Goal: Information Seeking & Learning: Learn about a topic

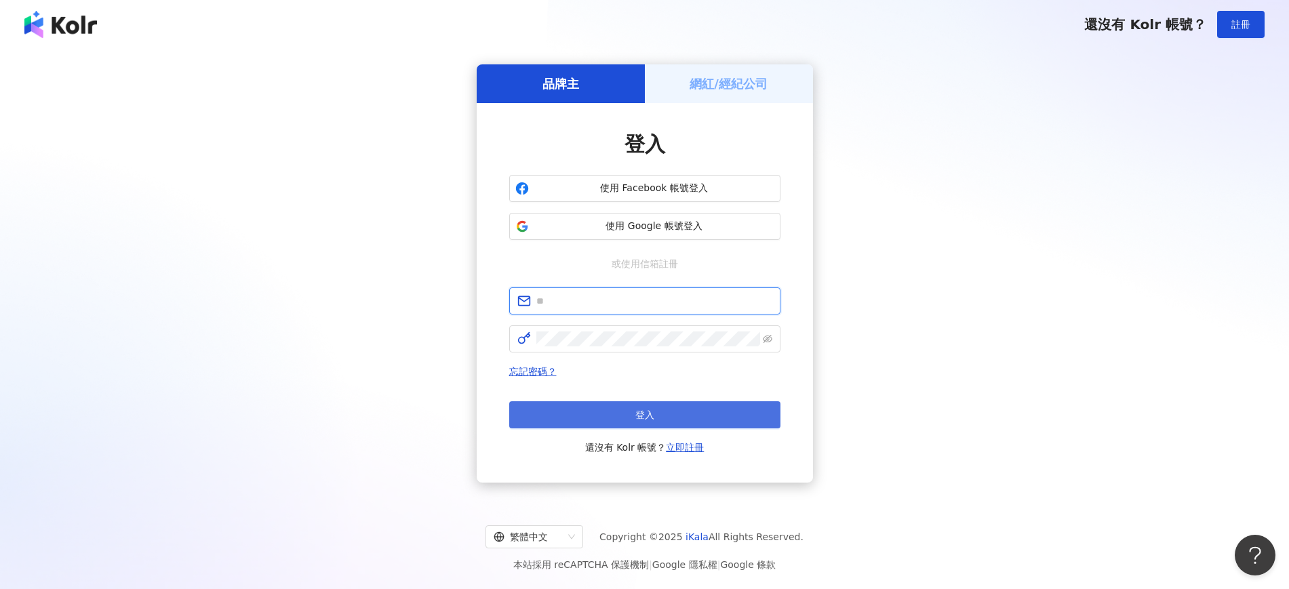
type input "**********"
click at [666, 410] on button "登入" at bounding box center [644, 414] width 271 height 27
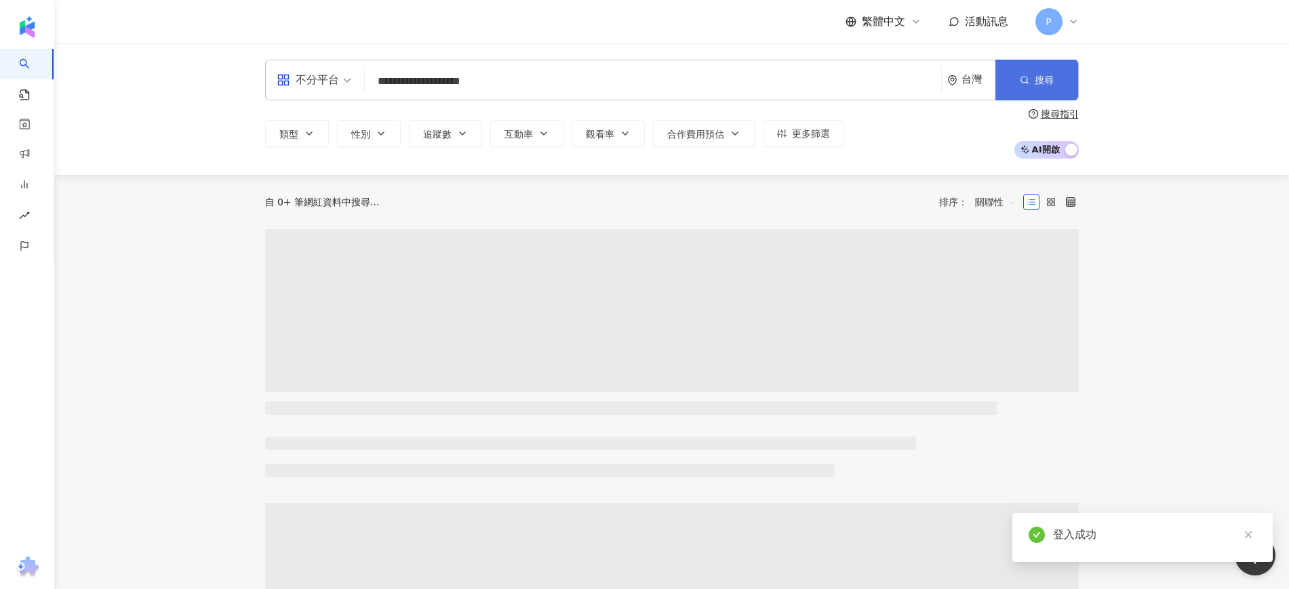
click at [1045, 85] on span "搜尋" at bounding box center [1044, 80] width 19 height 11
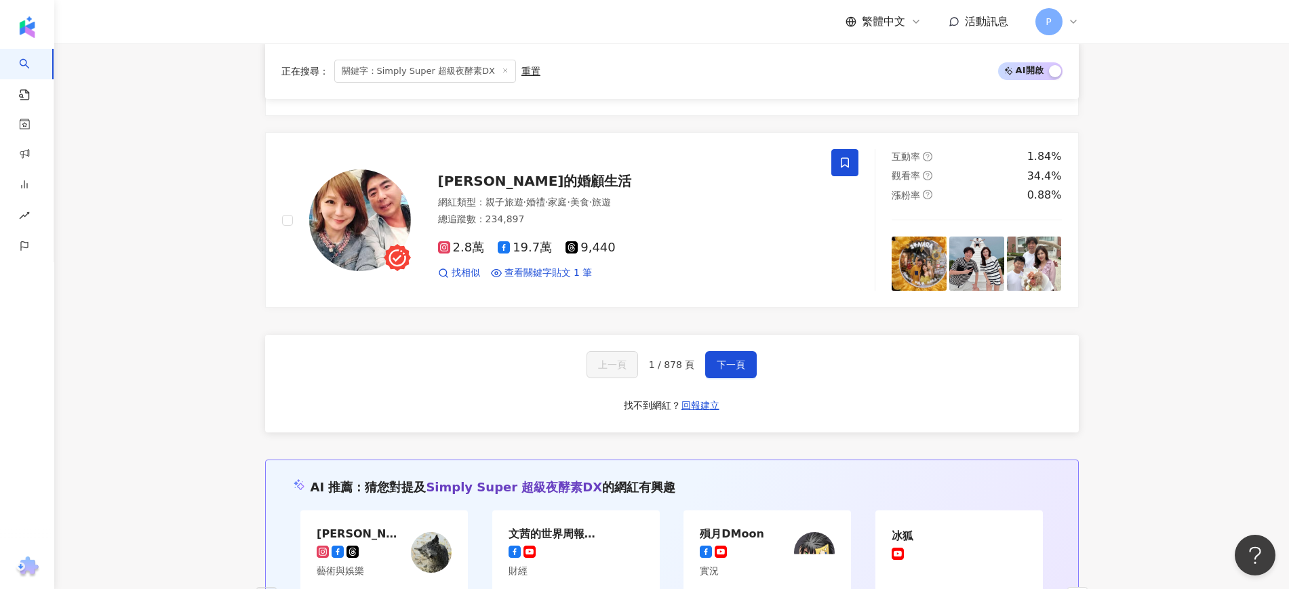
scroll to position [2543, 0]
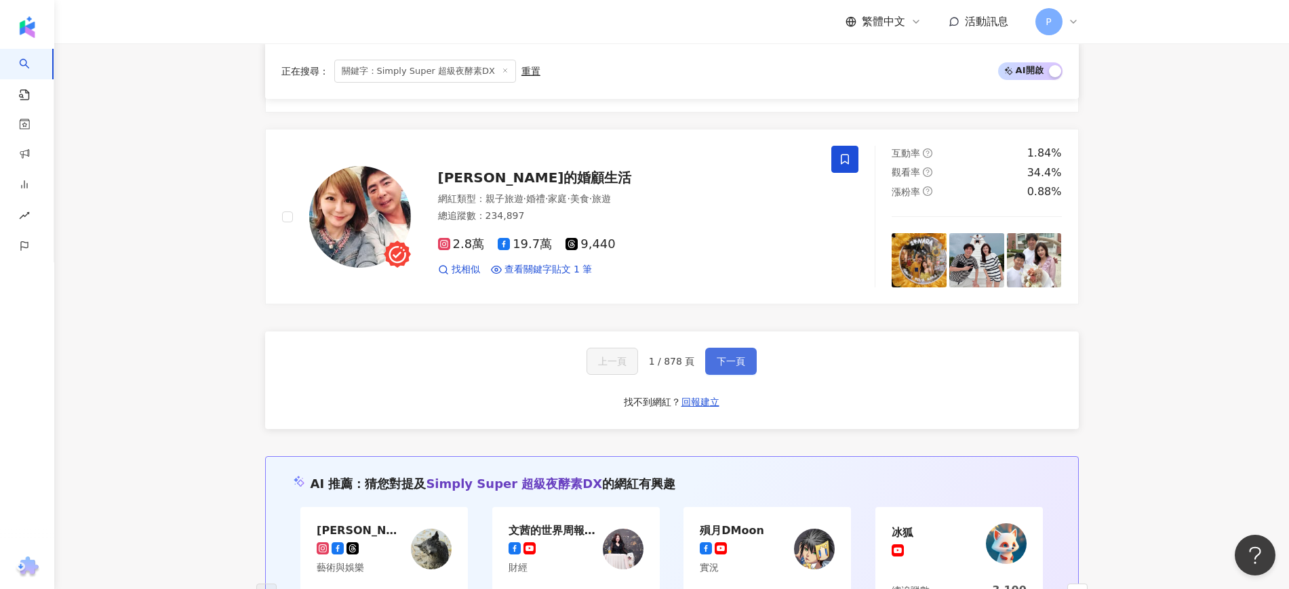
click at [737, 362] on span "下一頁" at bounding box center [731, 361] width 28 height 11
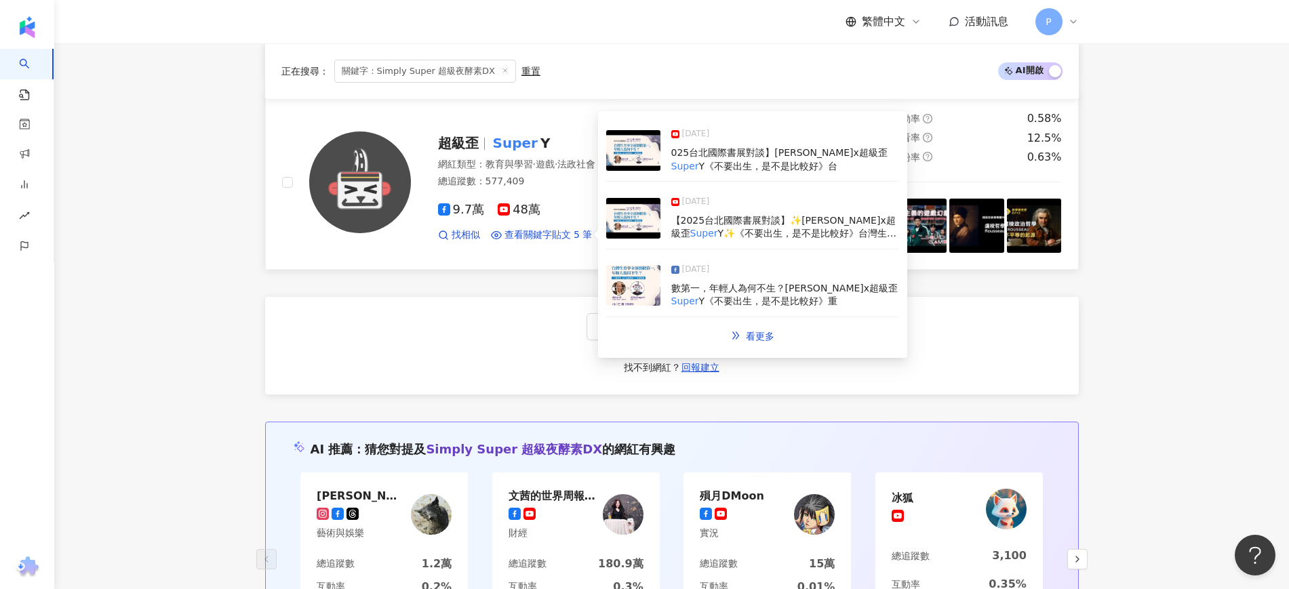
scroll to position [2608, 0]
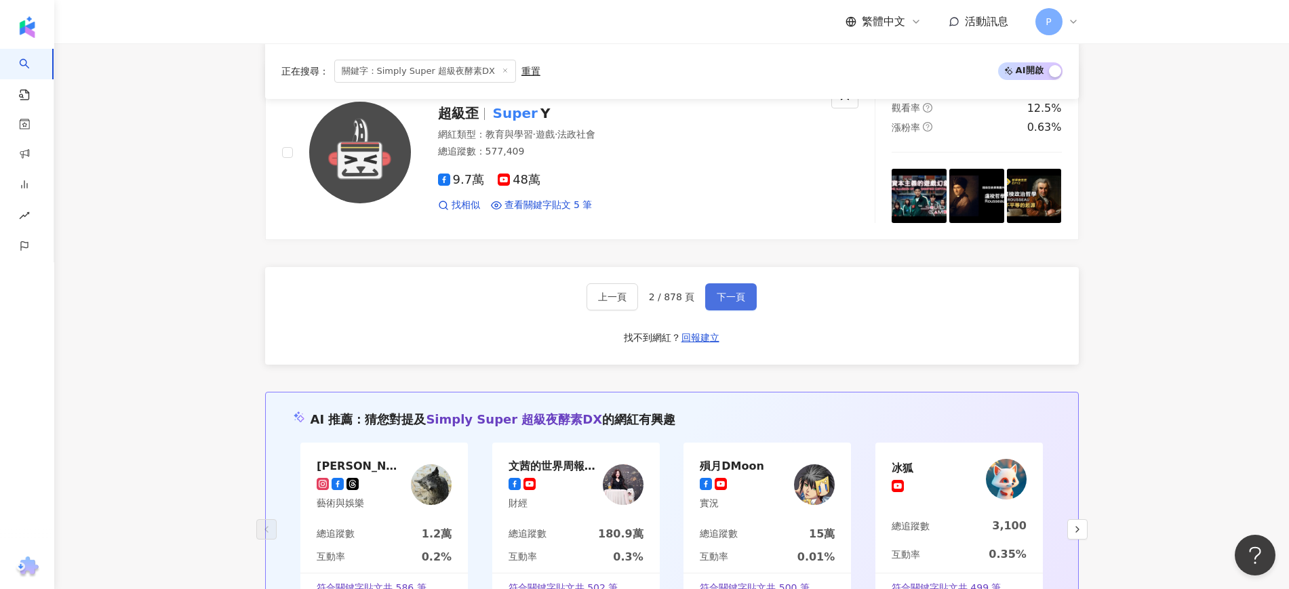
click at [736, 299] on span "下一頁" at bounding box center [731, 297] width 28 height 11
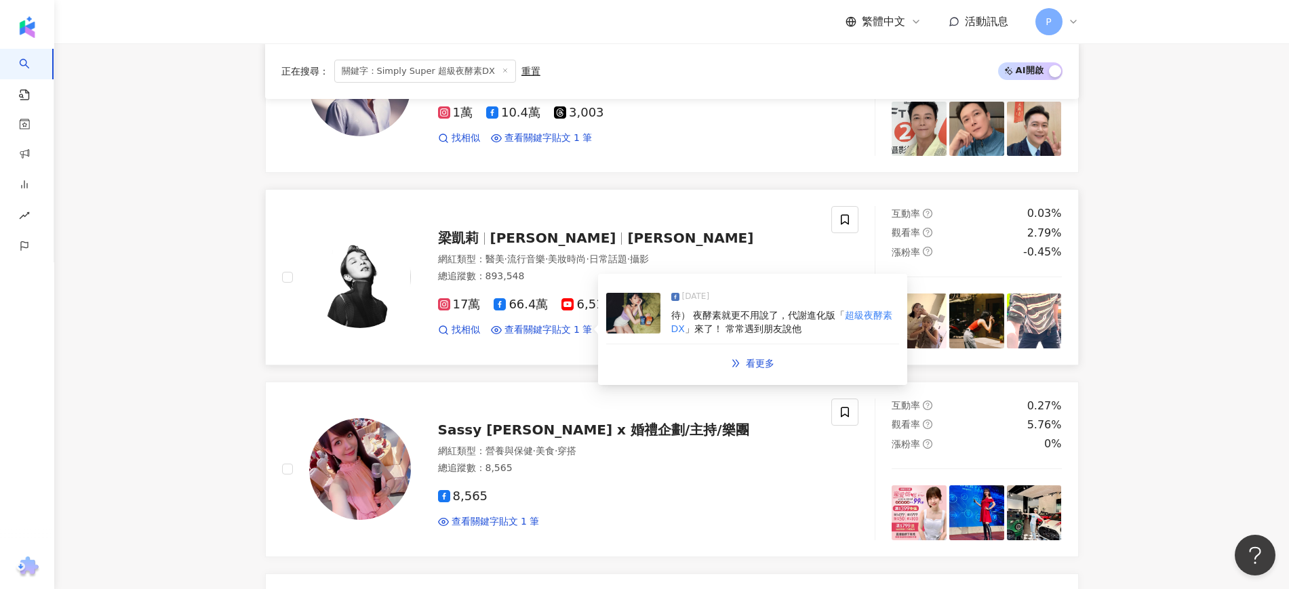
scroll to position [2562, 0]
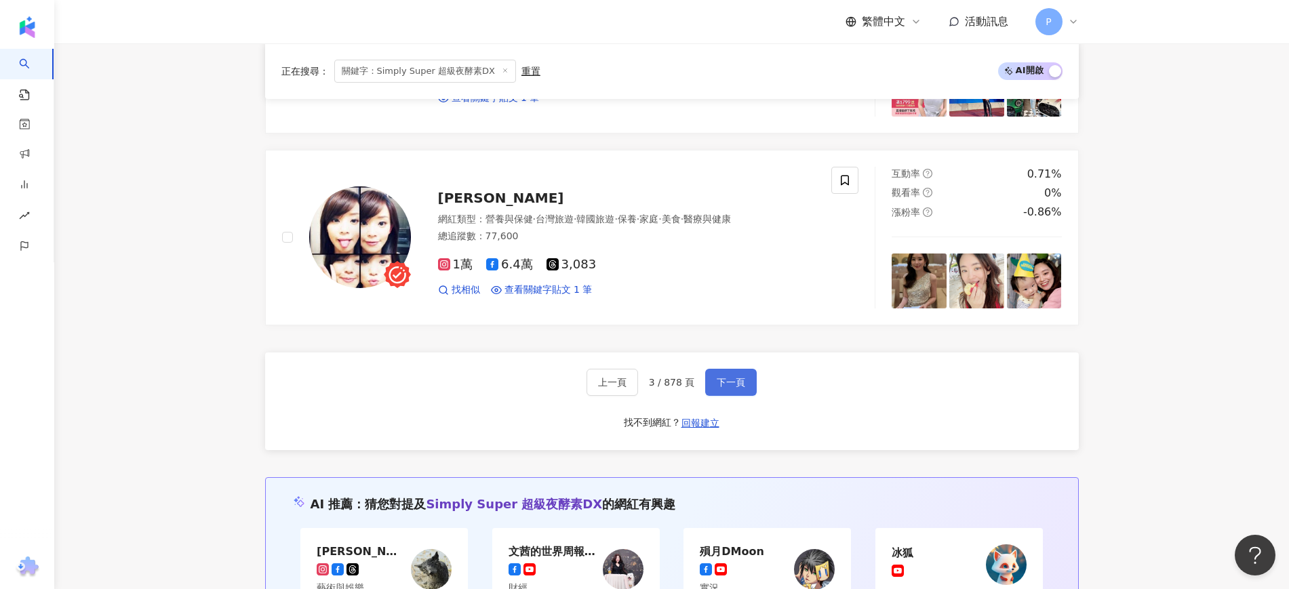
click at [730, 380] on span "下一頁" at bounding box center [731, 382] width 28 height 11
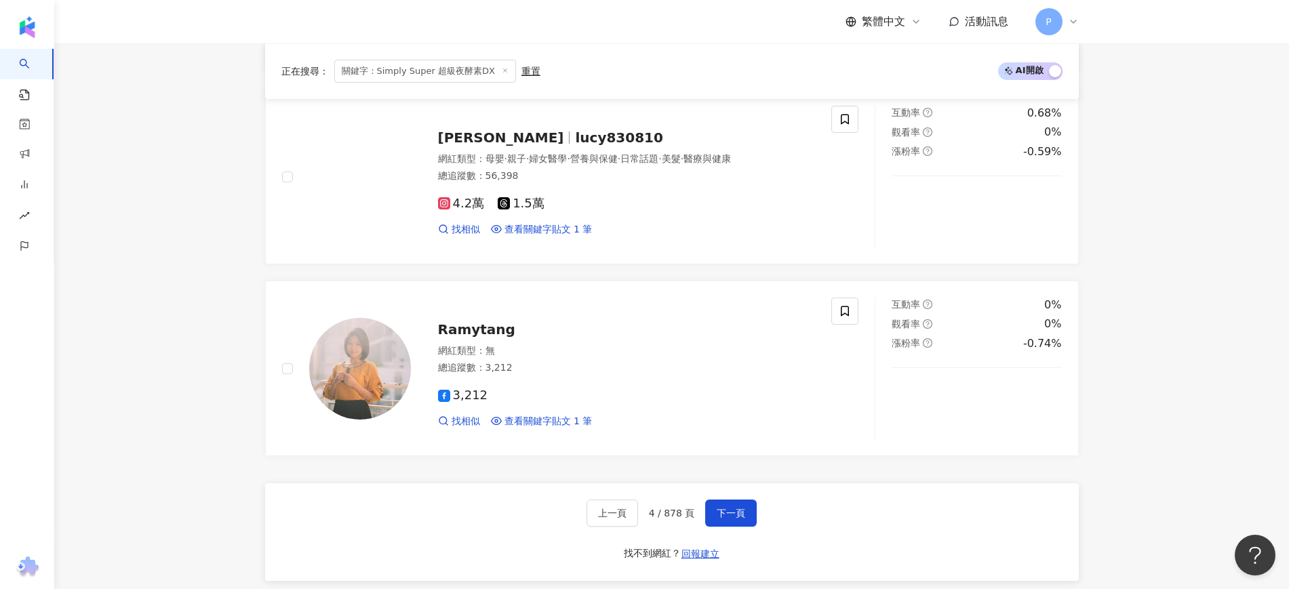
scroll to position [2469, 0]
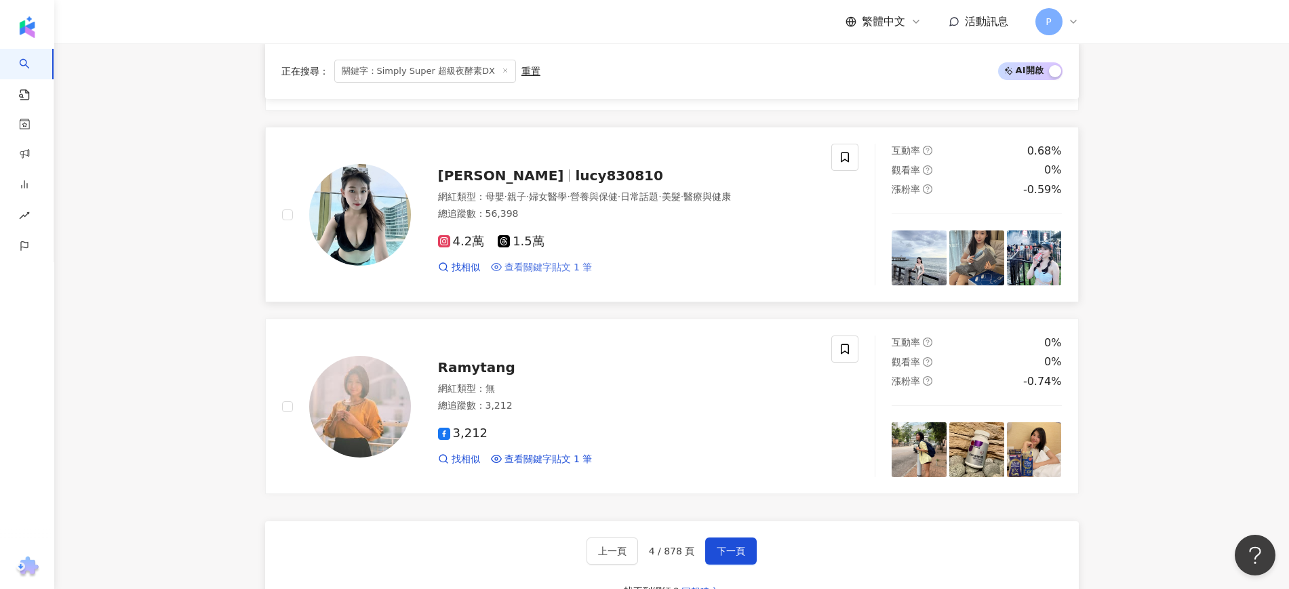
click at [571, 264] on span "查看關鍵字貼文 1 筆" at bounding box center [549, 268] width 88 height 14
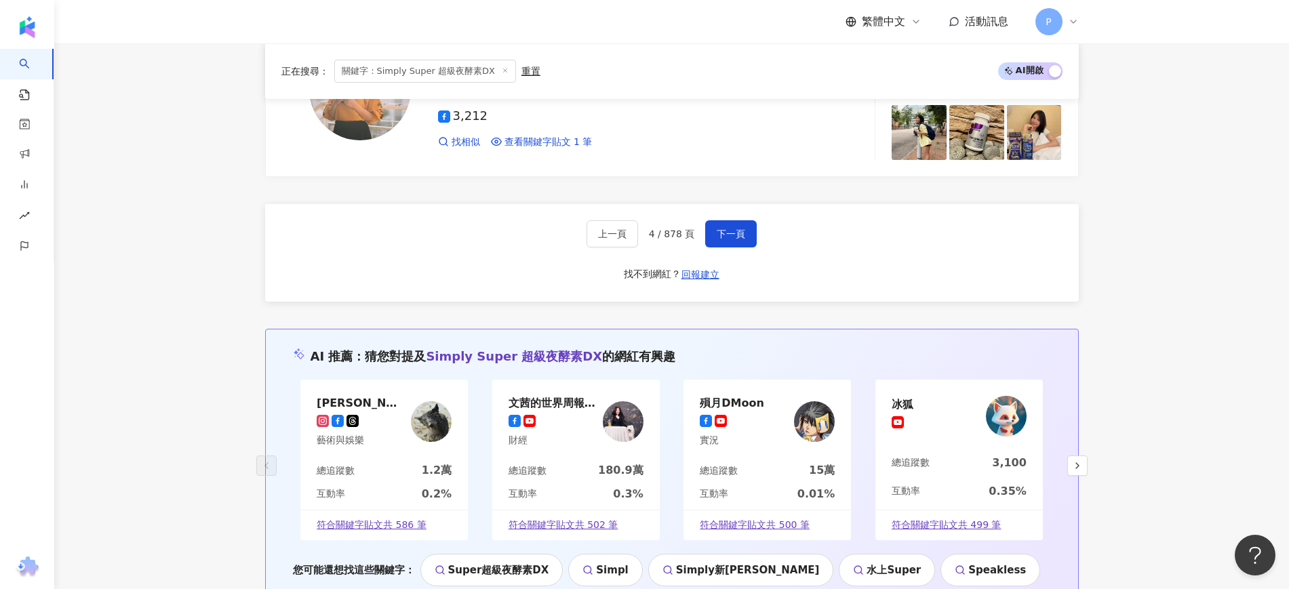
scroll to position [2893, 0]
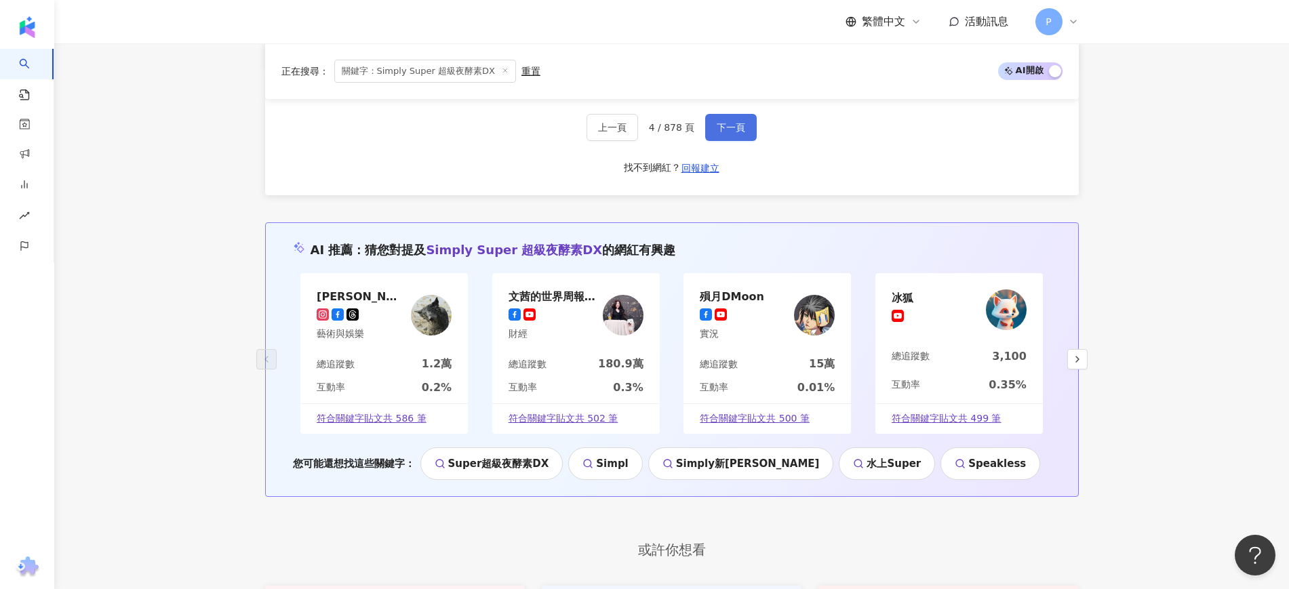
click at [739, 136] on button "下一頁" at bounding box center [731, 127] width 52 height 27
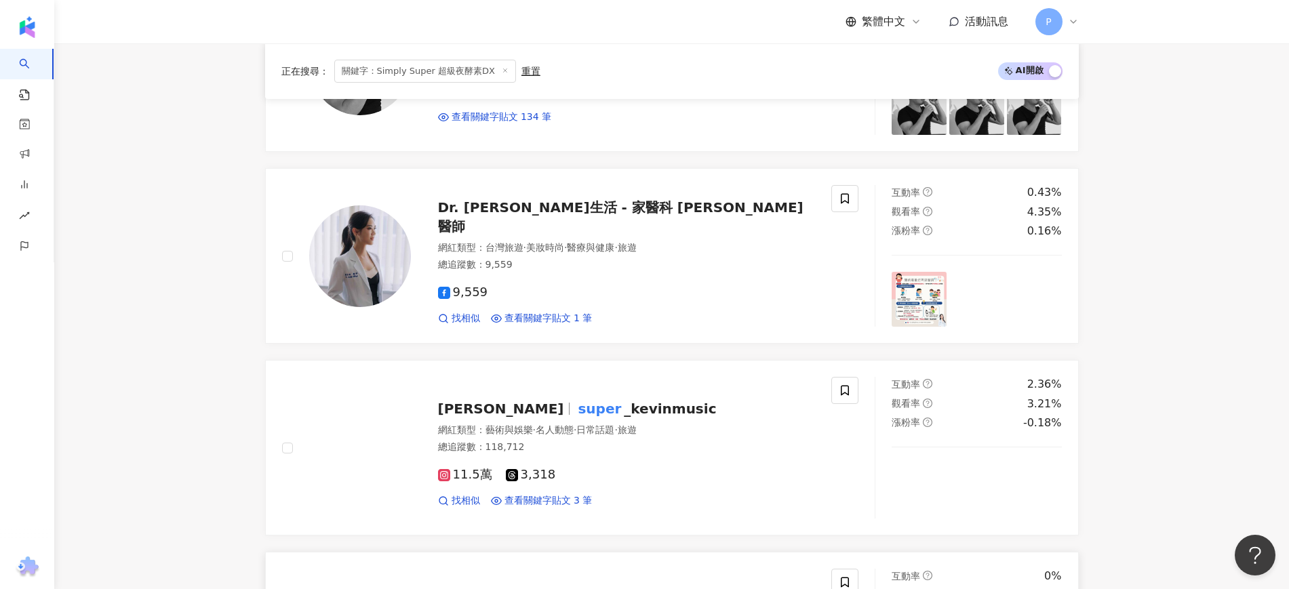
scroll to position [1545, 0]
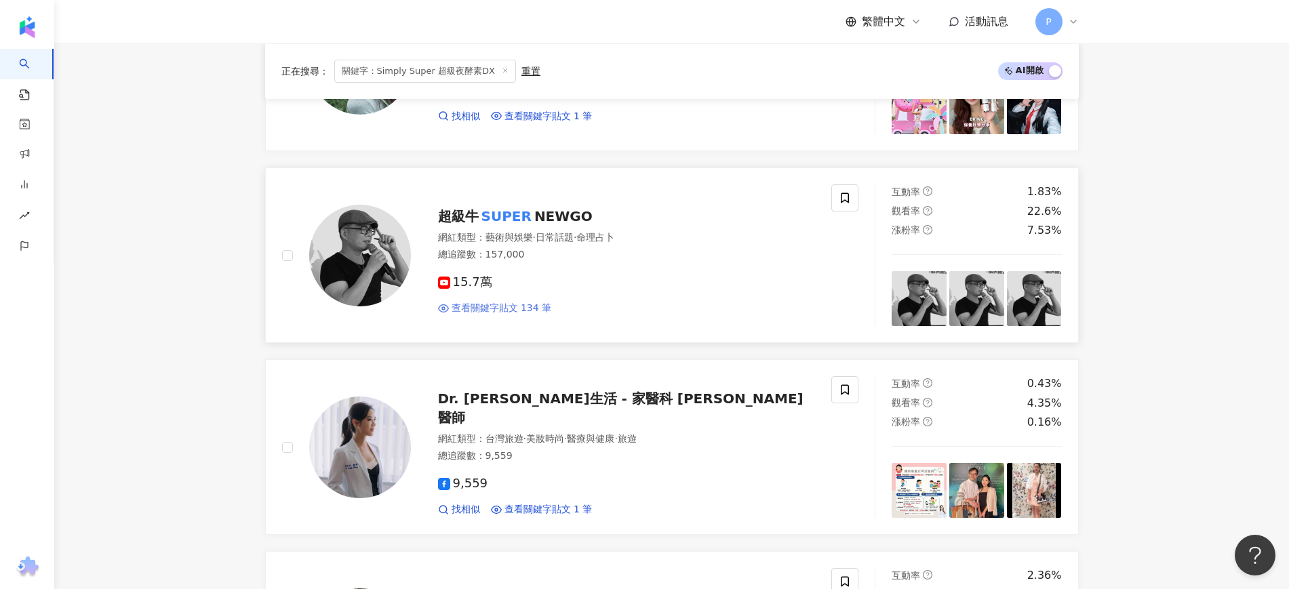
click at [486, 312] on span "查看關鍵字貼文 134 筆" at bounding box center [502, 309] width 100 height 14
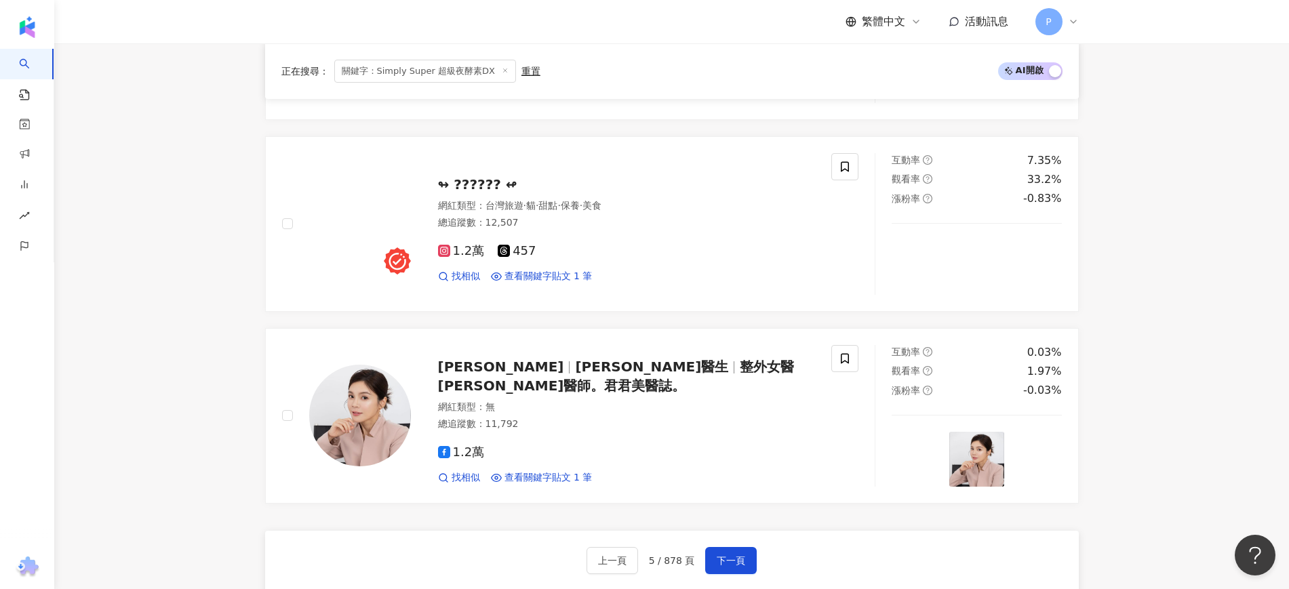
scroll to position [2562, 0]
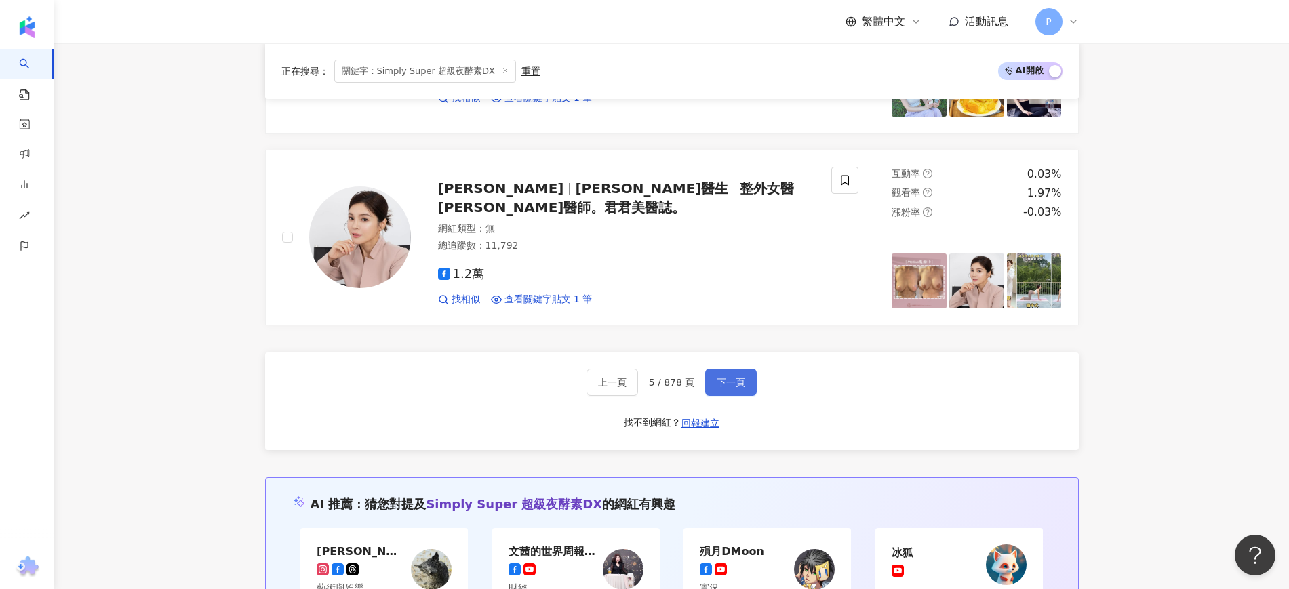
click at [720, 378] on span "下一頁" at bounding box center [731, 382] width 28 height 11
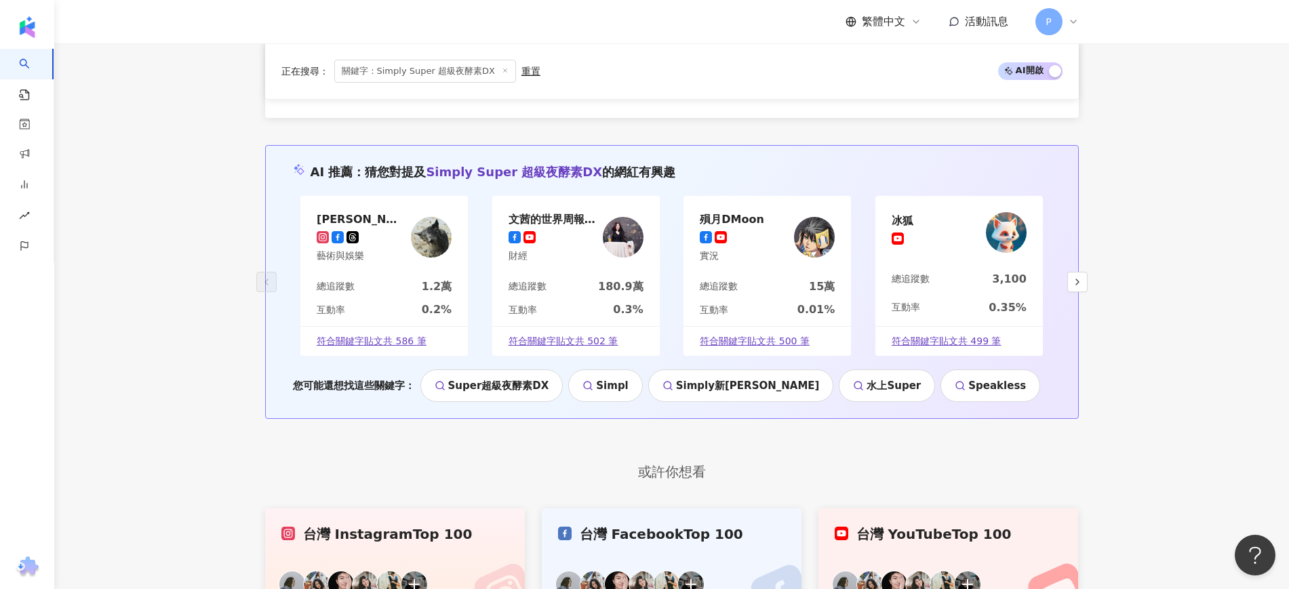
scroll to position [2772, 0]
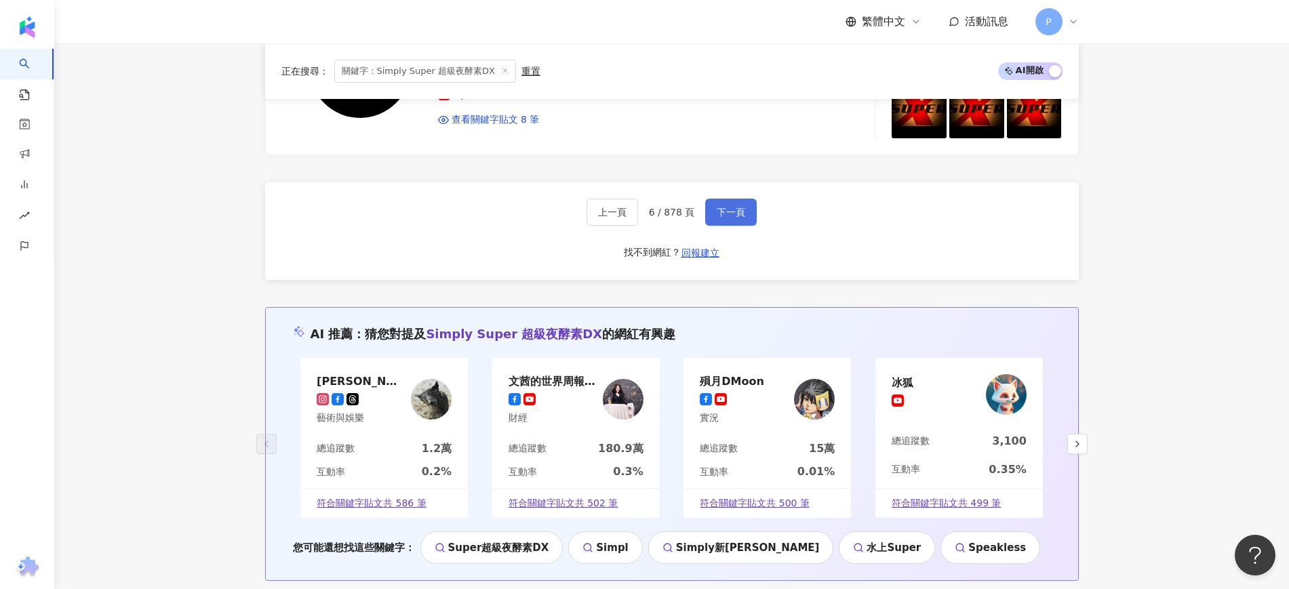
click at [737, 222] on button "下一頁" at bounding box center [731, 212] width 52 height 27
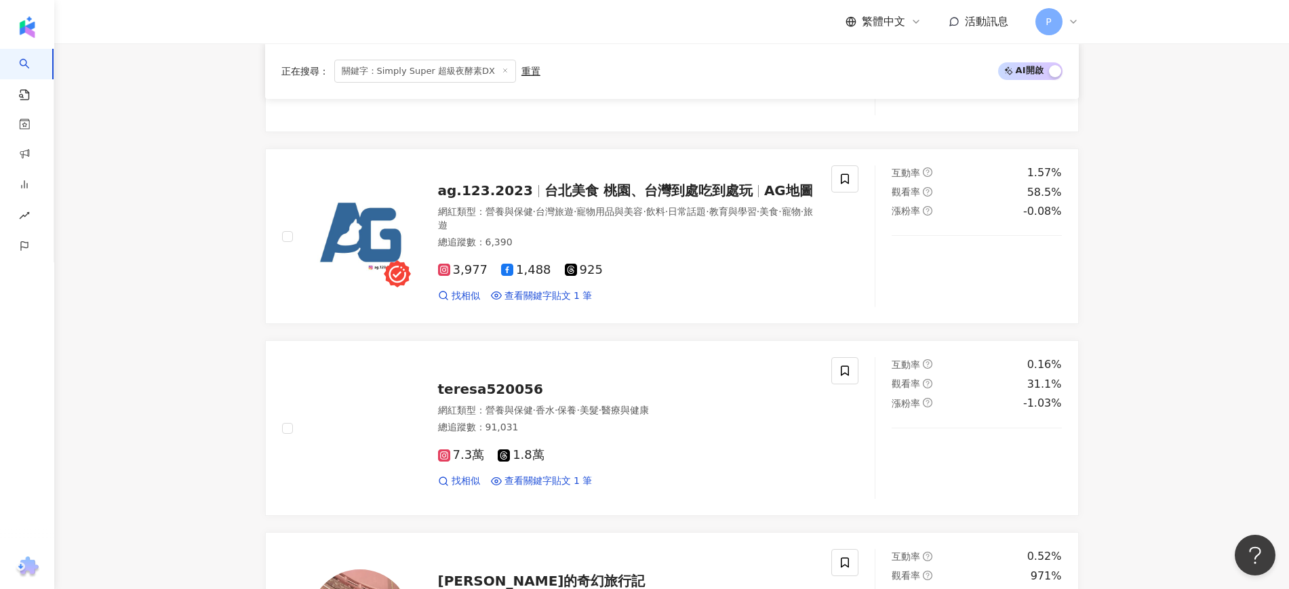
scroll to position [1190, 0]
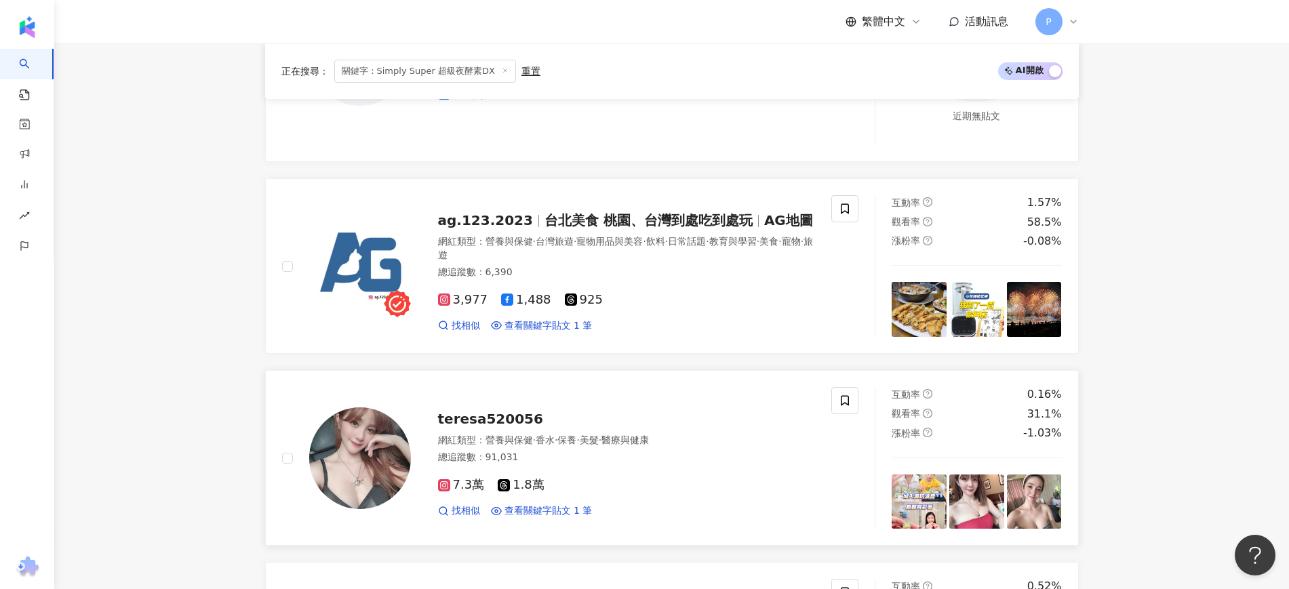
click at [623, 519] on div "teresa520056 網紅類型 ： 營養與保健 · 香水 · 保養 · 美髮 · 醫療與健康 總追蹤數 ： 91,031 7.3萬 1.8萬 找相似 查看…" at bounding box center [557, 458] width 550 height 142
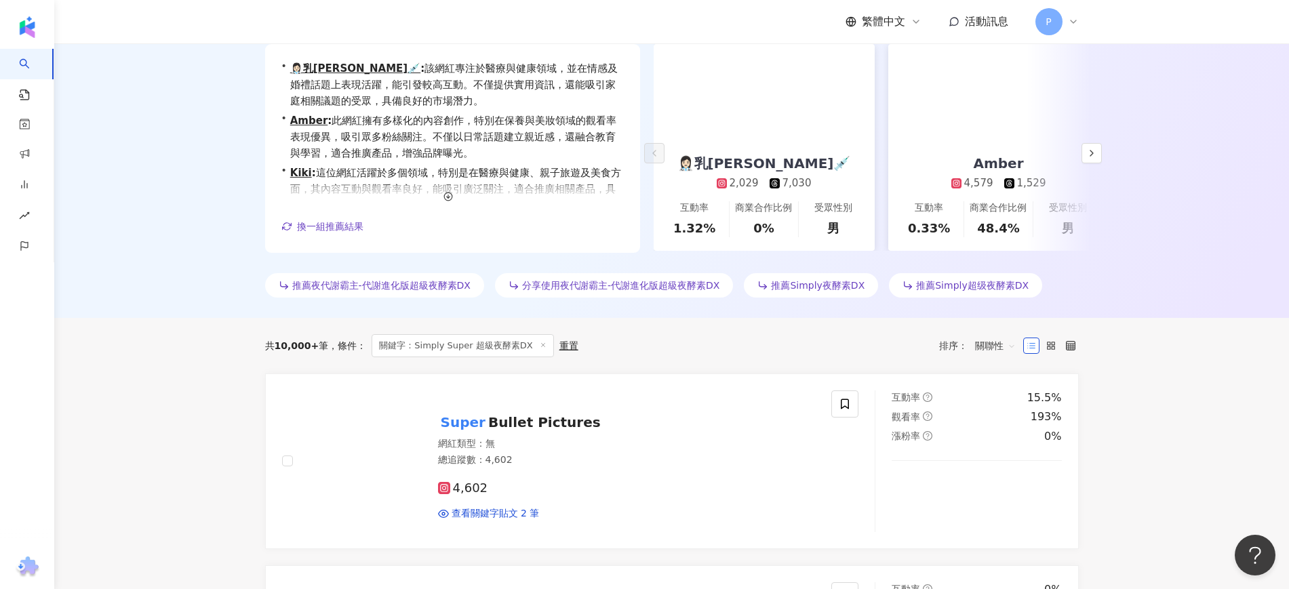
scroll to position [170, 0]
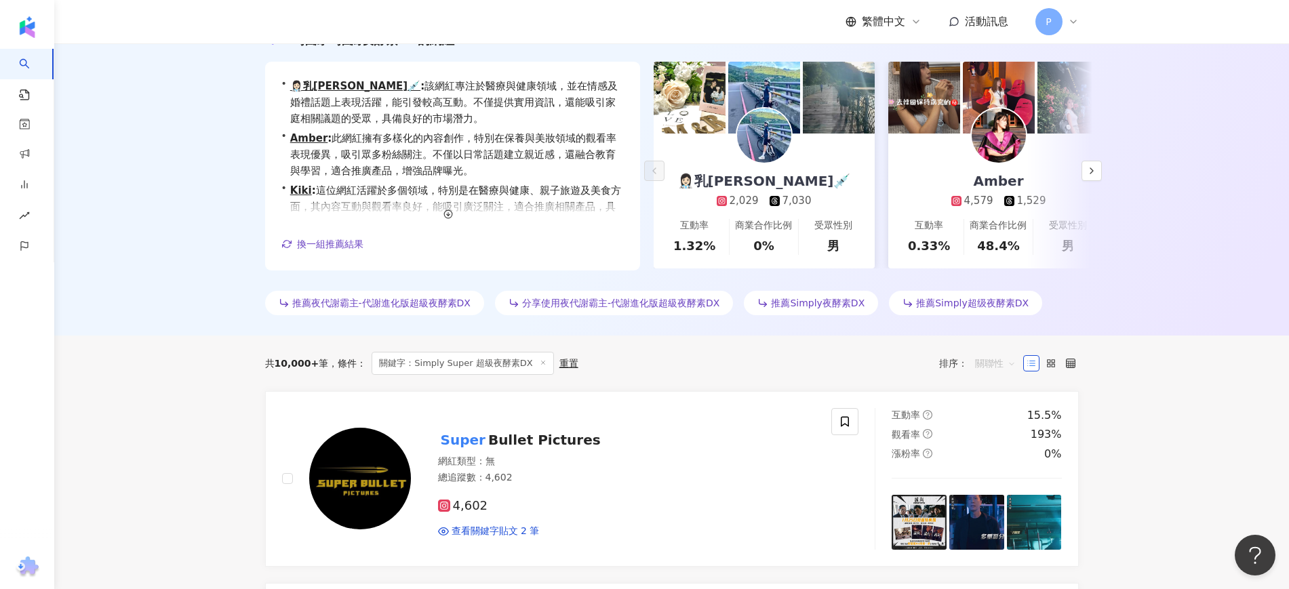
click at [1000, 367] on span "關聯性" at bounding box center [995, 364] width 41 height 22
click at [1078, 364] on label at bounding box center [1071, 363] width 16 height 16
click at [1073, 368] on icon at bounding box center [1070, 363] width 9 height 9
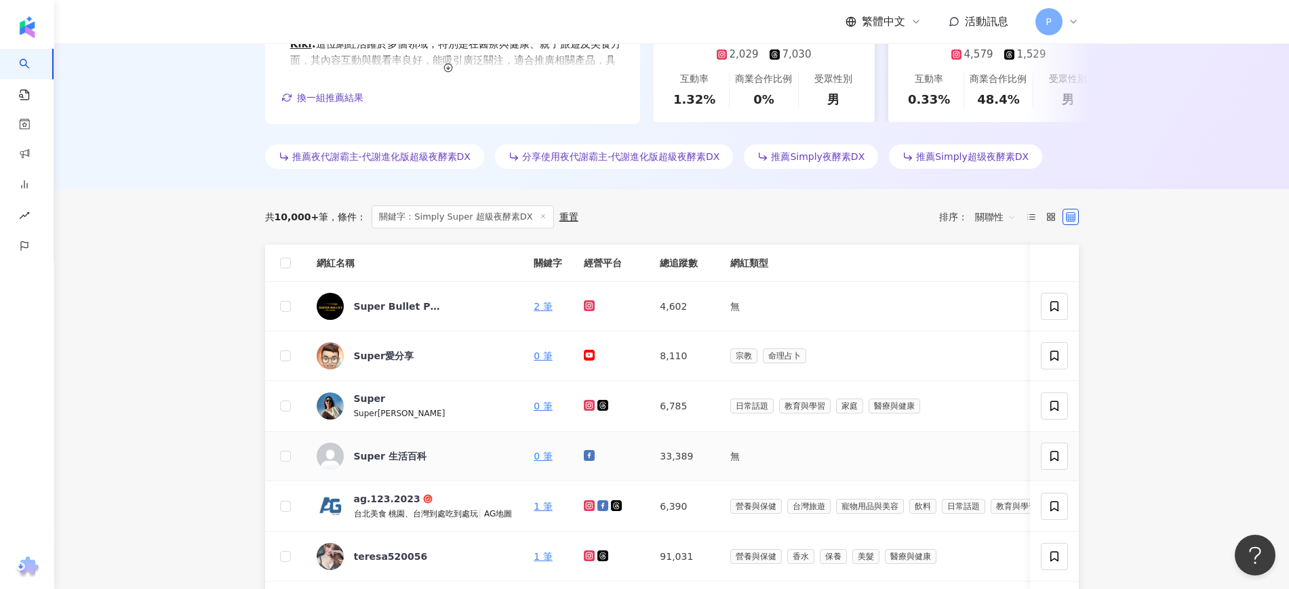
scroll to position [424, 0]
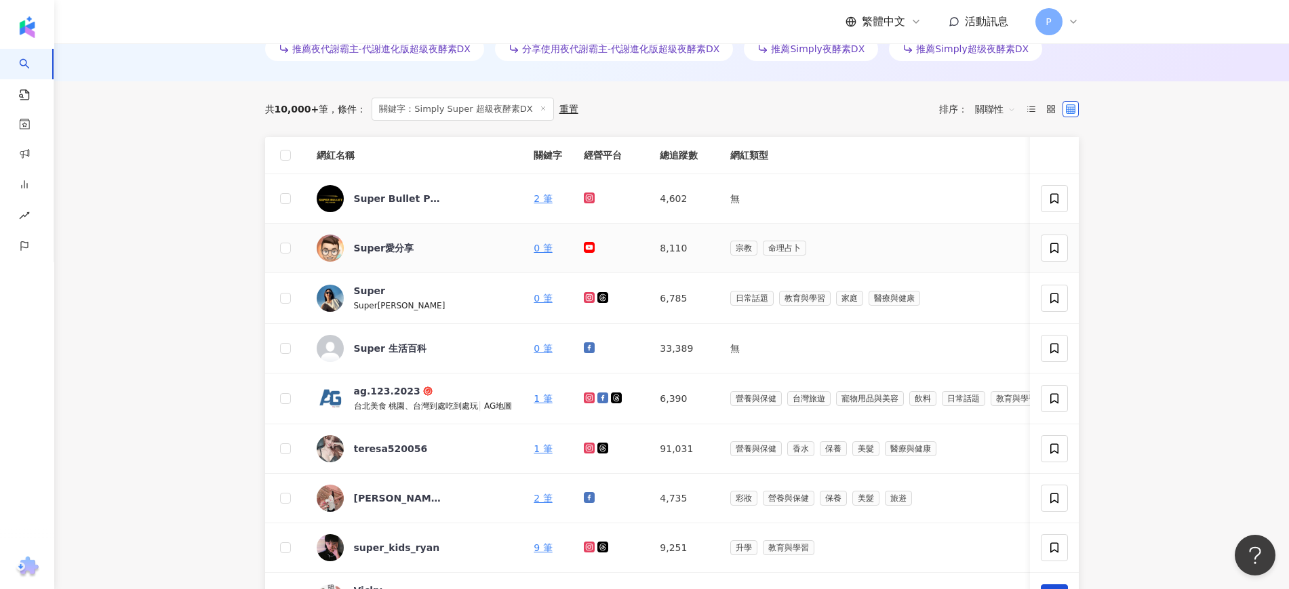
click at [410, 267] on td "Super愛分享" at bounding box center [415, 249] width 218 height 50
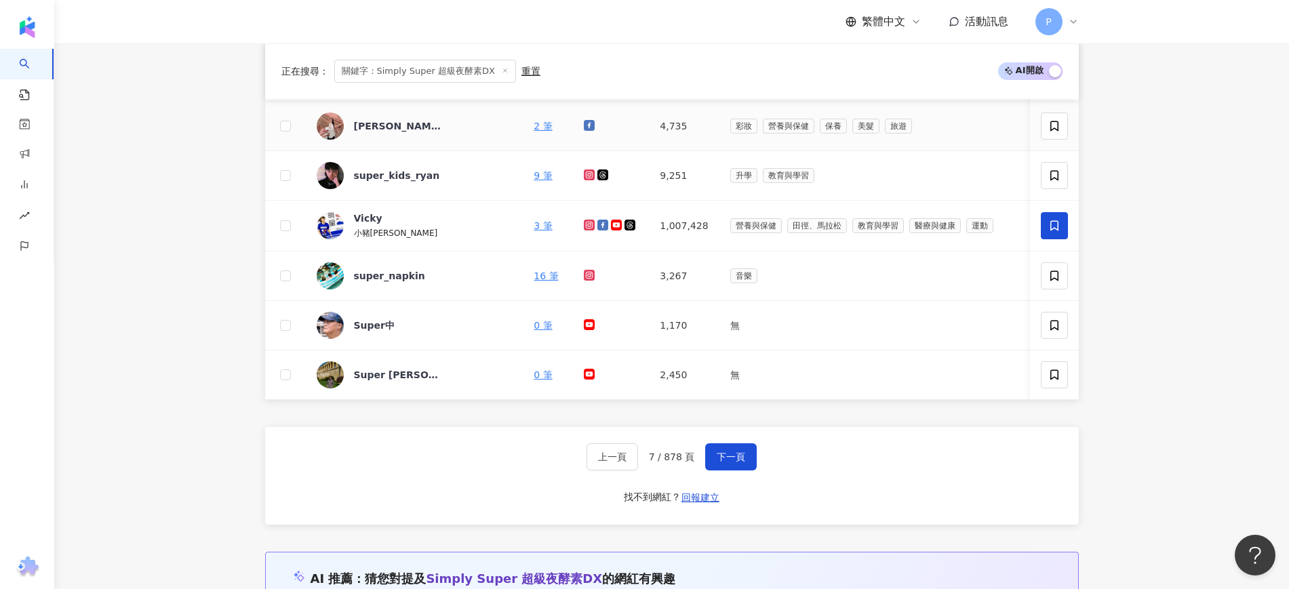
scroll to position [848, 0]
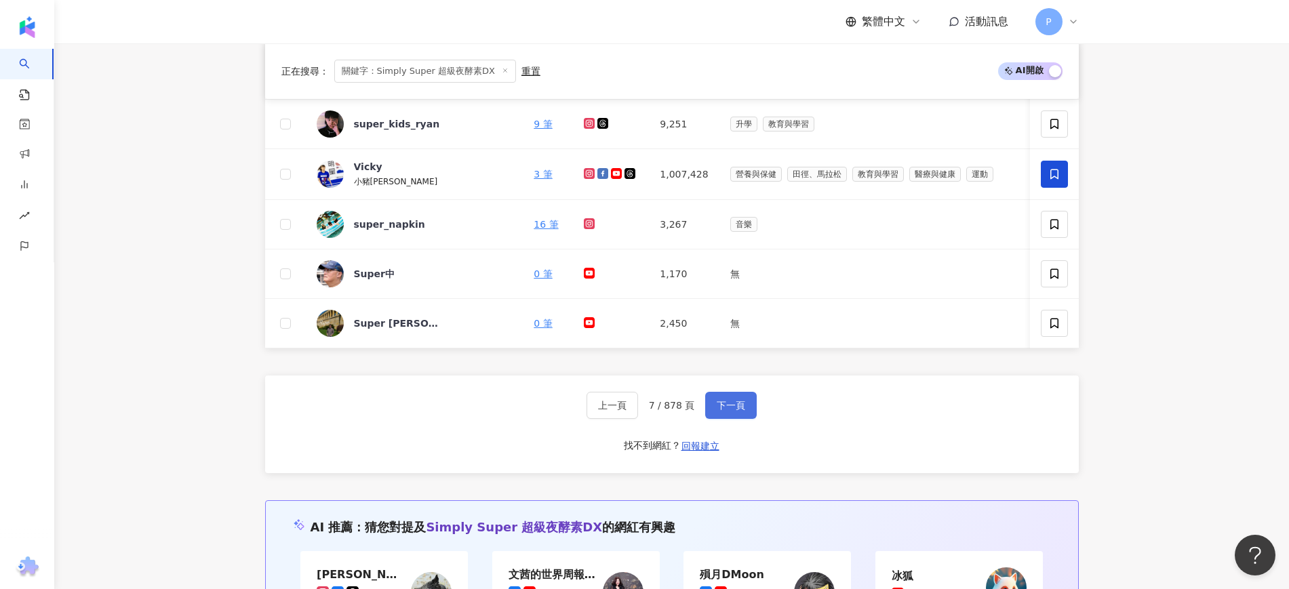
click at [724, 411] on span "下一頁" at bounding box center [731, 405] width 28 height 11
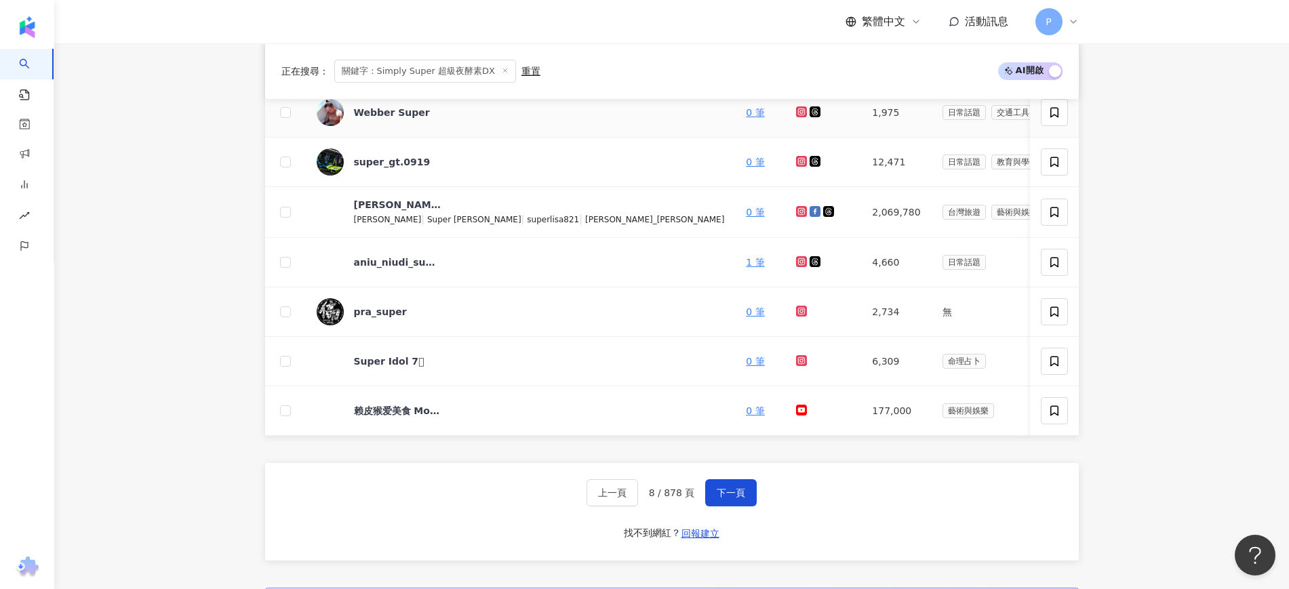
scroll to position [763, 0]
click at [738, 497] on span "下一頁" at bounding box center [731, 491] width 28 height 11
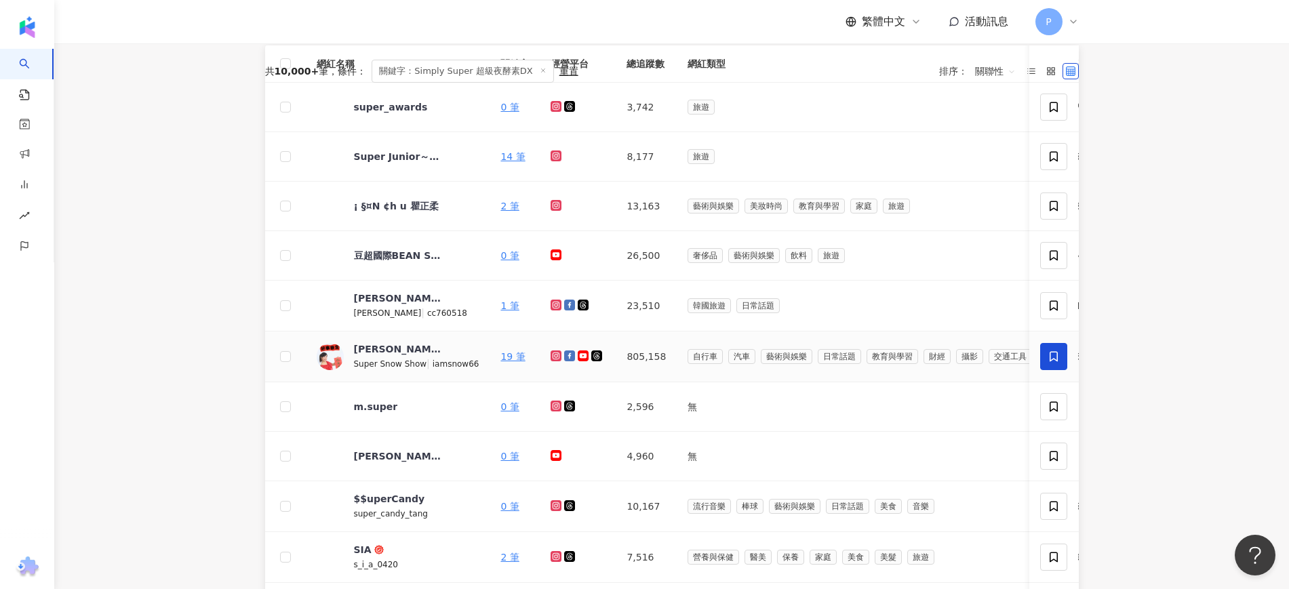
scroll to position [570, 0]
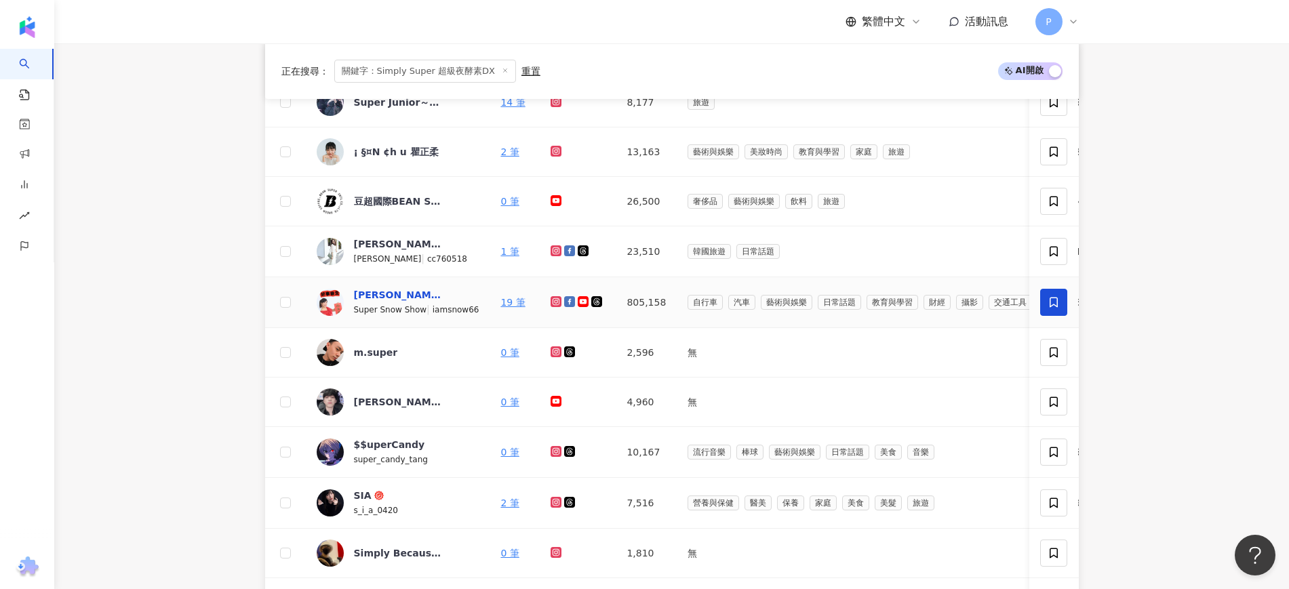
click at [407, 297] on div "廖盈婷(Snow)" at bounding box center [398, 295] width 88 height 14
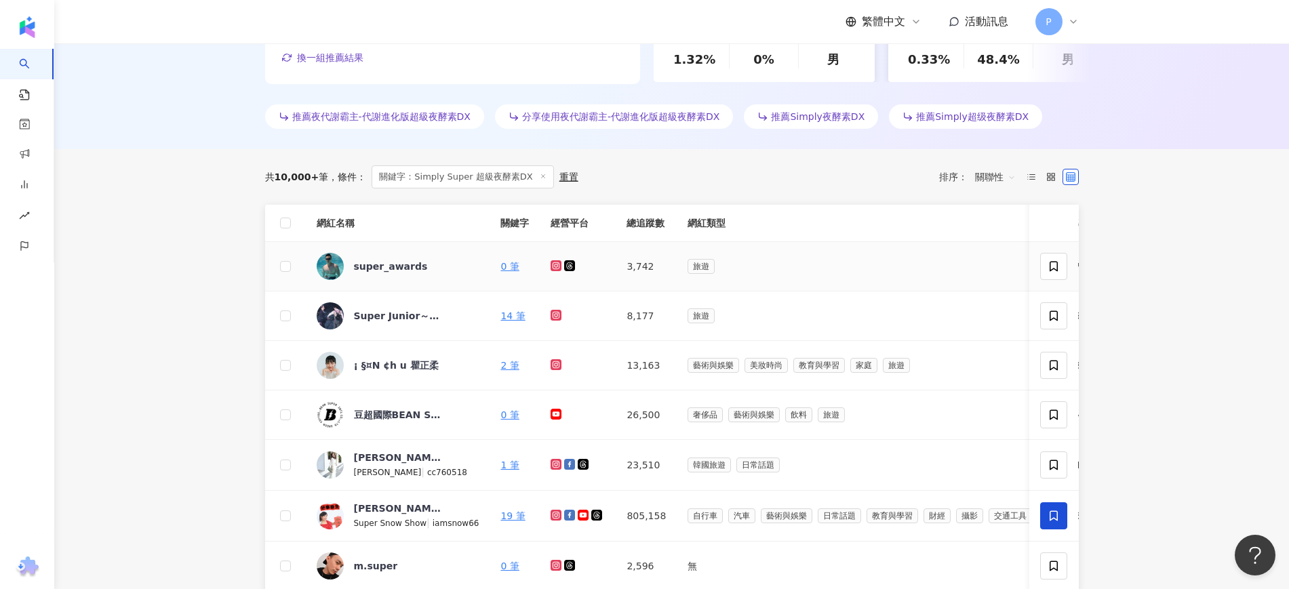
scroll to position [315, 0]
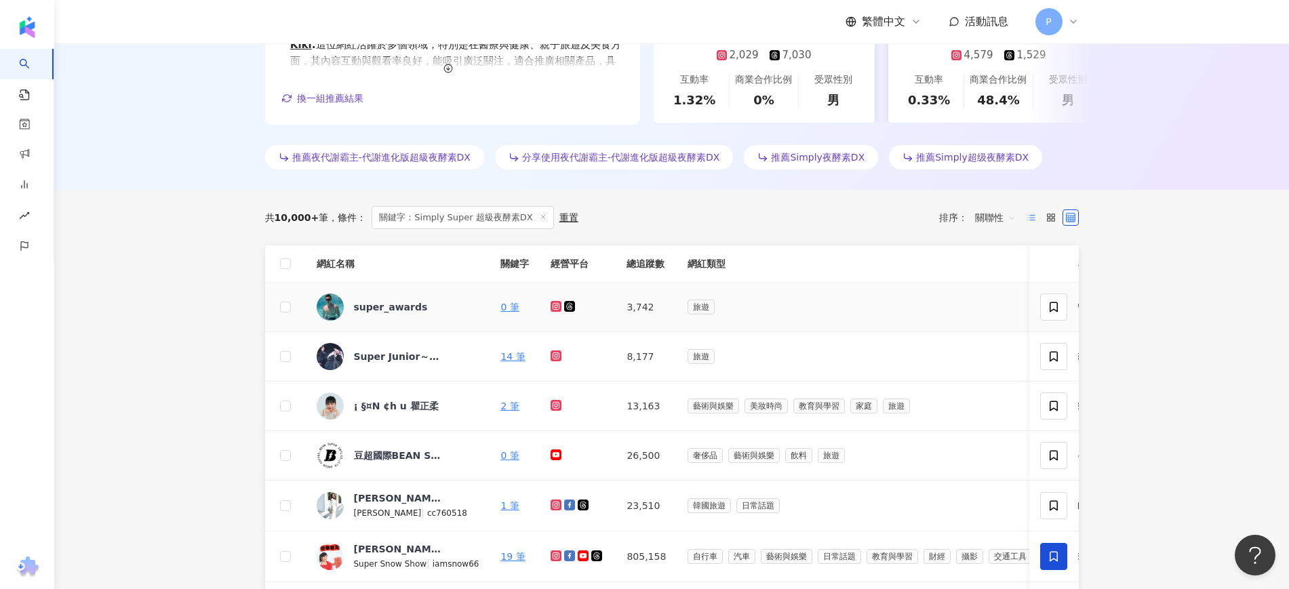
click at [1033, 214] on icon at bounding box center [1031, 217] width 9 height 9
click at [1033, 218] on line at bounding box center [1032, 218] width 5 height 0
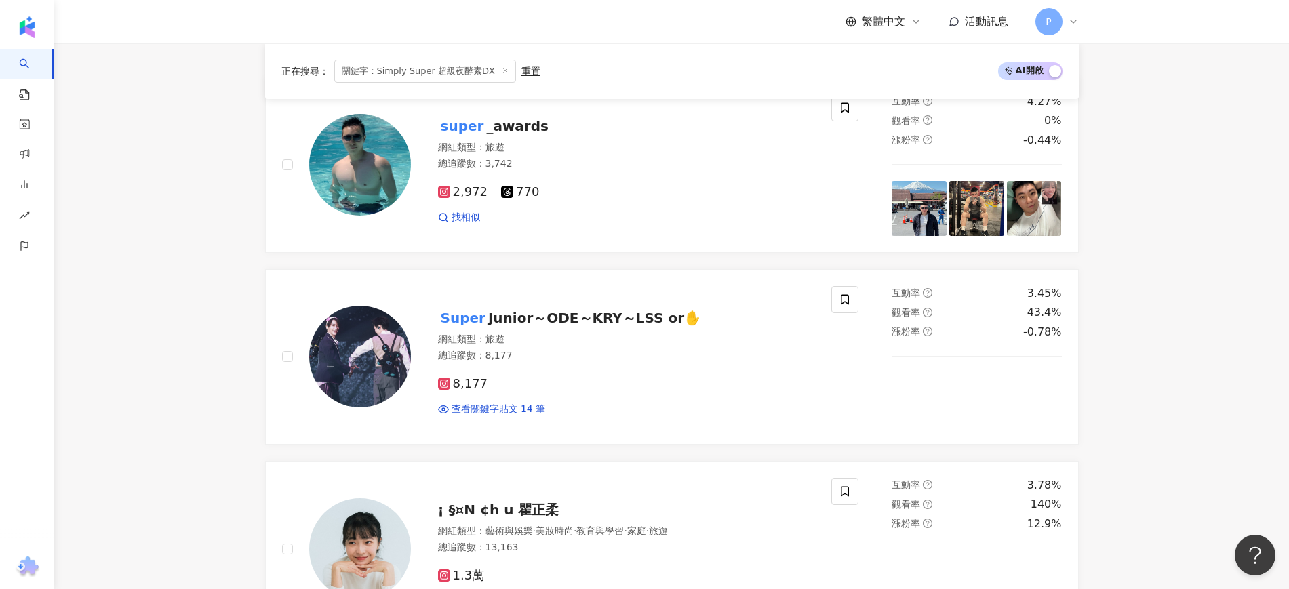
scroll to position [0, 0]
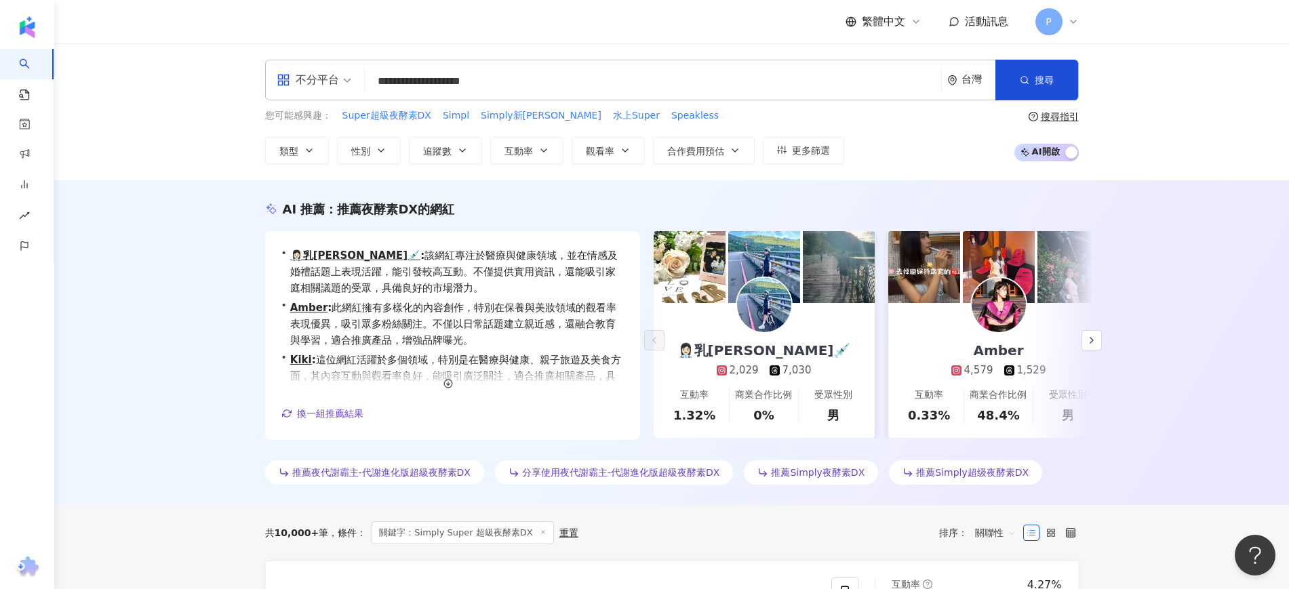
click at [554, 79] on input "**********" at bounding box center [653, 81] width 566 height 26
drag, startPoint x: 570, startPoint y: 94, endPoint x: 571, endPoint y: 86, distance: 7.5
click at [570, 92] on input "**********" at bounding box center [653, 81] width 566 height 26
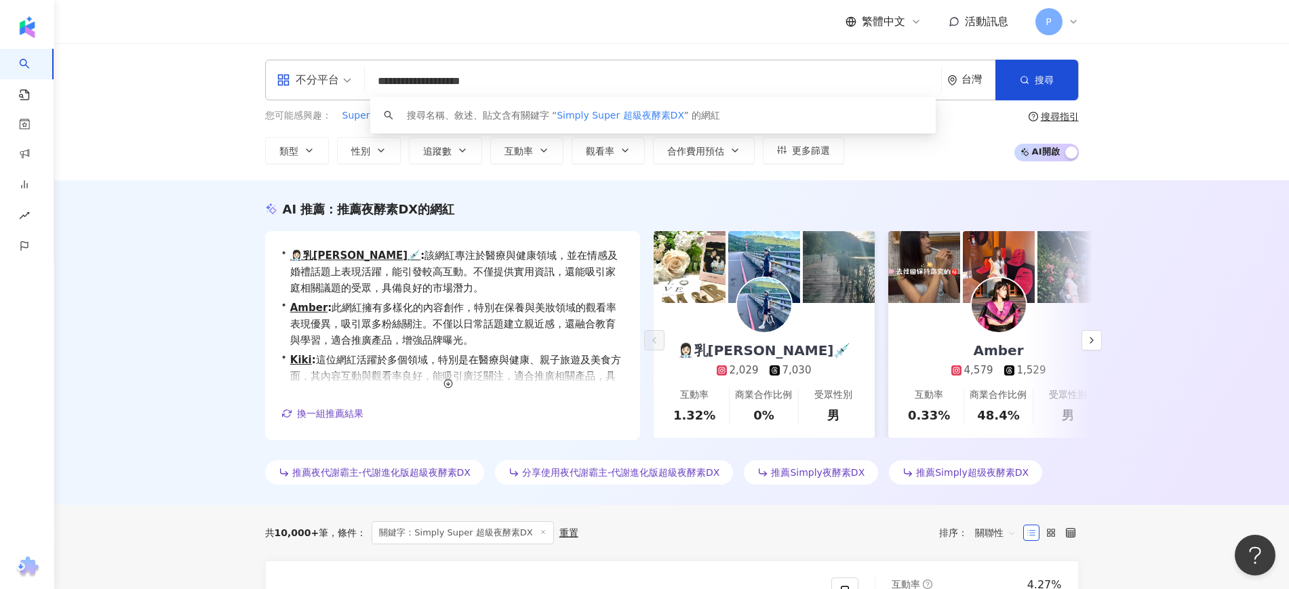
drag, startPoint x: 572, startPoint y: 85, endPoint x: 85, endPoint y: 84, distance: 487.6
click at [85, 84] on div "**********" at bounding box center [671, 111] width 1235 height 137
paste input "search"
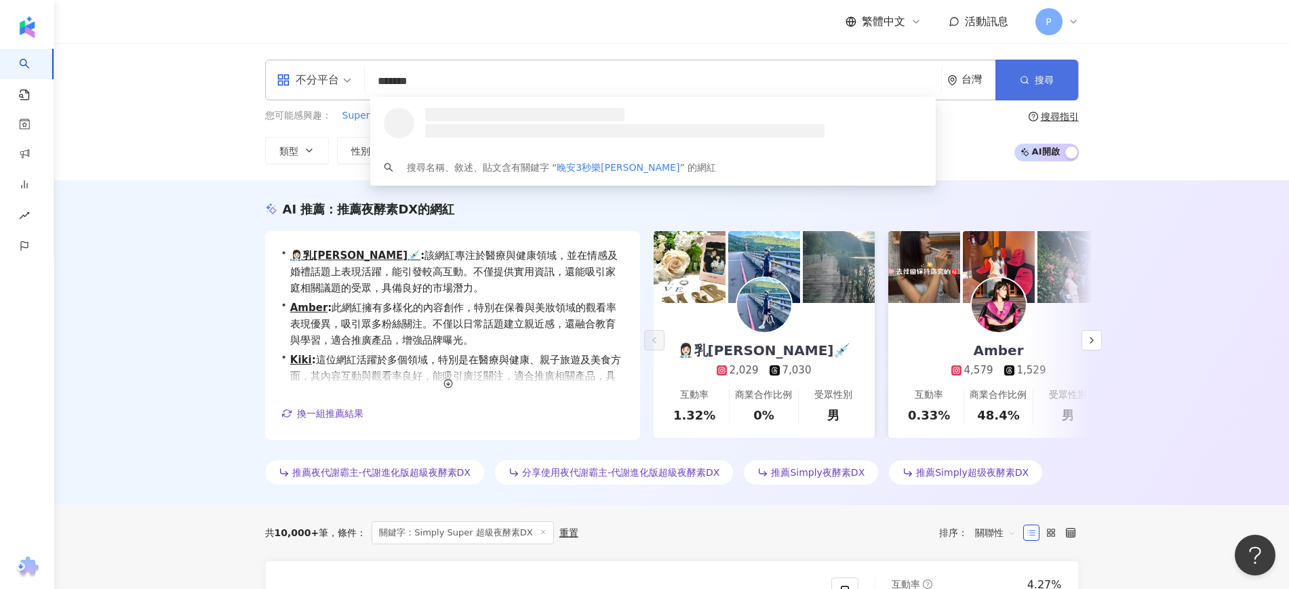
type input "*******"
click at [1035, 75] on span "搜尋" at bounding box center [1044, 80] width 19 height 11
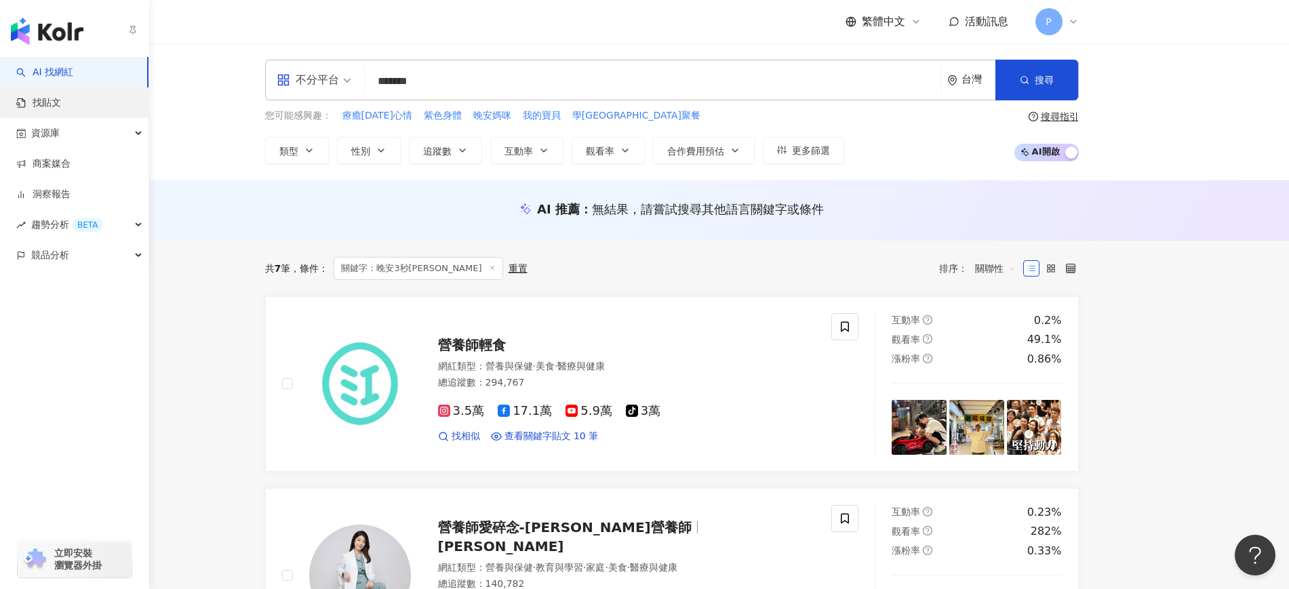
click at [61, 107] on link "找貼文" at bounding box center [38, 103] width 45 height 14
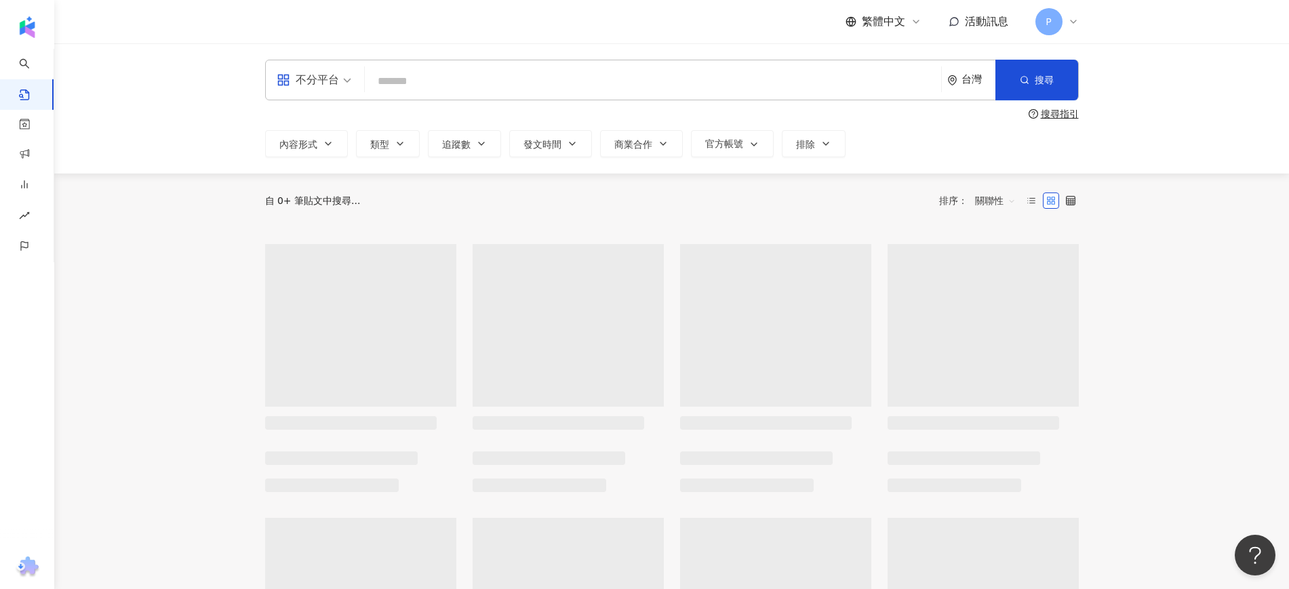
click at [499, 87] on input "search" at bounding box center [653, 80] width 566 height 29
paste input "*******"
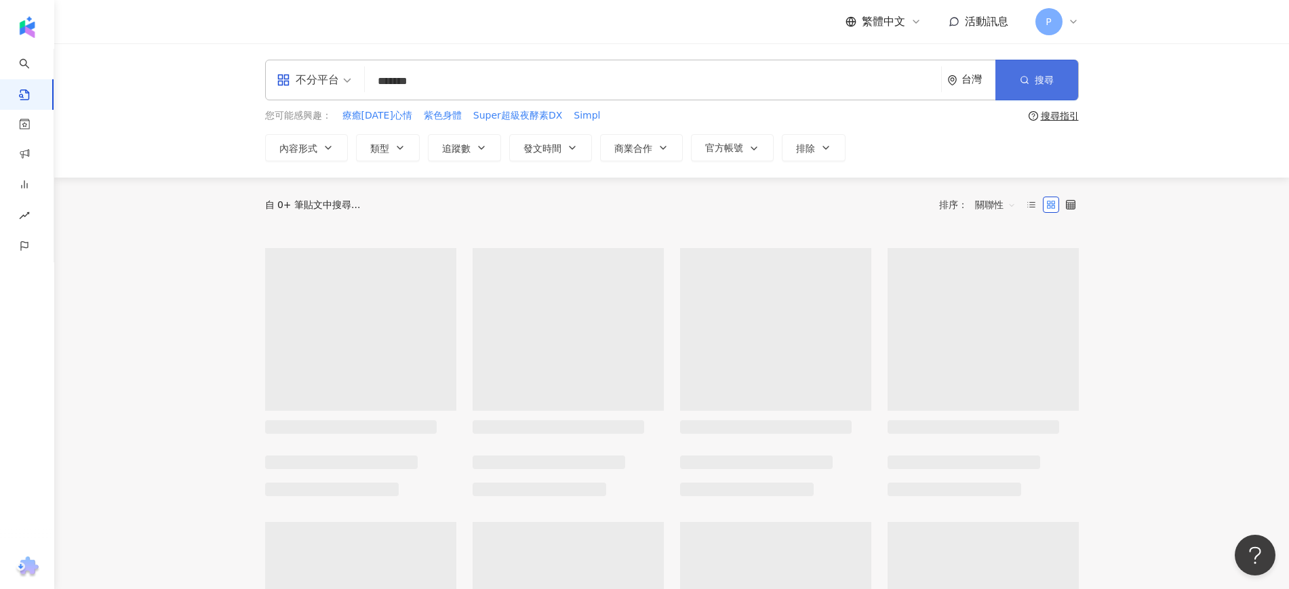
type input "*******"
click at [1045, 83] on span "搜尋" at bounding box center [1044, 80] width 19 height 11
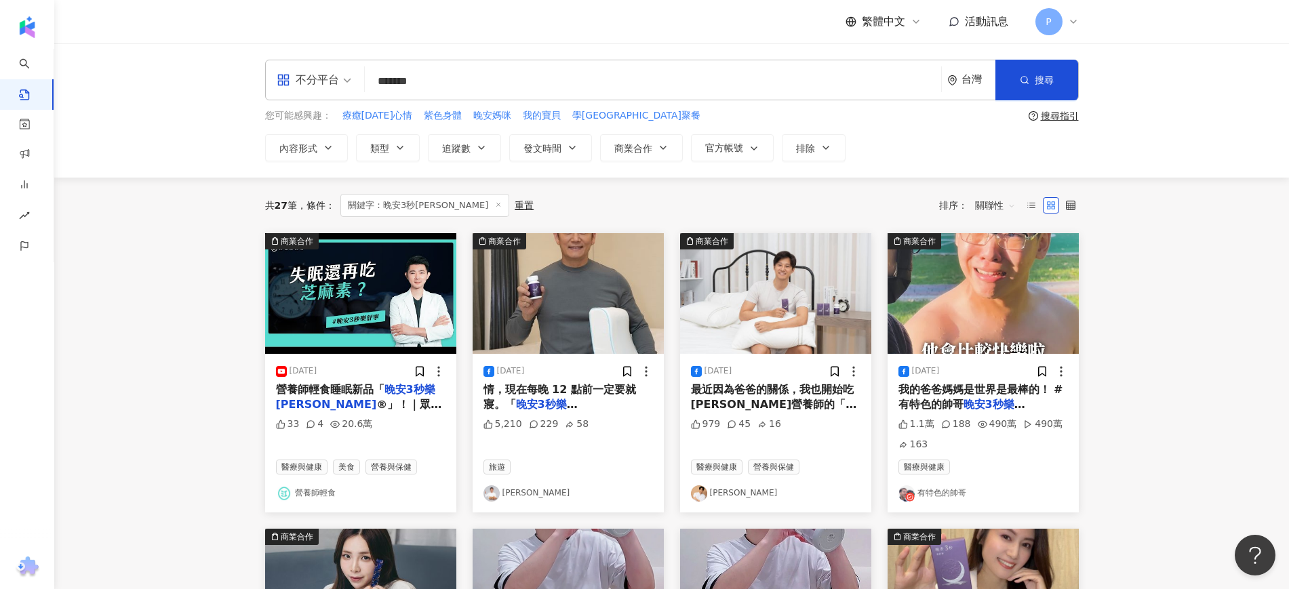
click at [1027, 395] on span "我的爸爸媽媽是世界是最棒的！ #有特色的帥哥" at bounding box center [981, 397] width 165 height 28
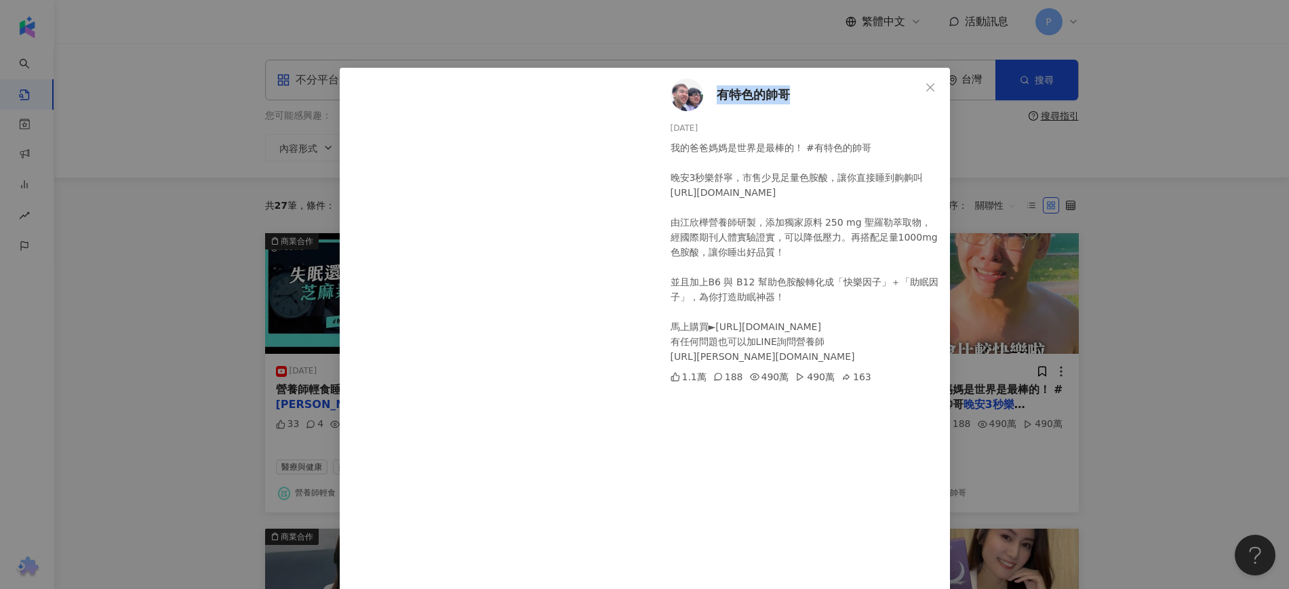
drag, startPoint x: 800, startPoint y: 96, endPoint x: 713, endPoint y: 94, distance: 87.5
click at [713, 94] on div "有特色的帥哥 2024/12/19 我的爸爸媽媽是世界是最棒的！ #有特色的帥哥 晚安3秒樂舒寧，市售少見足量色胺酸，讓你直接睡到齁齁叫 https://tw…" at bounding box center [802, 369] width 296 height 603
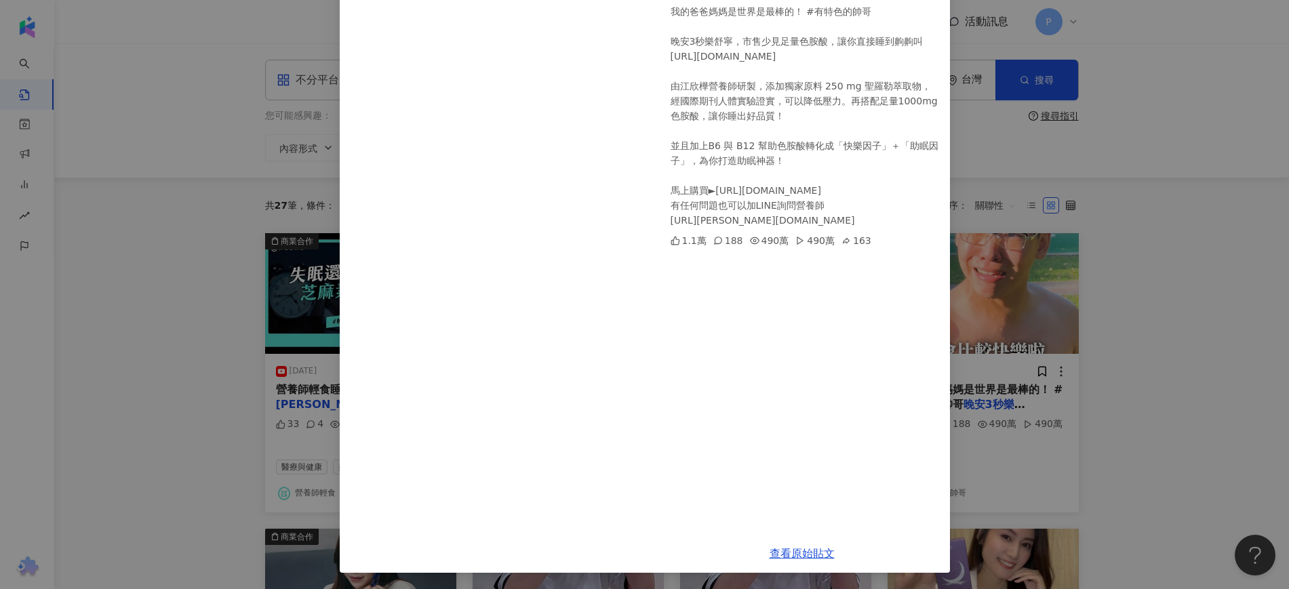
scroll to position [52, 0]
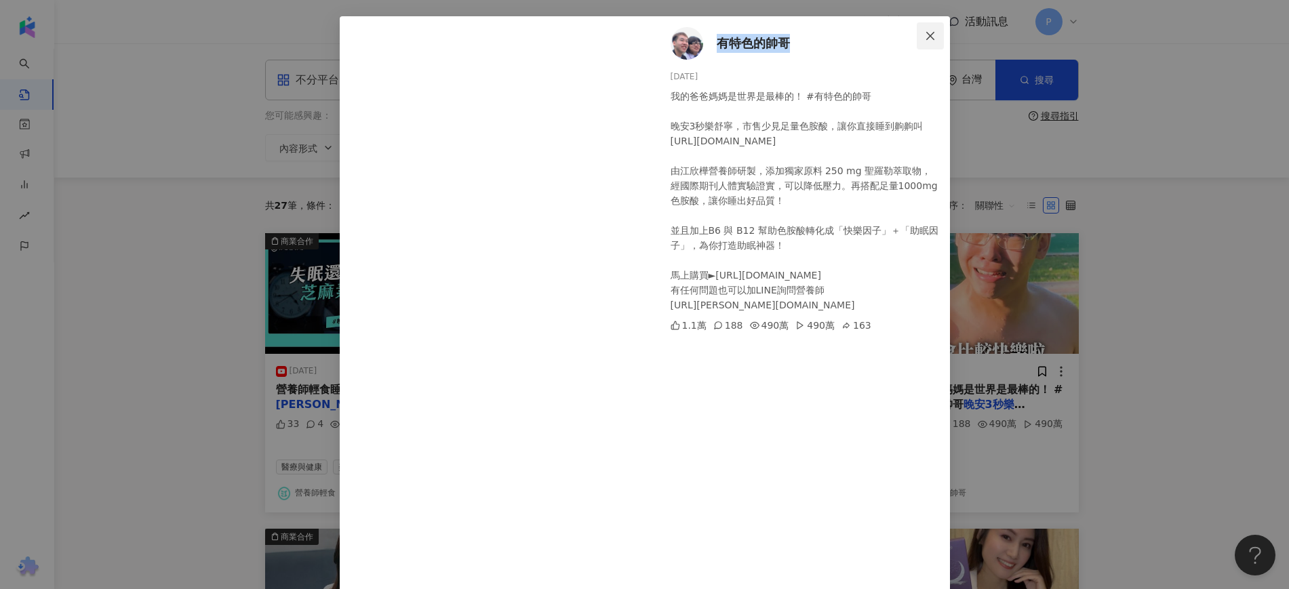
click at [917, 35] on span "Close" at bounding box center [930, 36] width 27 height 11
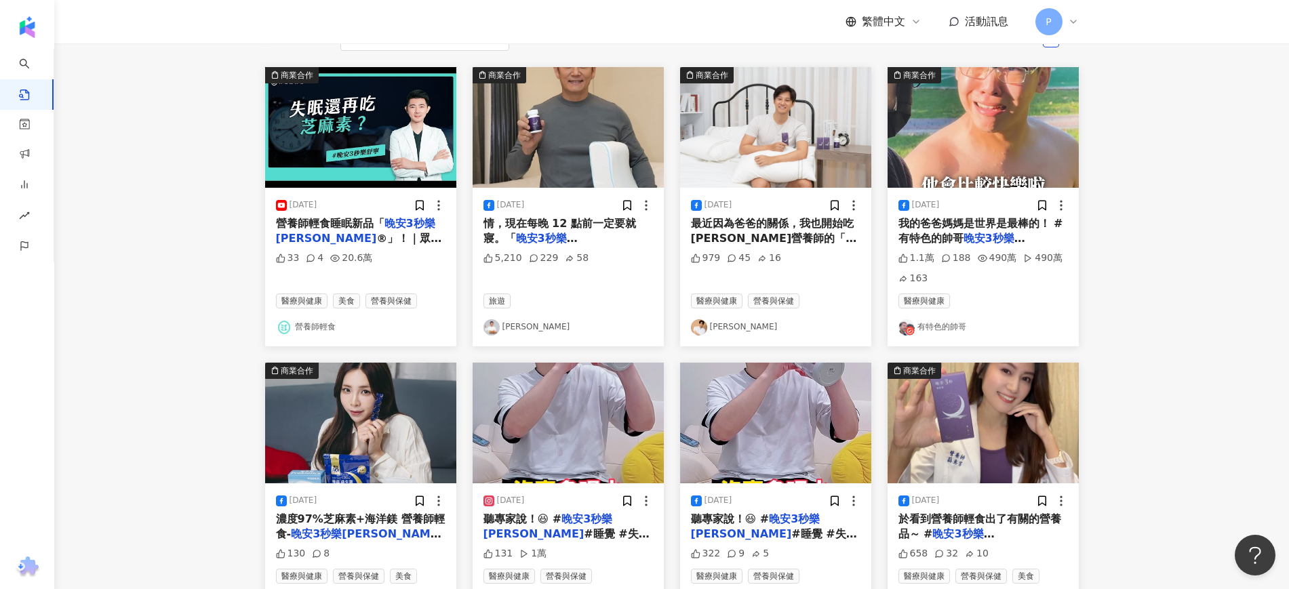
scroll to position [170, 0]
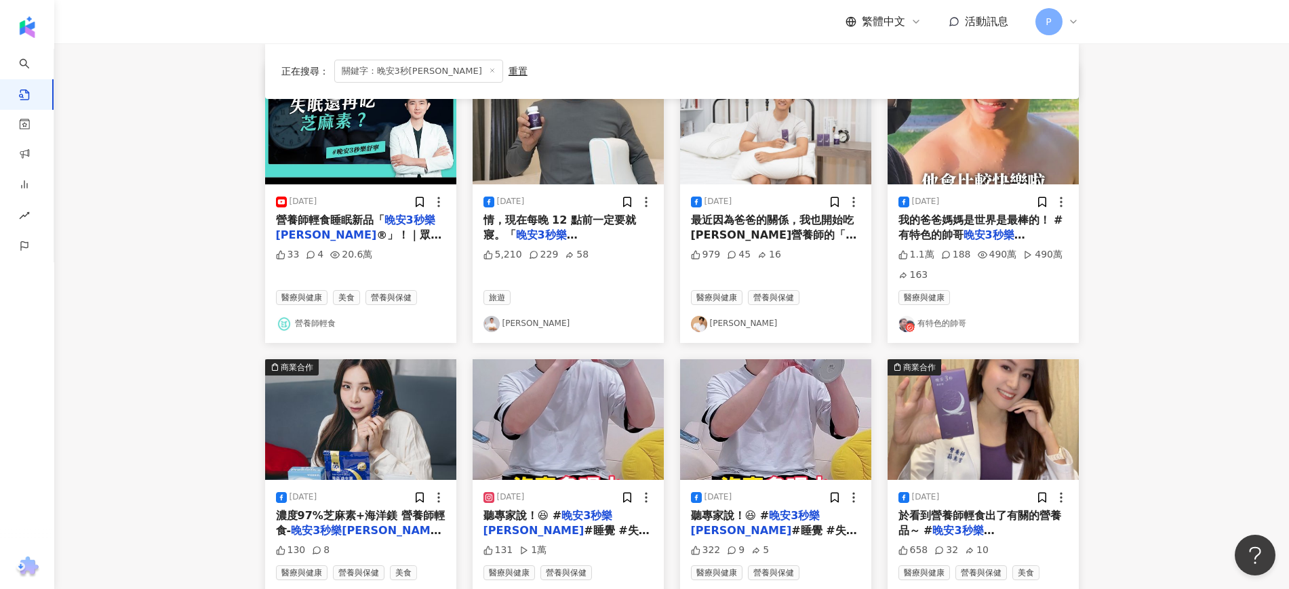
click at [793, 240] on mark "晚安3秒樂舒寧" at bounding box center [774, 243] width 166 height 28
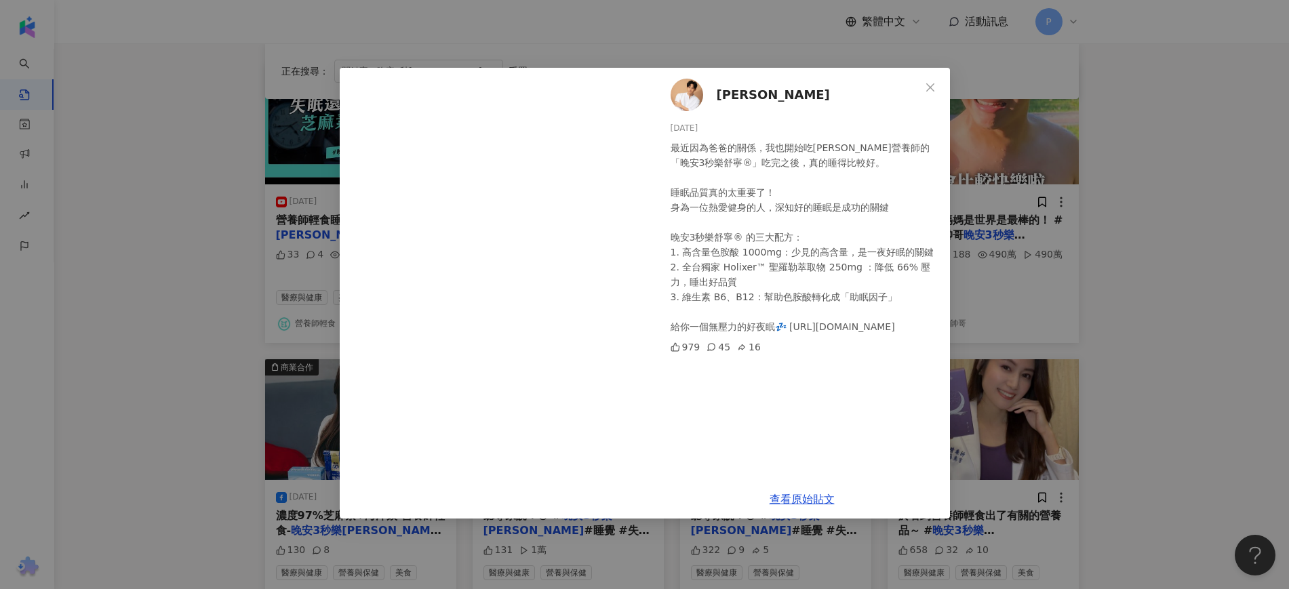
click at [1200, 329] on div "徐新洋 2024/1/5 最近因為爸爸的關係，我也開始吃江欣樺營養師的「晚安3秒樂舒寧®」吃完之後，真的睡得比較好。 睡眠品質真的太重要了！ 身為一位熱愛健身…" at bounding box center [644, 294] width 1289 height 589
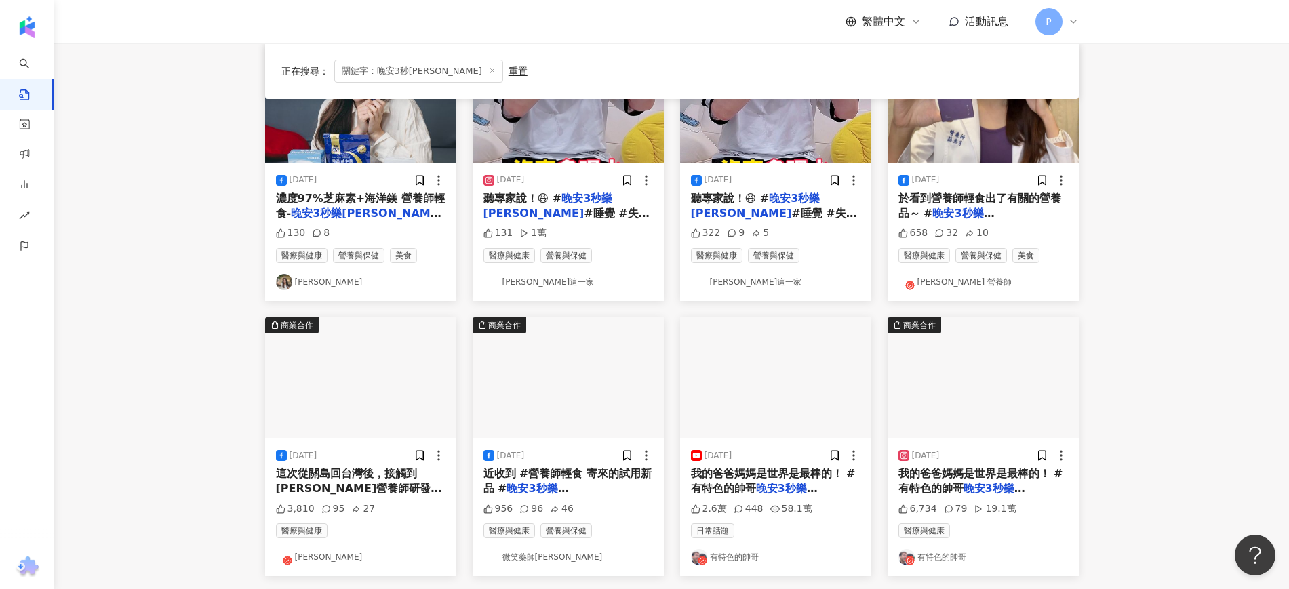
scroll to position [593, 0]
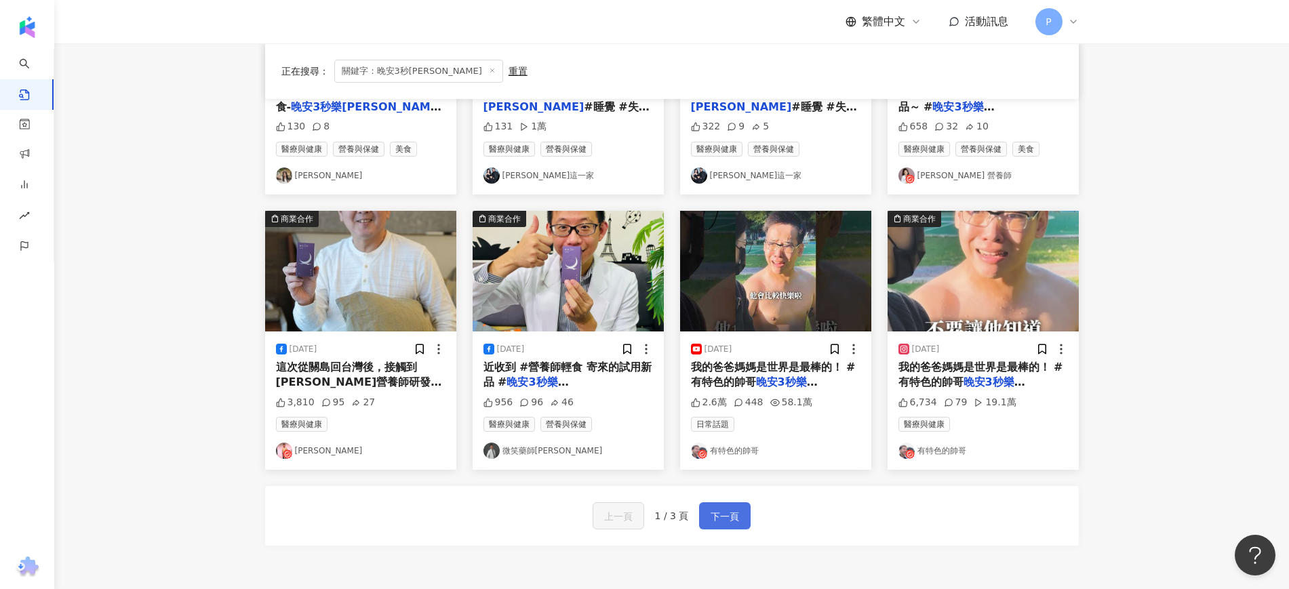
click at [745, 509] on button "下一頁" at bounding box center [725, 516] width 52 height 27
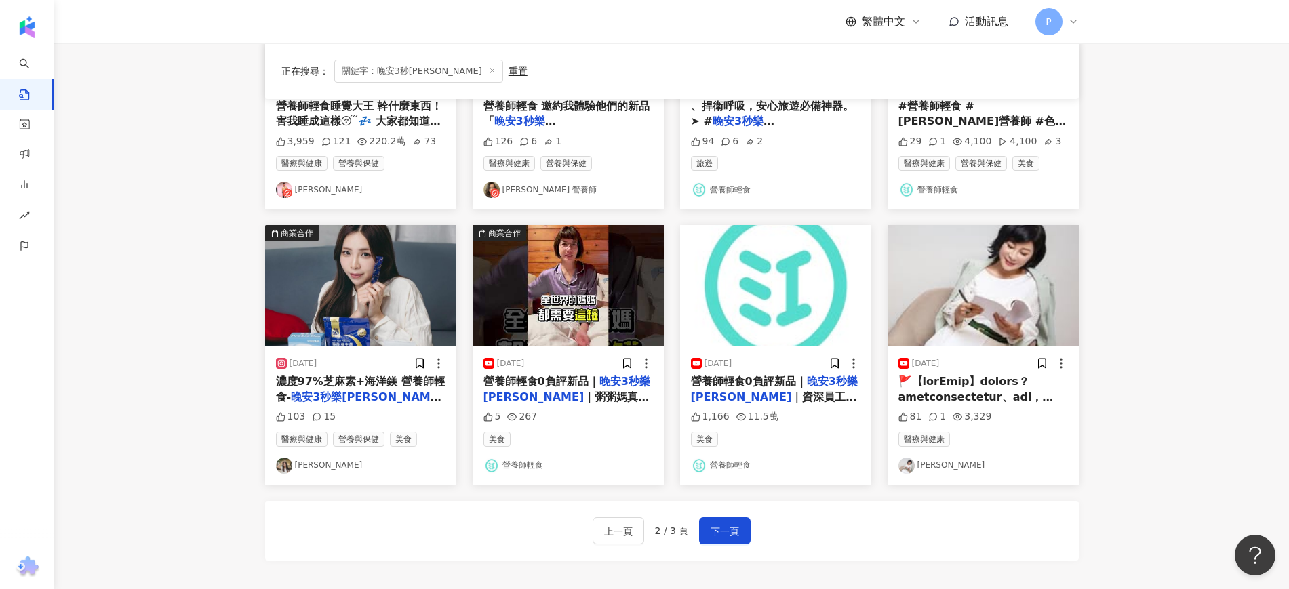
scroll to position [659, 0]
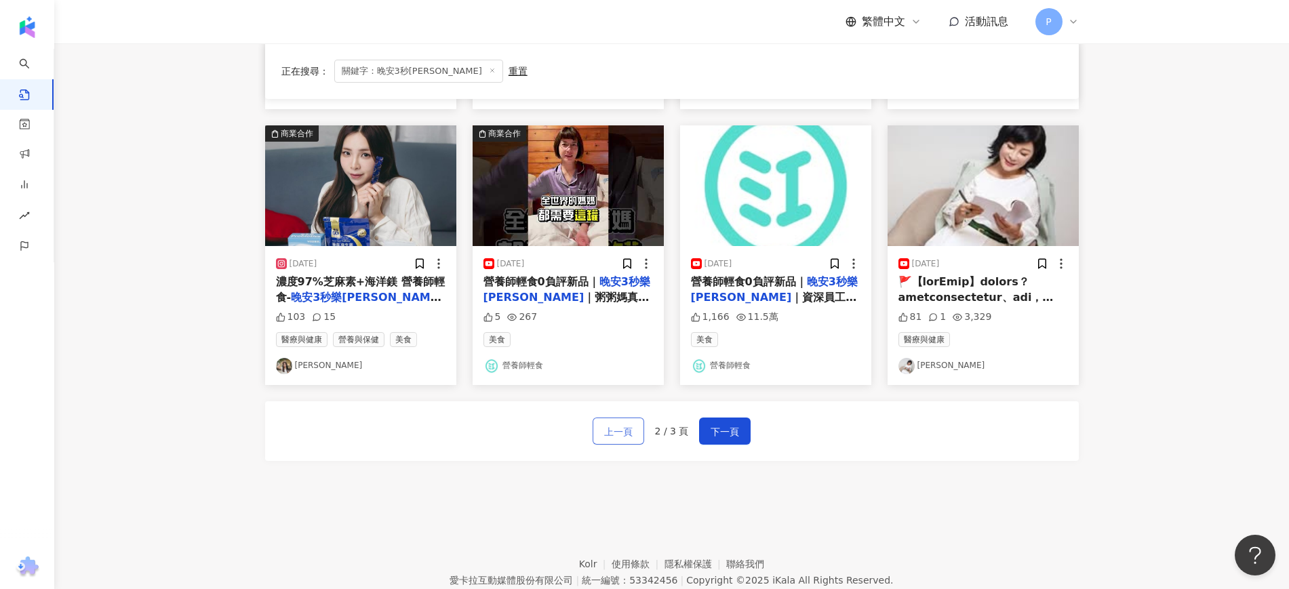
click at [608, 437] on span "上一頁" at bounding box center [618, 432] width 28 height 16
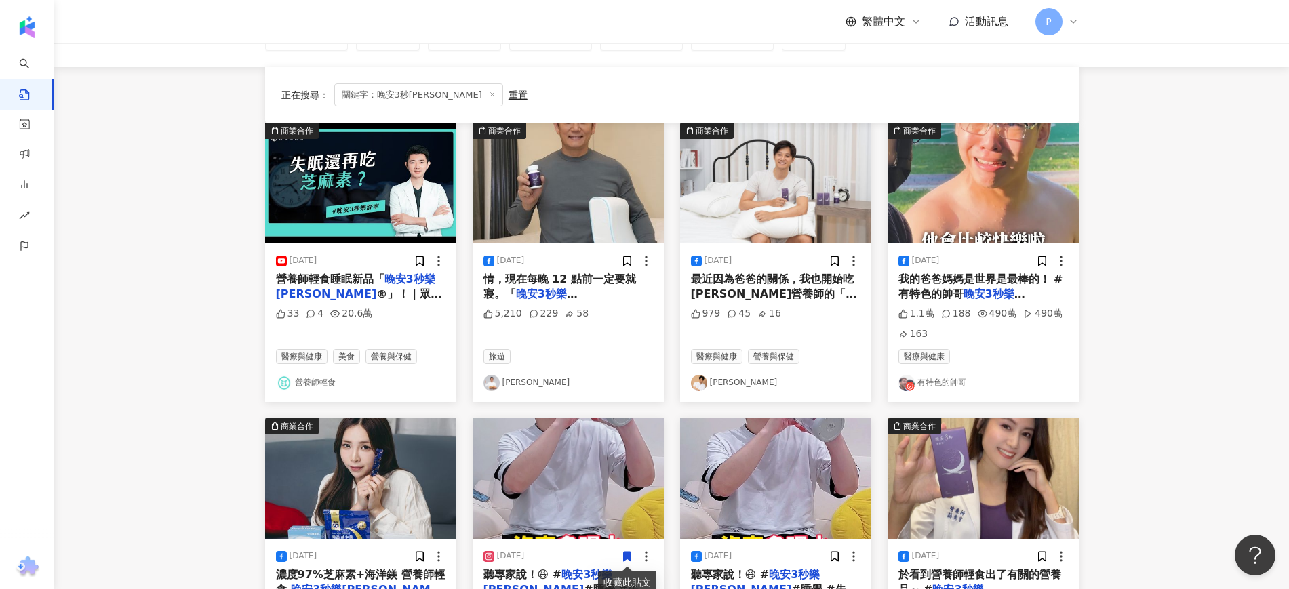
scroll to position [0, 0]
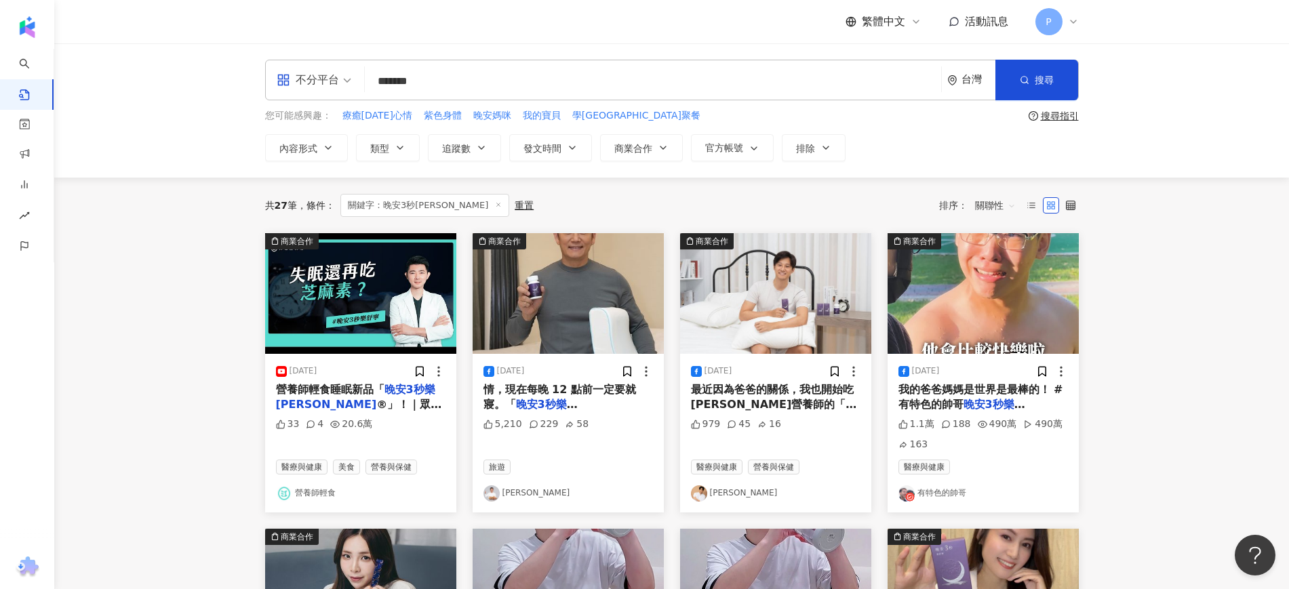
click at [985, 207] on span "關聯性" at bounding box center [995, 206] width 41 height 22
click at [1002, 349] on div "發文時間" at bounding box center [998, 348] width 38 height 15
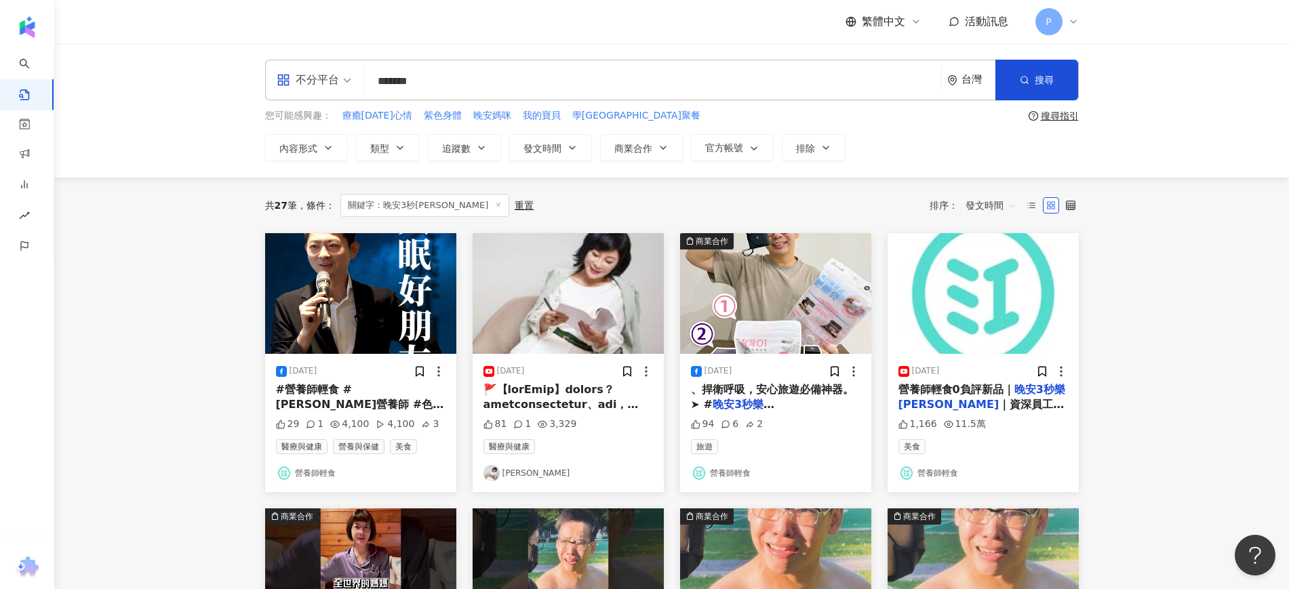
drag, startPoint x: 395, startPoint y: 398, endPoint x: 137, endPoint y: 271, distance: 287.8
click at [369, 395] on span "#營養師輕食 #江欣樺營養師 #色胺酸 #" at bounding box center [360, 404] width 168 height 43
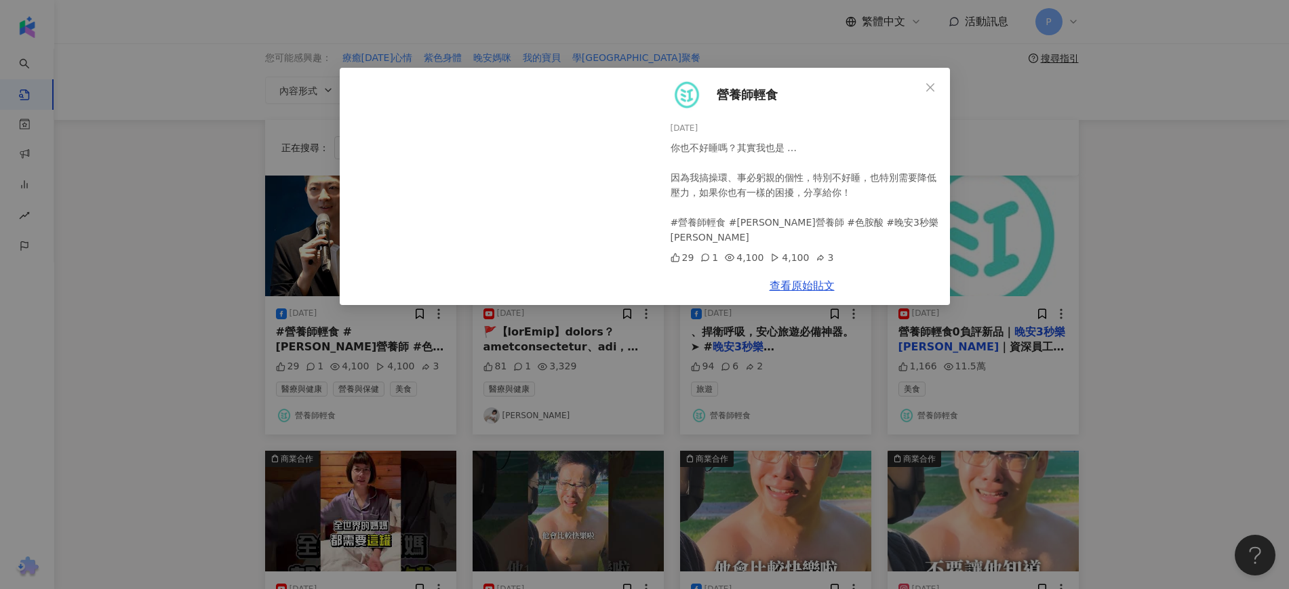
scroll to position [170, 0]
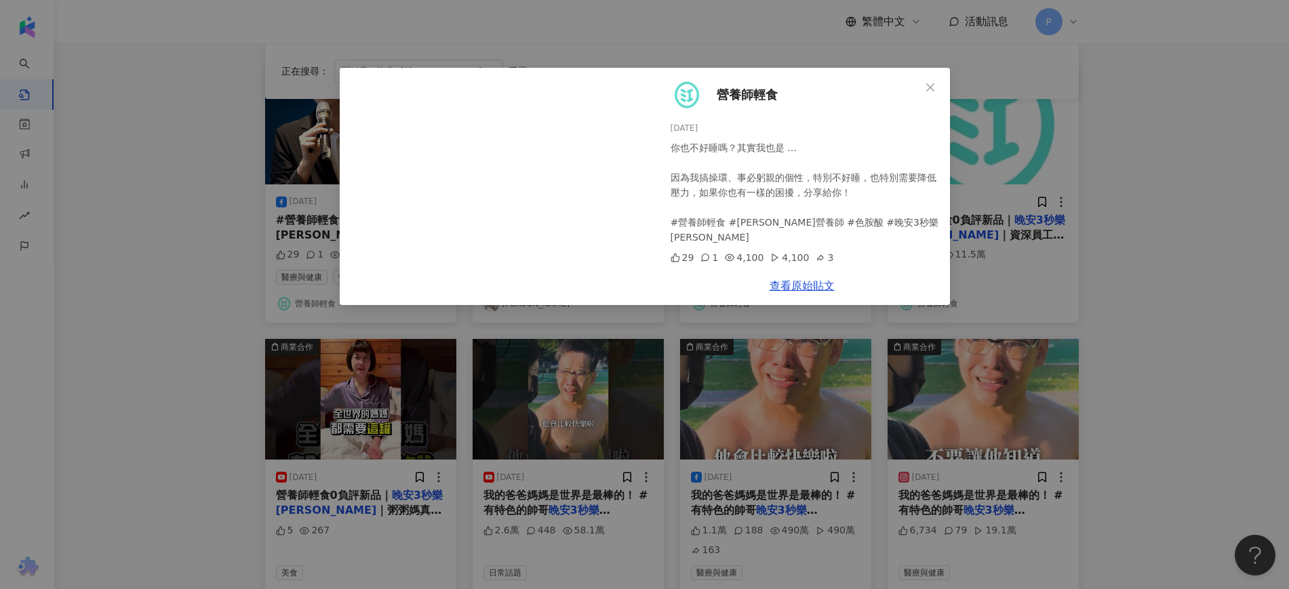
click at [861, 176] on div "你也不好睡嗎？其實我也是 … 因為我搞操環、事必躬親的個性，特別不好睡，也特別需要降低壓力，如果你也有一樣的困擾，分享給你！ #營養師輕食 #江欣樺營養師 #…" at bounding box center [805, 192] width 269 height 104
click at [1119, 264] on div "營養師輕食 2025/8/1 你也不好睡嗎？其實我也是 … 因為我搞操環、事必躬親的個性，特別不好睡，也特別需要降低壓力，如果你也有一樣的困擾，分享給你！ #…" at bounding box center [644, 294] width 1289 height 589
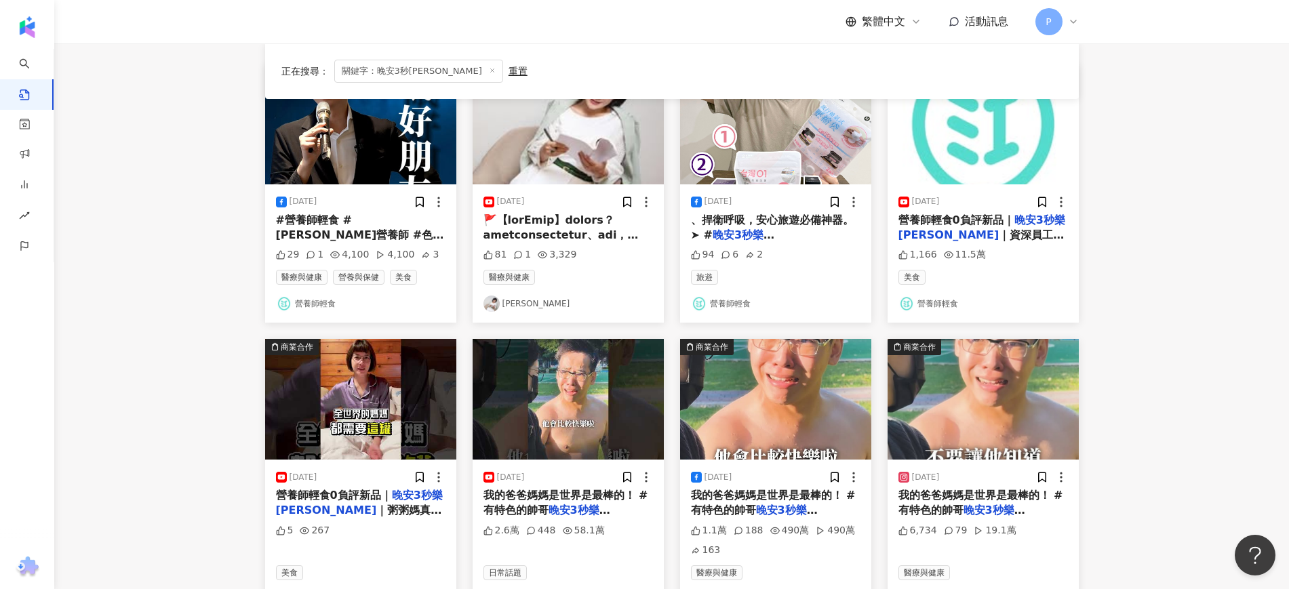
click at [1019, 233] on span "｜資深員工粥粥媽老實說保健食品免費資料庫👉 https://bit.ly/2CQgPJy 不要忘記訂閱打開鈴鐺哦😘 接收獨家營養新知！ 💖我親手研製的營養食品…" at bounding box center [984, 402] width 170 height 347
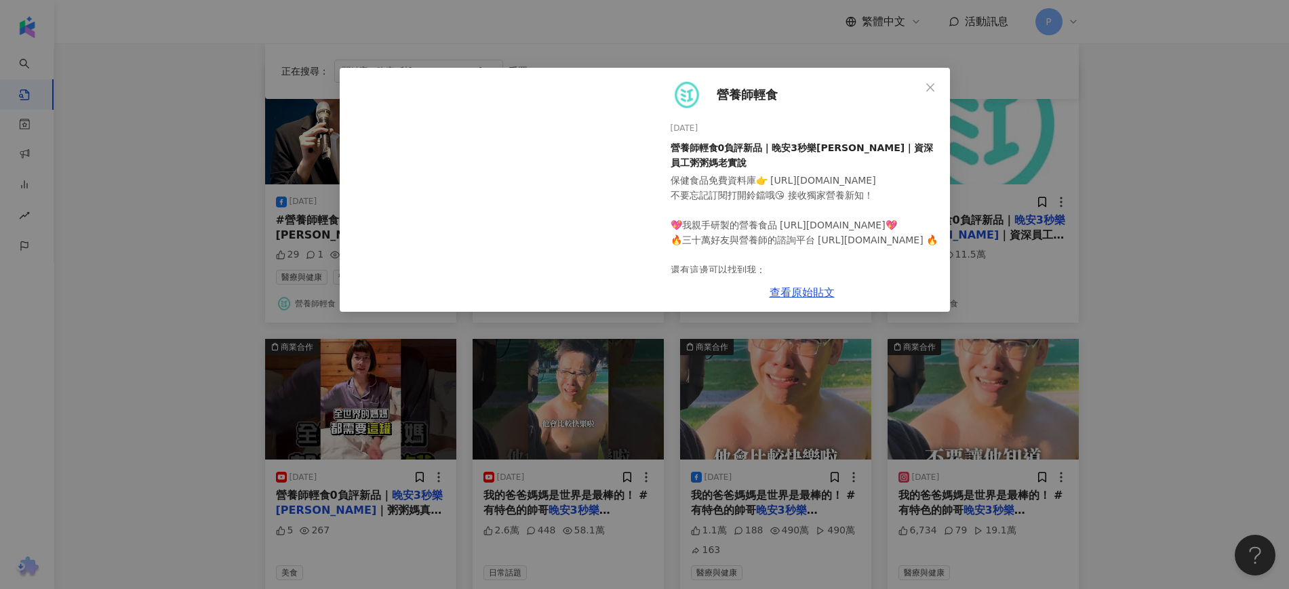
click at [1141, 231] on div "營養師輕食 2025/1/23 營養師輕食0負評新品｜晚安3秒樂舒寧｜資深員工粥粥媽老實說 保健食品免費資料庫👉 https://bit.ly/2CQgPJy…" at bounding box center [644, 294] width 1289 height 589
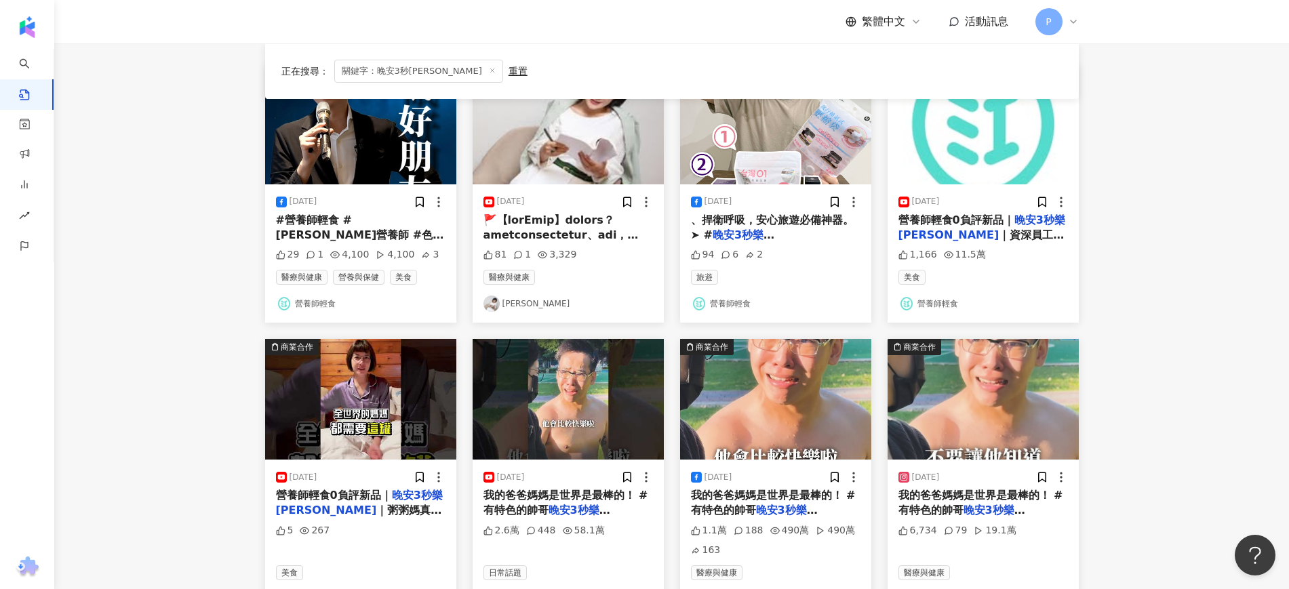
click at [749, 214] on span "、捍衛呼吸，安心旅遊必備神器。 ➤ #" at bounding box center [772, 228] width 163 height 28
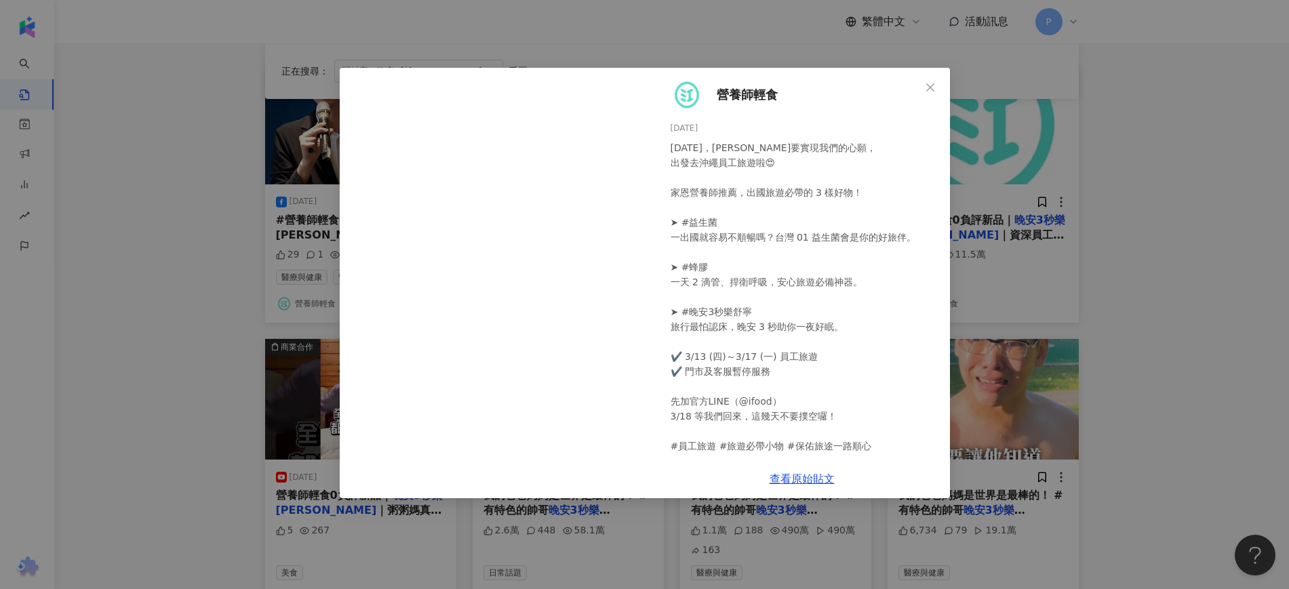
click at [1115, 258] on div "營養師輕食 2025/3/12 明天，阿江要實現我們的心願， 出發去沖繩員工旅遊啦😍 家恩營養師推薦，出國旅遊必帶的 3 樣好物！ ➤ #益生菌 一出國就容易…" at bounding box center [644, 294] width 1289 height 589
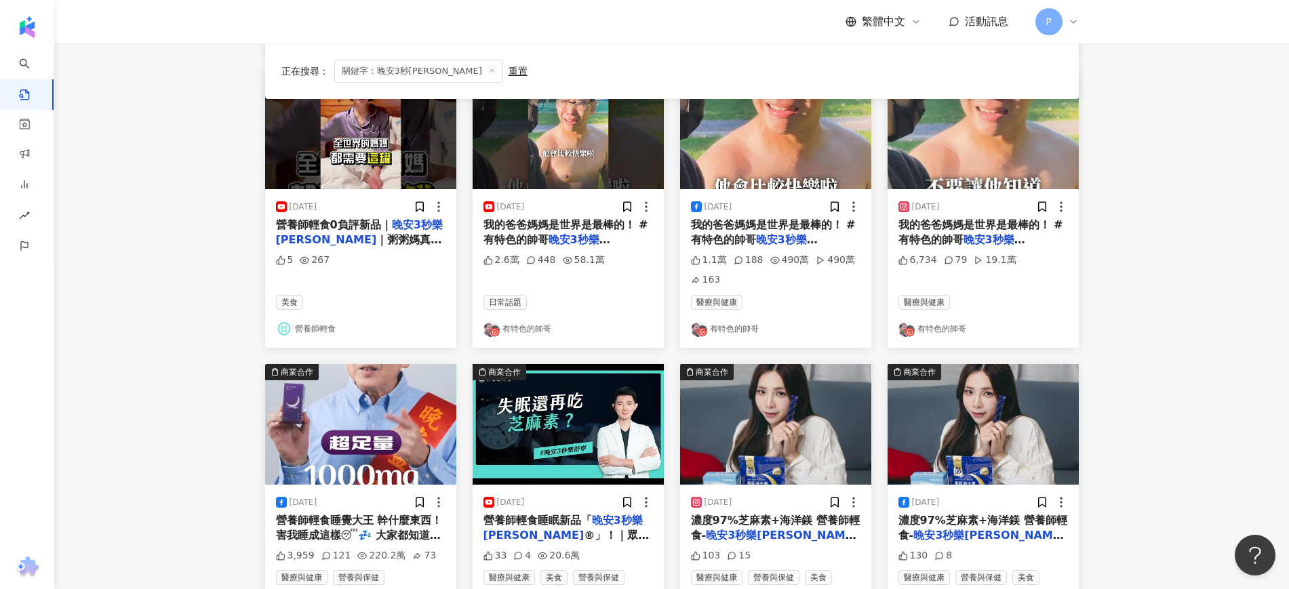
scroll to position [593, 0]
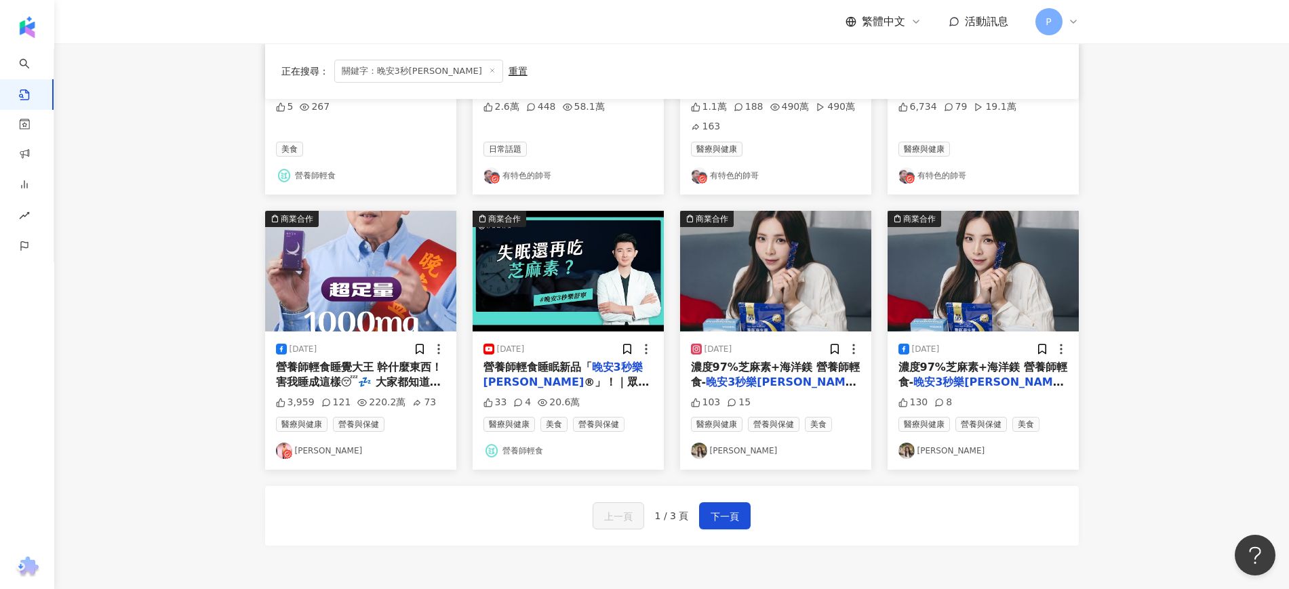
click at [795, 345] on div "2024/10/17" at bounding box center [776, 349] width 170 height 14
click at [798, 362] on span "濃度97%芝麻素+海洋鎂 營養師輕食-" at bounding box center [775, 375] width 169 height 28
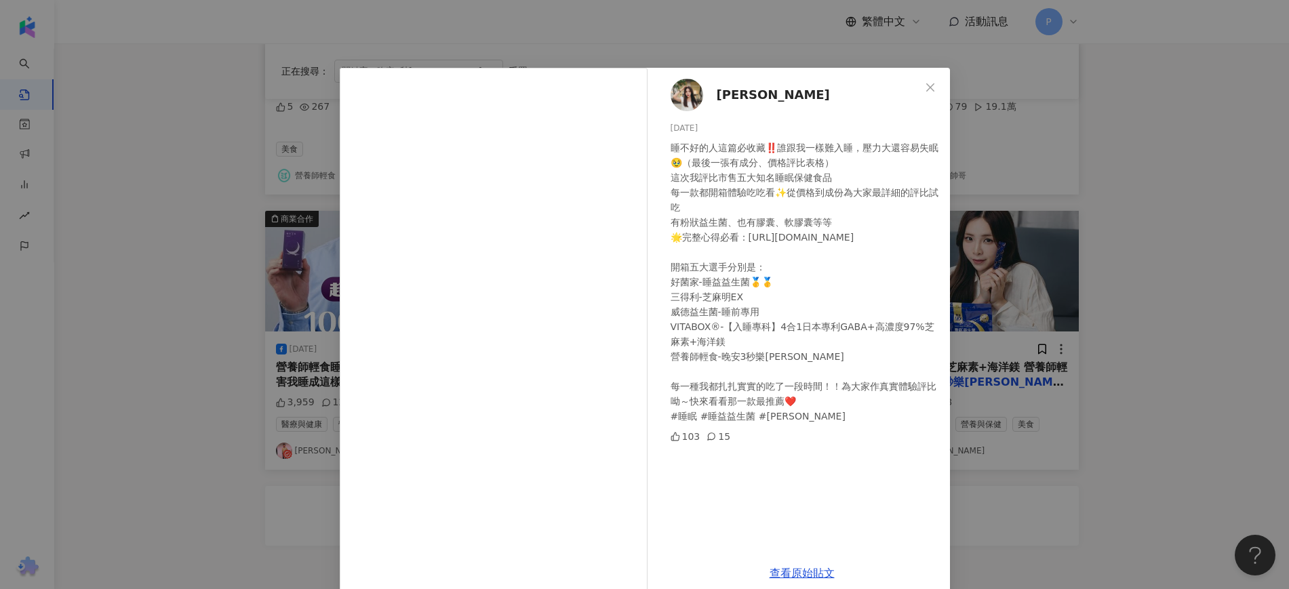
click at [1139, 271] on div "珂荷莉 Coralie 2024/10/17 睡不好的人這篇必收藏‼️誰跟我一樣難入睡，壓力大還容易失眠🥹（最後一張有成分、價格評比表格） 這次我評比市售五大…" at bounding box center [644, 294] width 1289 height 589
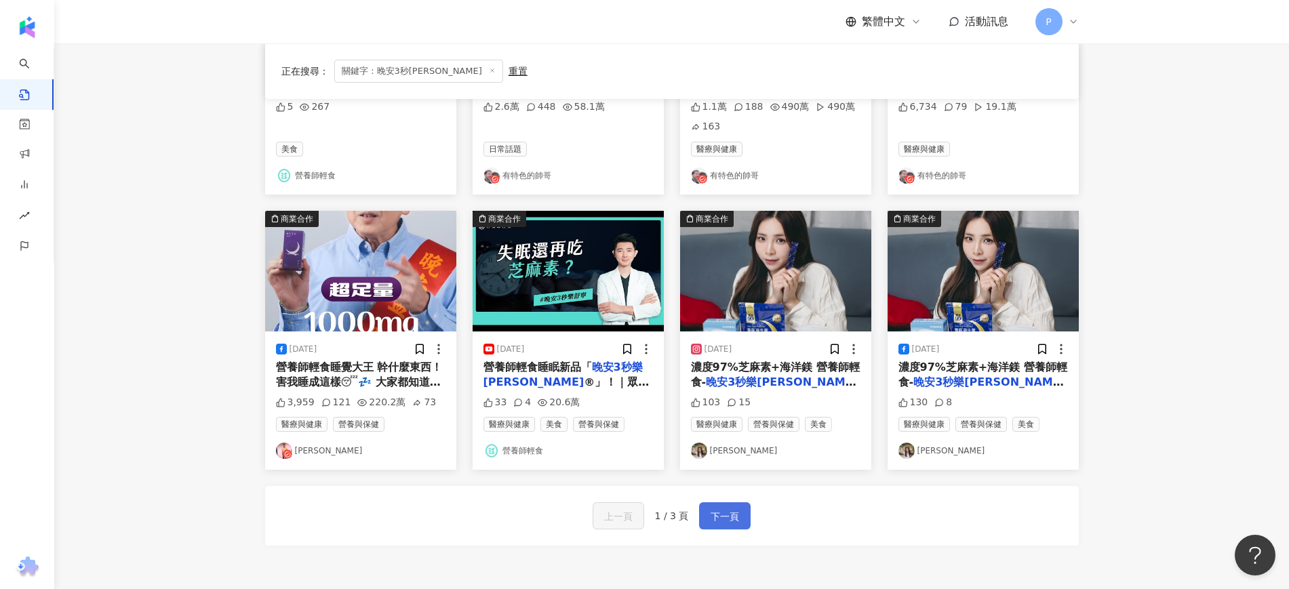
click at [728, 513] on span "下一頁" at bounding box center [725, 517] width 28 height 16
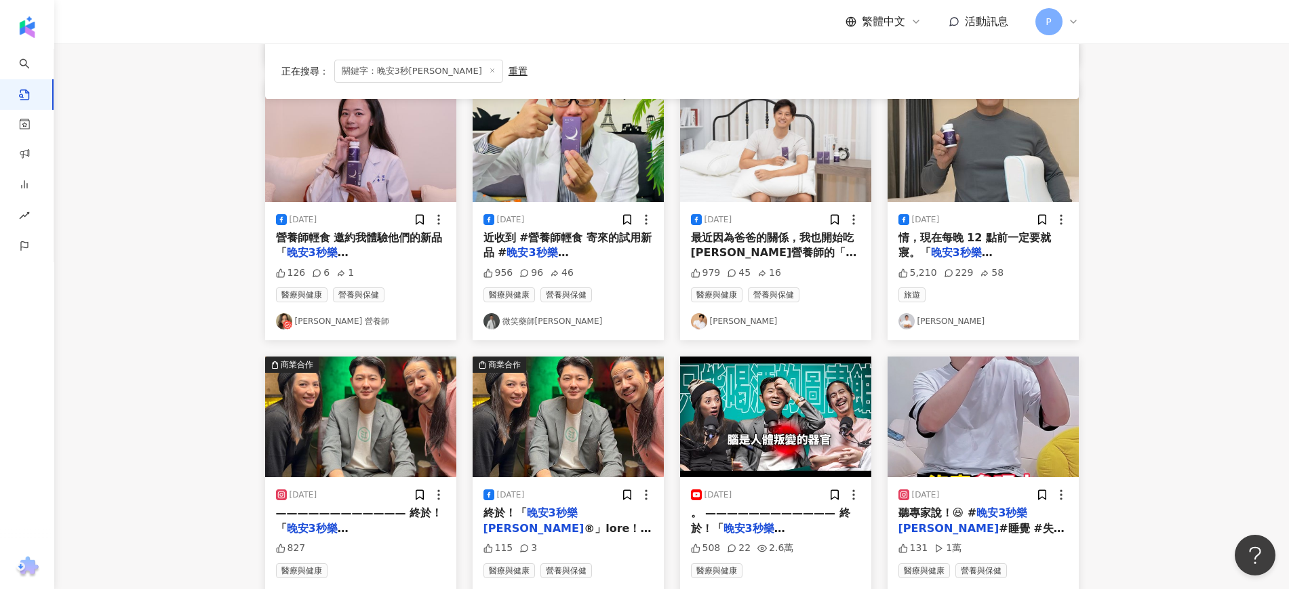
scroll to position [319, 0]
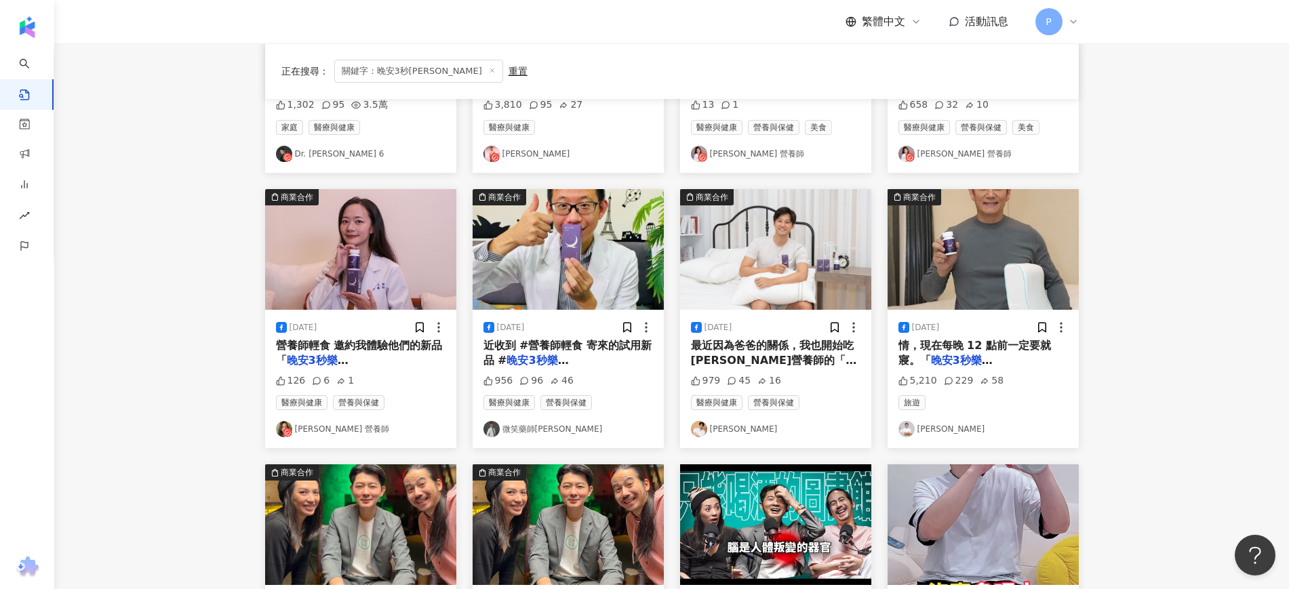
click at [591, 342] on span "近收到 #營養師輕食 寄來的試用新品 #" at bounding box center [568, 353] width 169 height 28
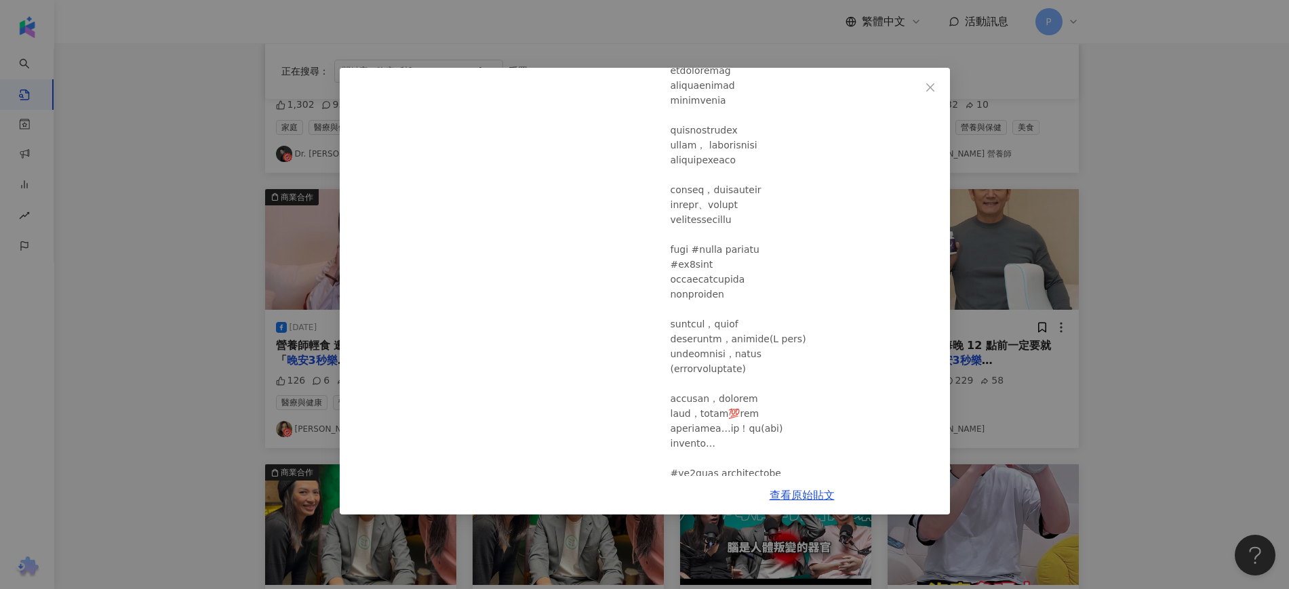
scroll to position [170, 0]
click at [1133, 348] on div "微笑藥師廖偉呈 2024/1/11 956 96 46 查看原始貼文" at bounding box center [644, 294] width 1289 height 589
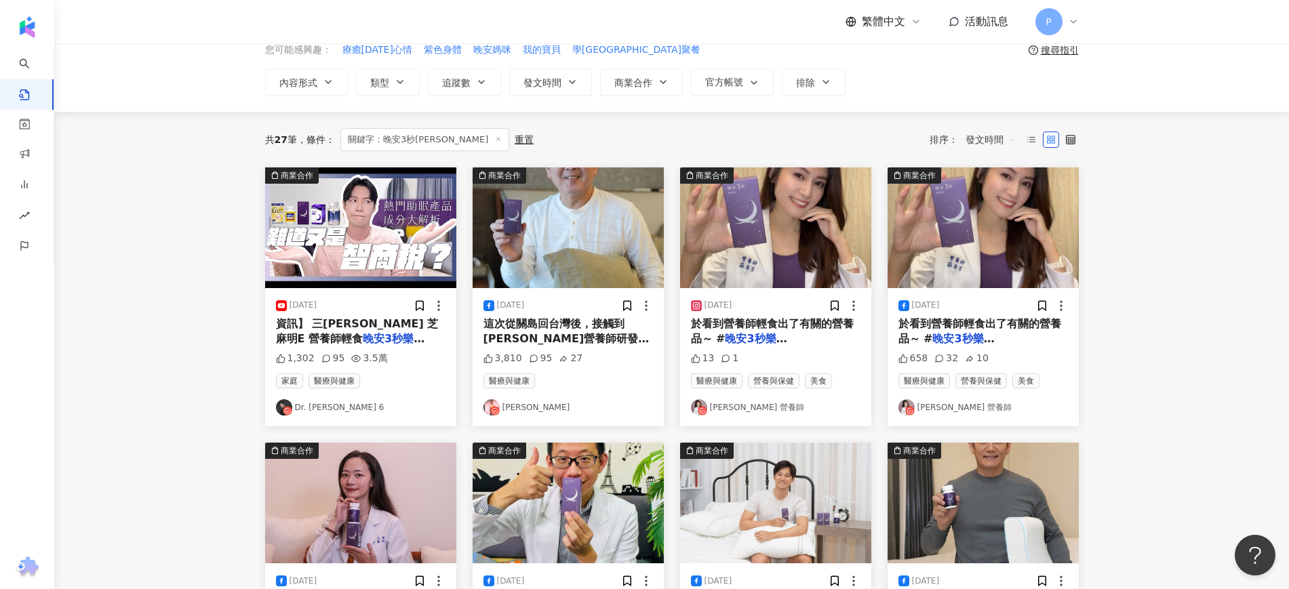
scroll to position [65, 0]
click at [585, 348] on mark "晚安3秒樂舒寧" at bounding box center [534, 362] width 101 height 28
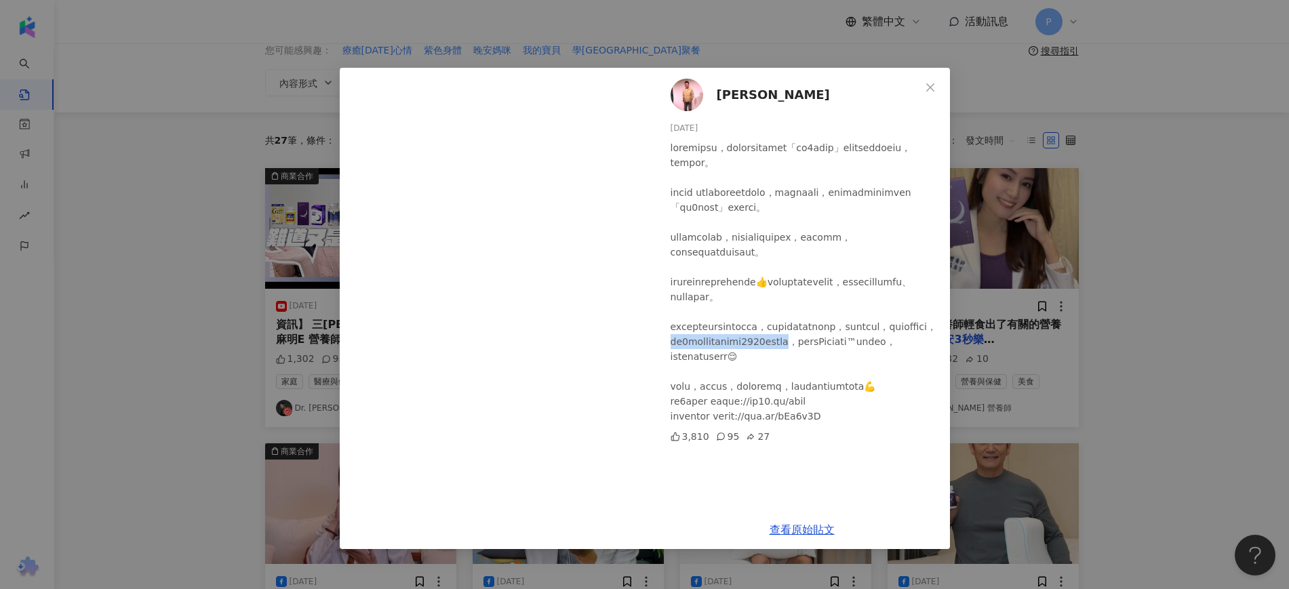
drag, startPoint x: 878, startPoint y: 357, endPoint x: 812, endPoint y: 372, distance: 68.1
click at [812, 372] on div at bounding box center [805, 281] width 269 height 283
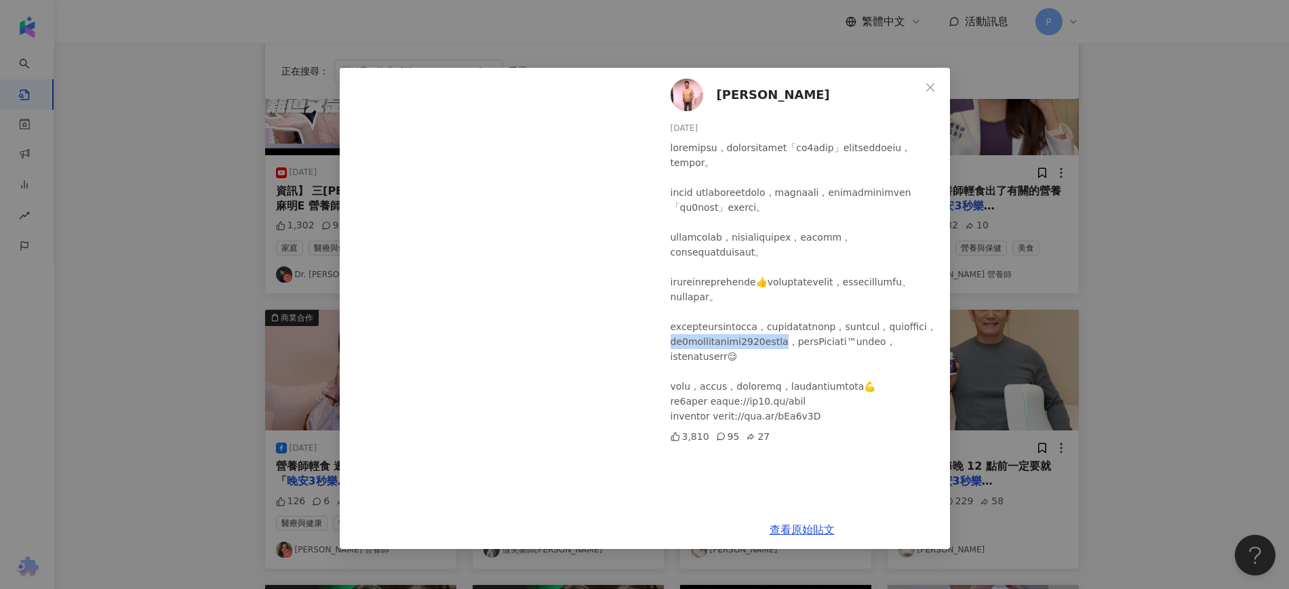
scroll to position [235, 0]
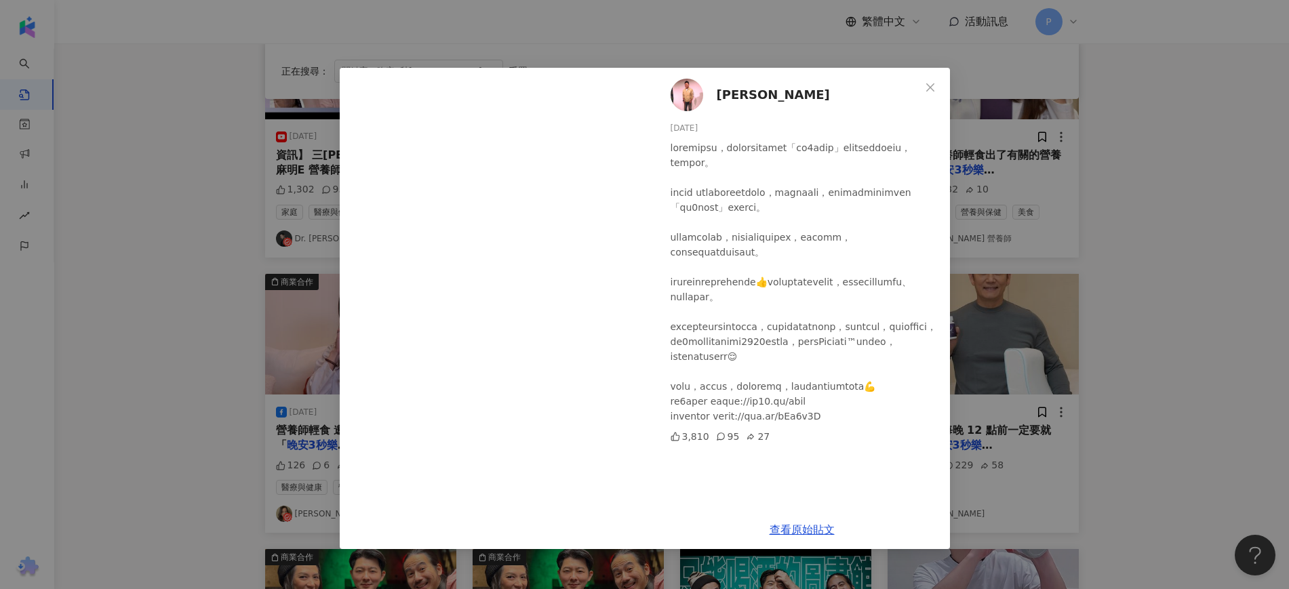
click at [1169, 391] on div "庹宗康 2024/2/14 3,810 95 27 查看原始貼文" at bounding box center [644, 294] width 1289 height 589
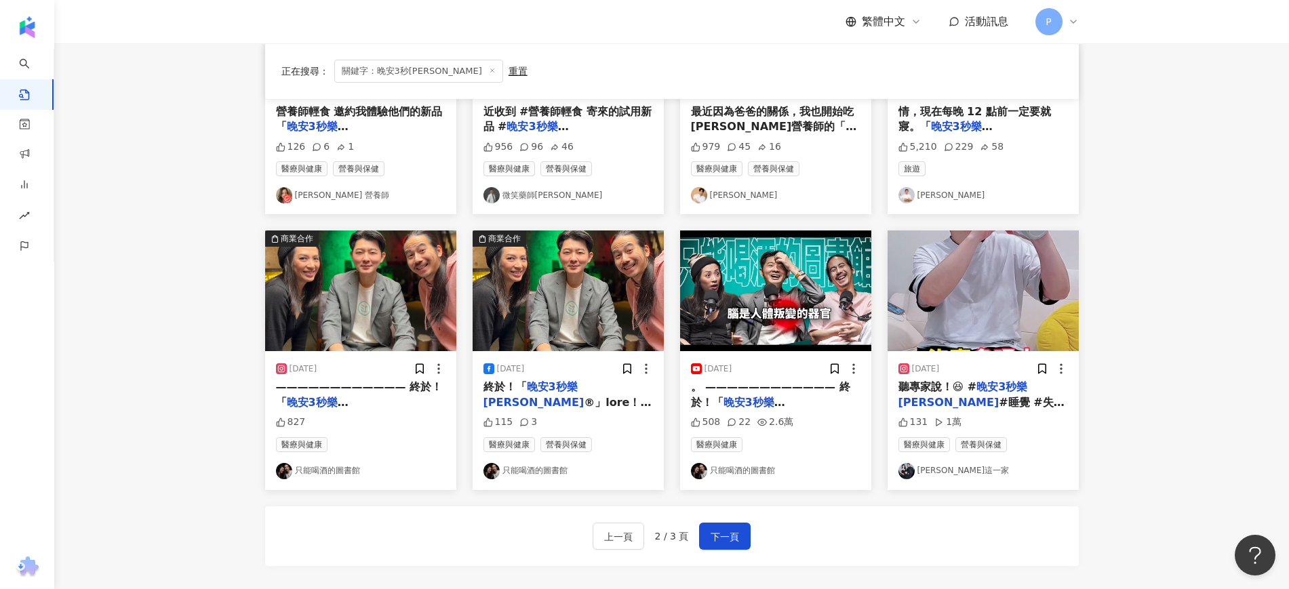
scroll to position [678, 0]
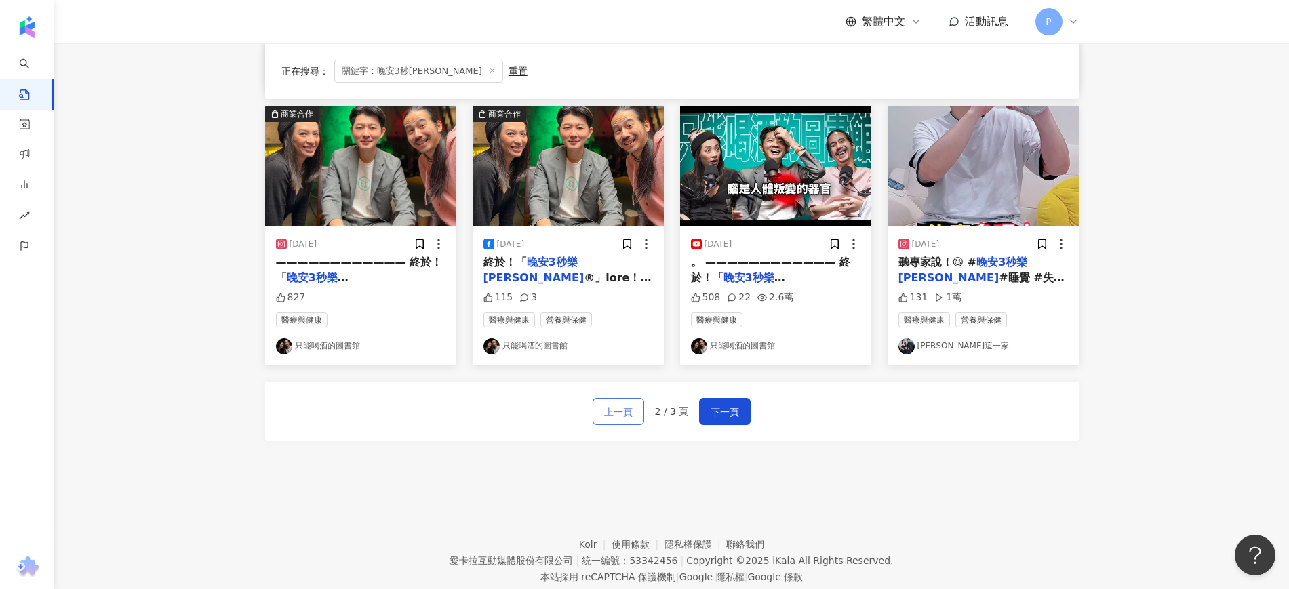
click at [629, 408] on span "上一頁" at bounding box center [618, 412] width 28 height 16
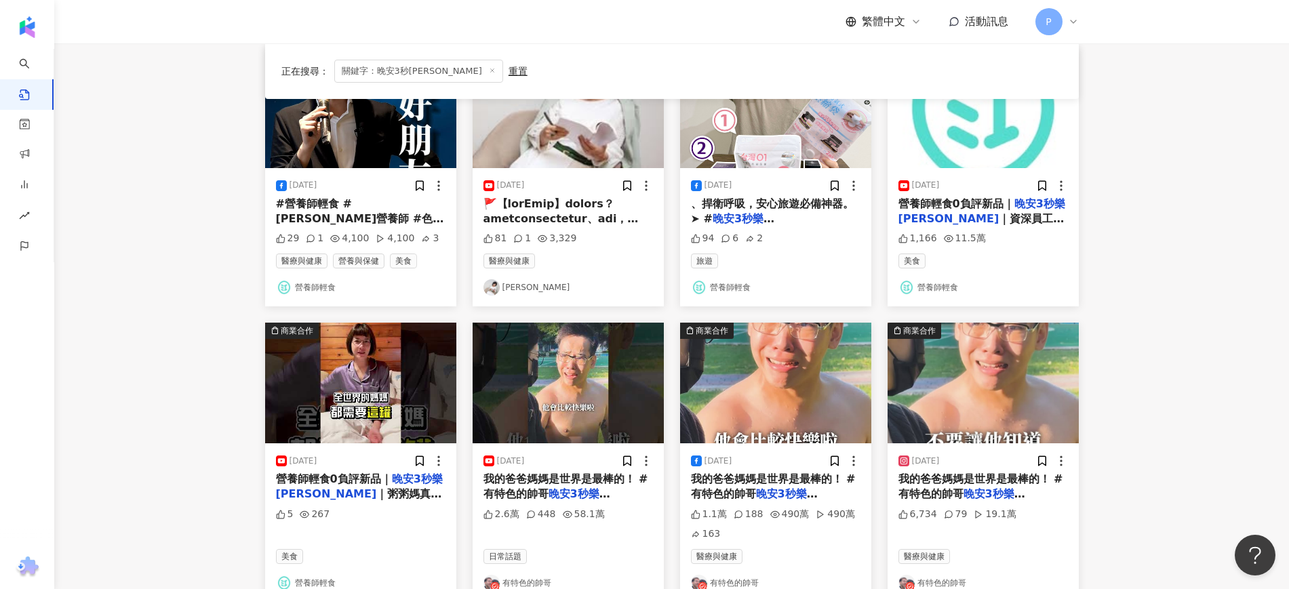
scroll to position [189, 0]
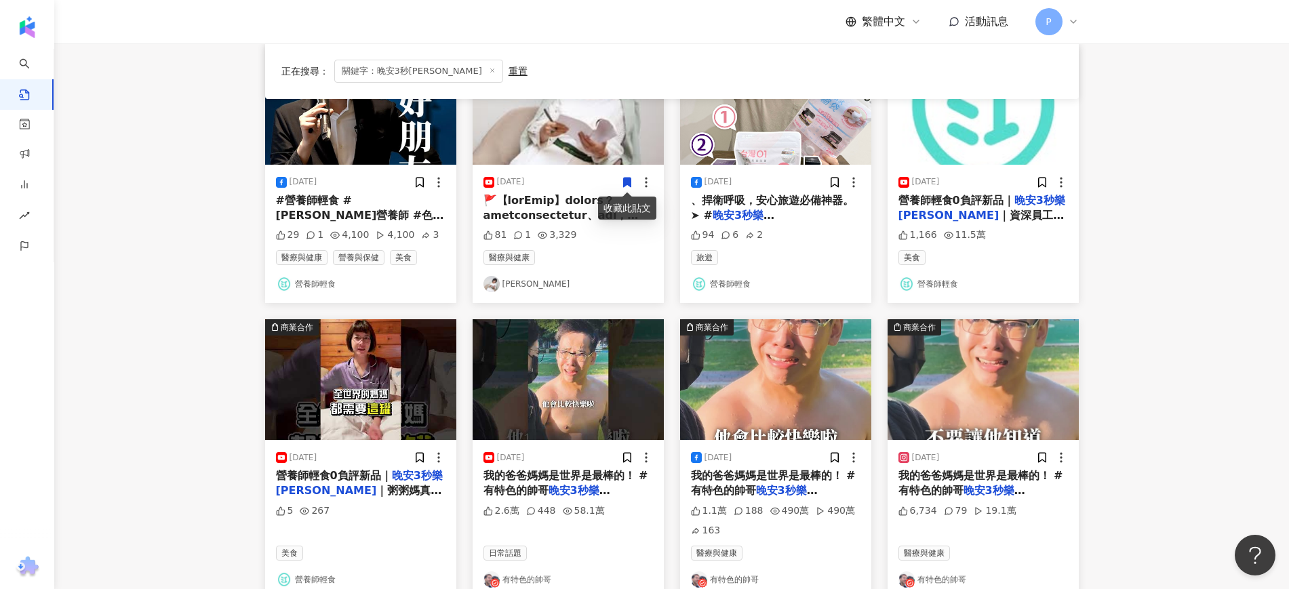
click at [375, 194] on span "#營養師輕食 #江欣樺營養師 #色胺酸 #" at bounding box center [360, 215] width 168 height 43
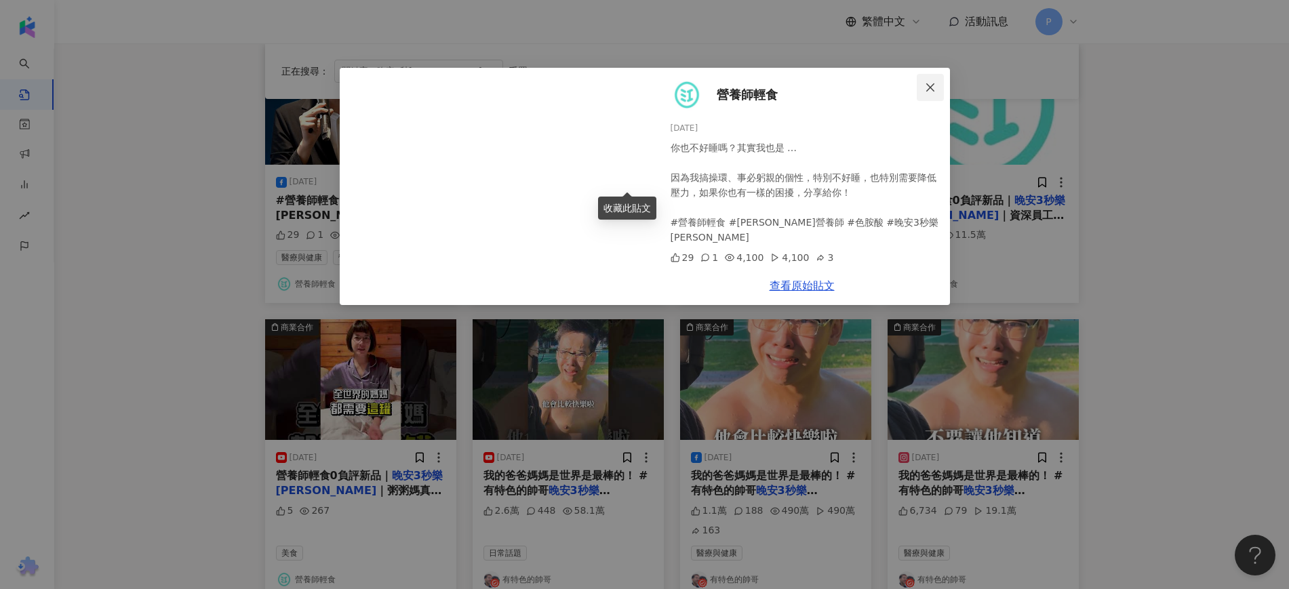
click at [931, 88] on icon "close" at bounding box center [930, 87] width 11 height 11
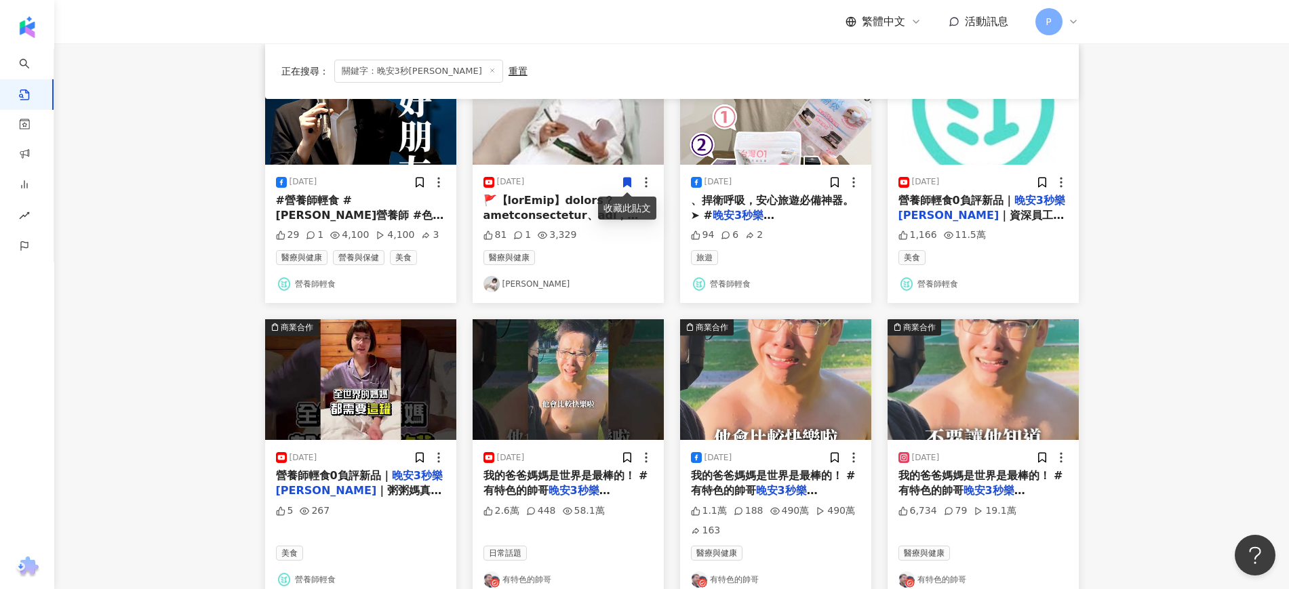
click at [809, 187] on div "2025/3/12" at bounding box center [776, 183] width 170 height 14
click at [820, 224] on div "2025/3/12 、捍衛呼吸，安心旅遊必備神器。 ➤ # 晚安3秒樂舒寧 旅行最怕認床，晚安 3 94 6 2 旅遊 營養師輕食" at bounding box center [775, 234] width 191 height 138
click at [815, 224] on span "旅行最怕認床，晚安 3" at bounding box center [768, 238] width 155 height 28
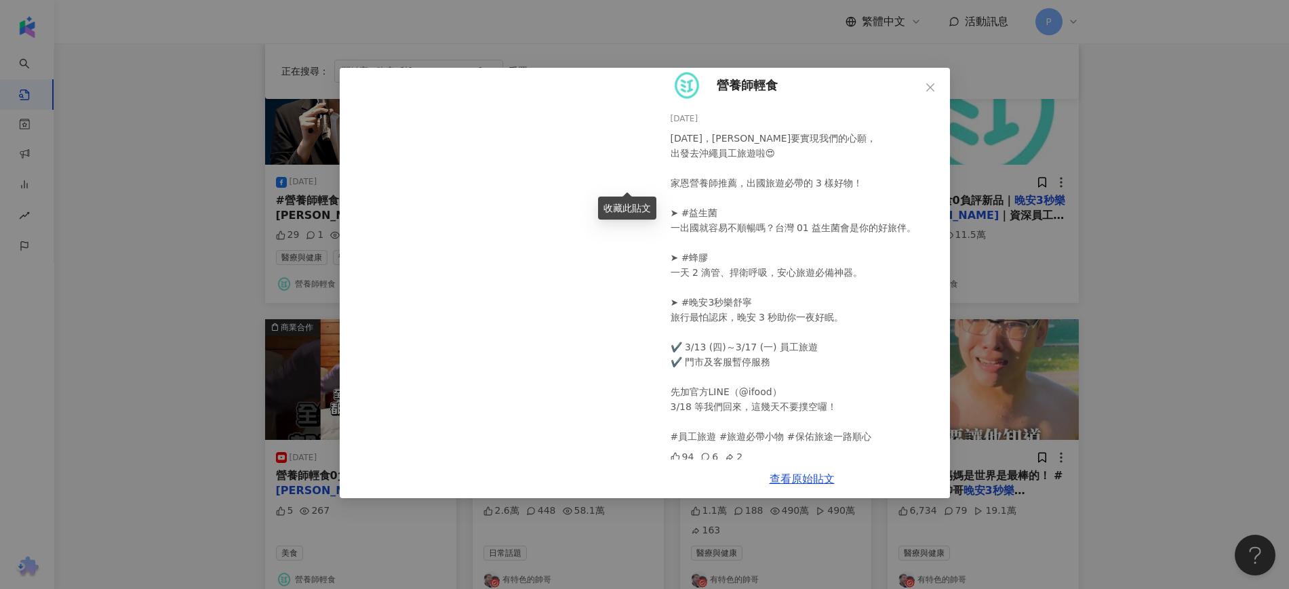
scroll to position [14, 0]
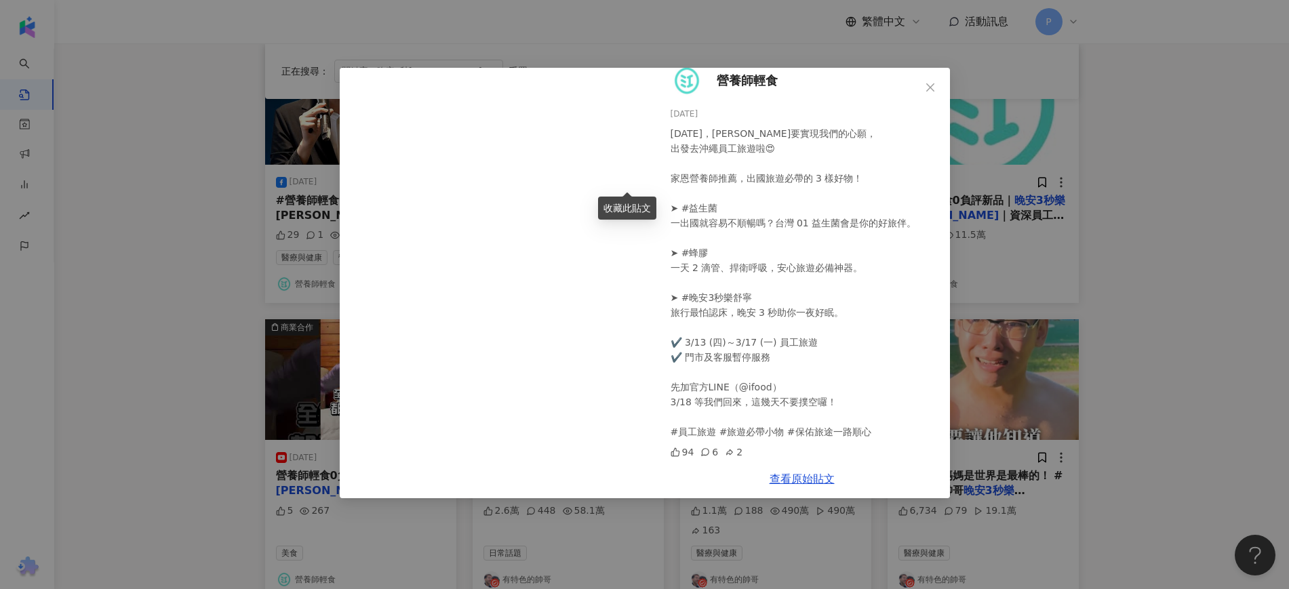
drag, startPoint x: 1205, startPoint y: 218, endPoint x: 1198, endPoint y: 215, distance: 7.9
click at [1202, 216] on div "營養師輕食 2025/3/12 明天，阿江要實現我們的心願， 出發去沖繩員工旅遊啦😍 家恩營養師推薦，出國旅遊必帶的 3 樣好物！ ➤ #益生菌 一出國就容易…" at bounding box center [644, 294] width 1289 height 589
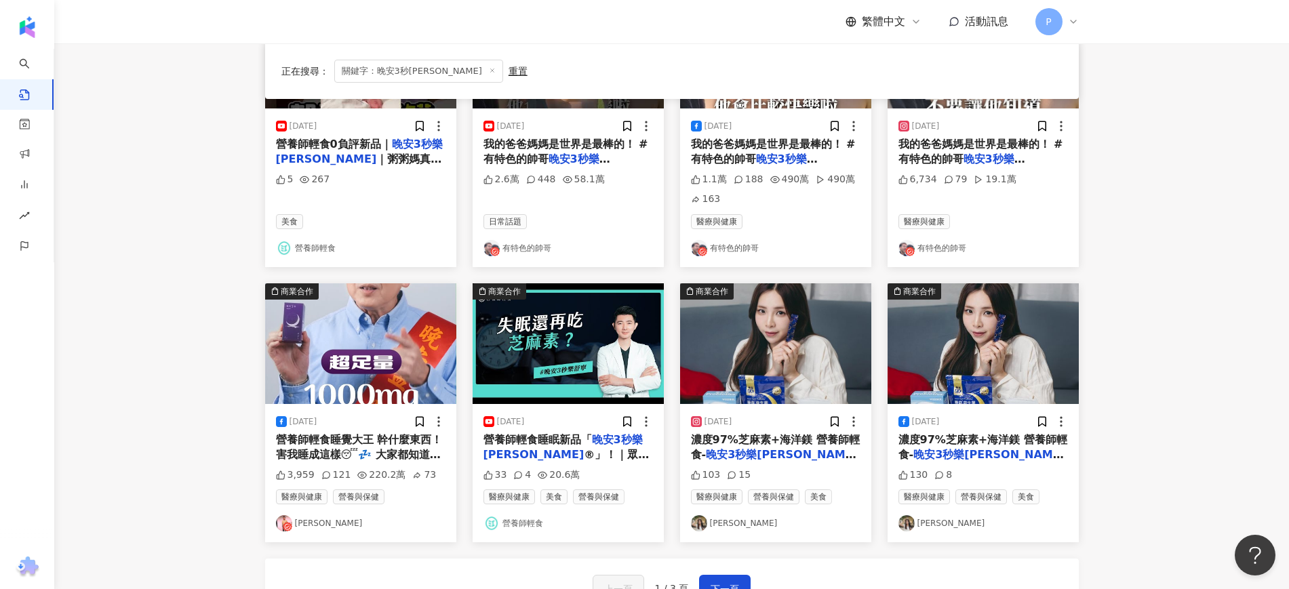
scroll to position [613, 0]
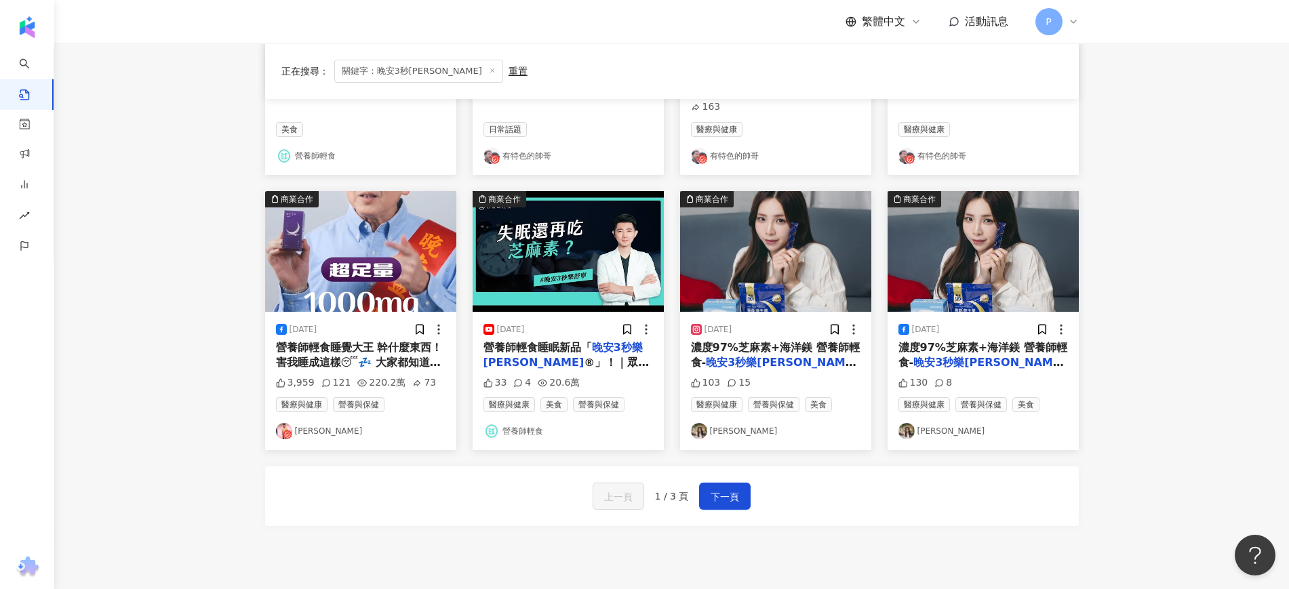
click at [386, 360] on span "營養師輕食睡覺大王 幹什麼東西！害我睡成這樣😴💤 大家都知道，我是 #營養師輕食 的好朋友，很清楚阿江對產品的堅持，自己長期吃之外，也很放心推薦給我的朋友們。…" at bounding box center [360, 491] width 169 height 301
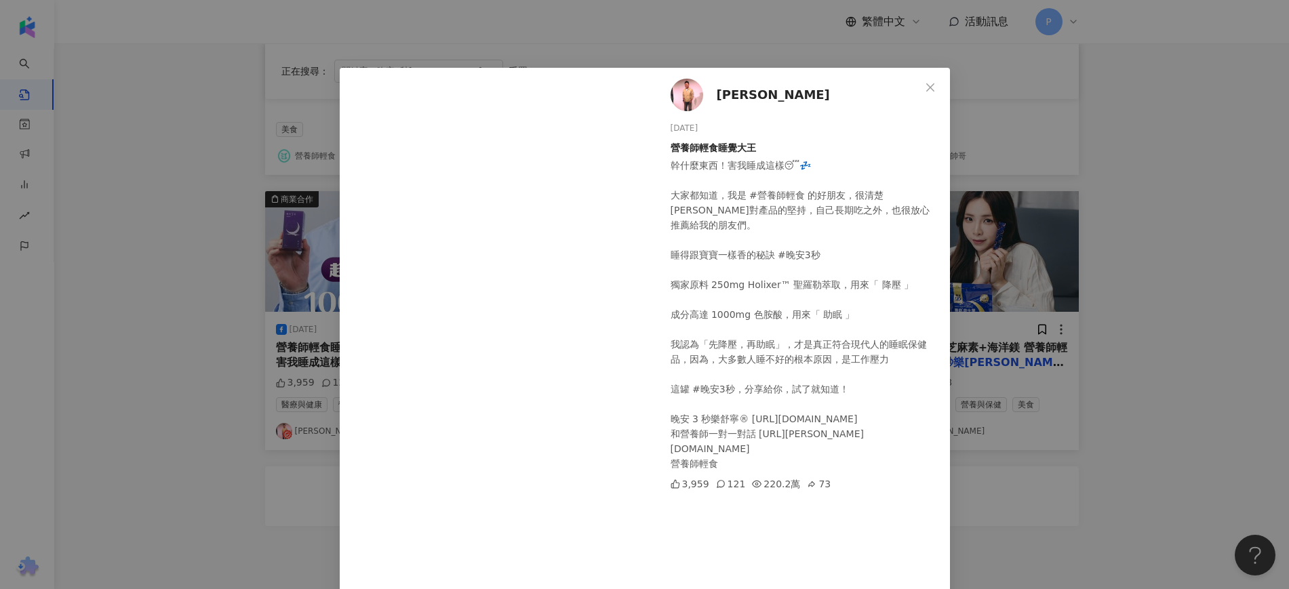
click at [1190, 253] on div "庹宗康 2024/12/9 營養師輕食睡覺大王 幹什麼東西！害我睡成這樣😴💤 大家都知道，我是 #營養師輕食 的好朋友，很清楚阿江對產品的堅持，自己長期吃之外…" at bounding box center [644, 294] width 1289 height 589
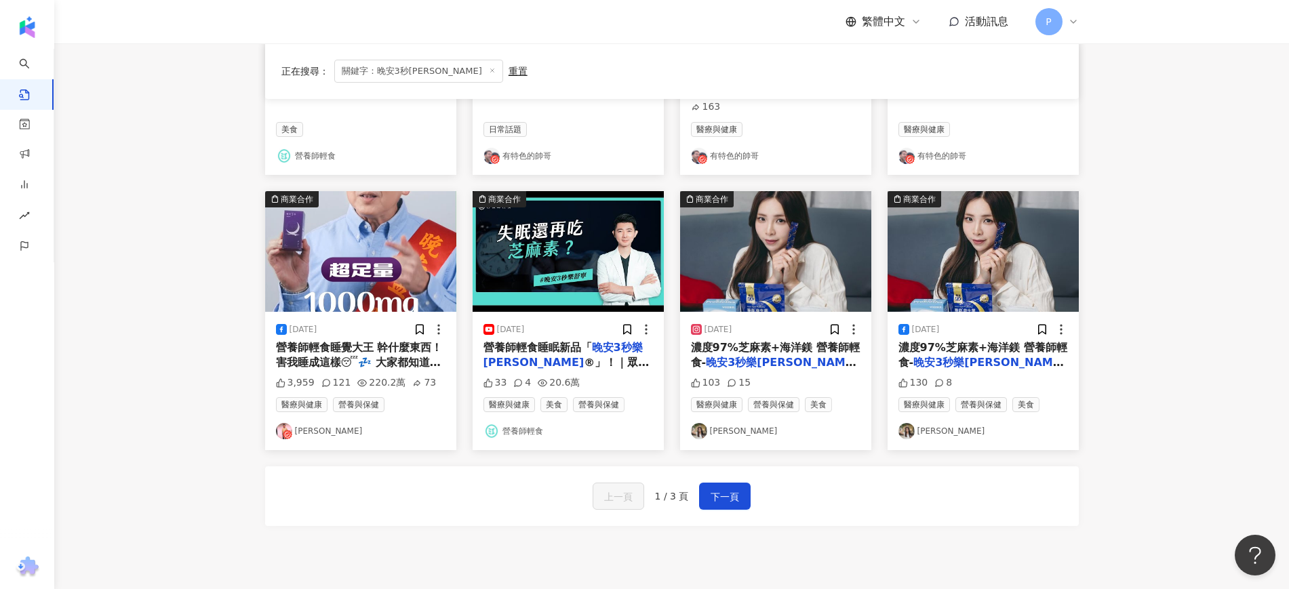
click at [589, 368] on span "®」！｜眾多老朋友期待已久的助眠神器！重點章節: 00:00 新品上市" at bounding box center [567, 377] width 166 height 43
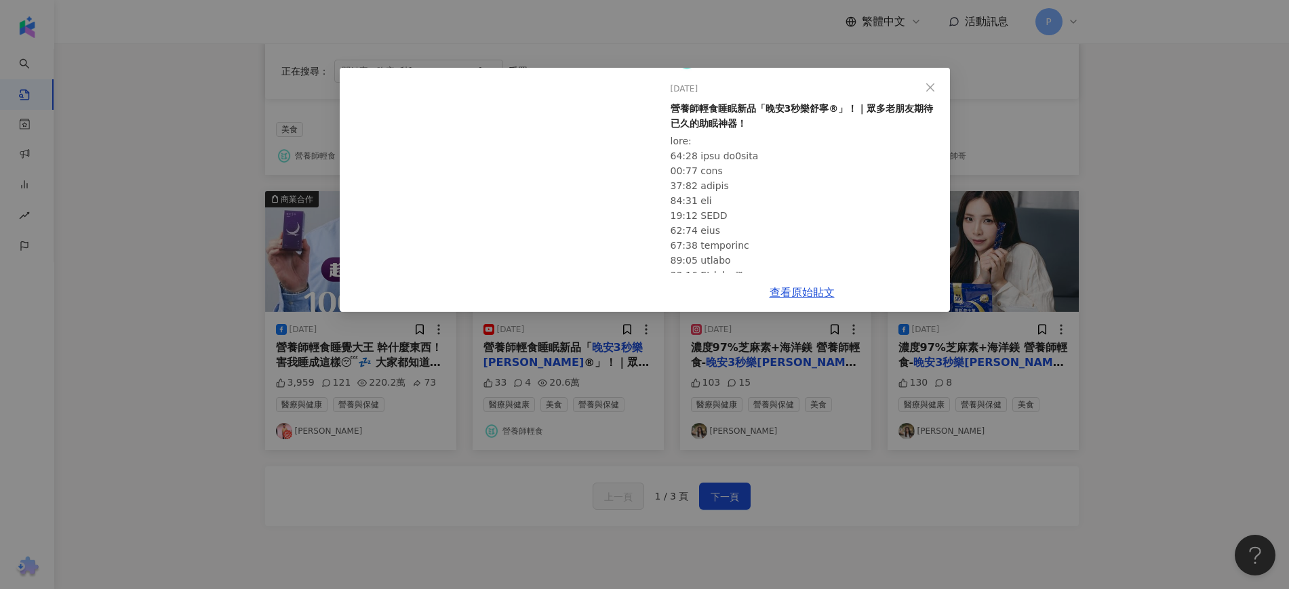
scroll to position [0, 0]
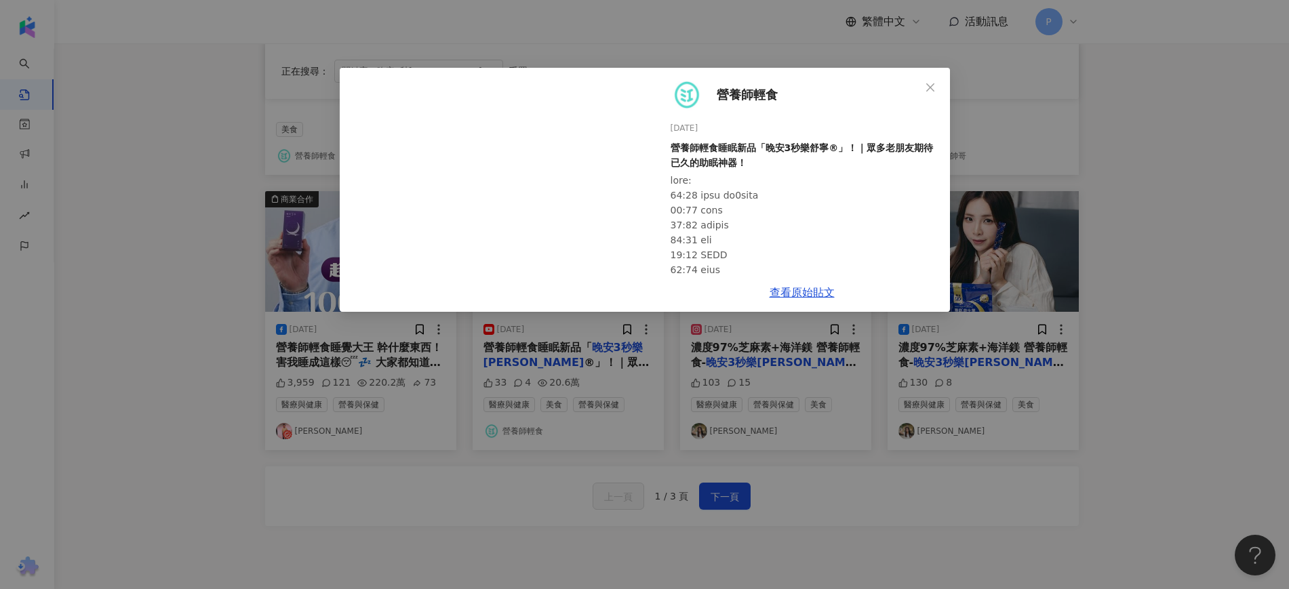
click at [920, 87] on span "Close" at bounding box center [930, 87] width 27 height 11
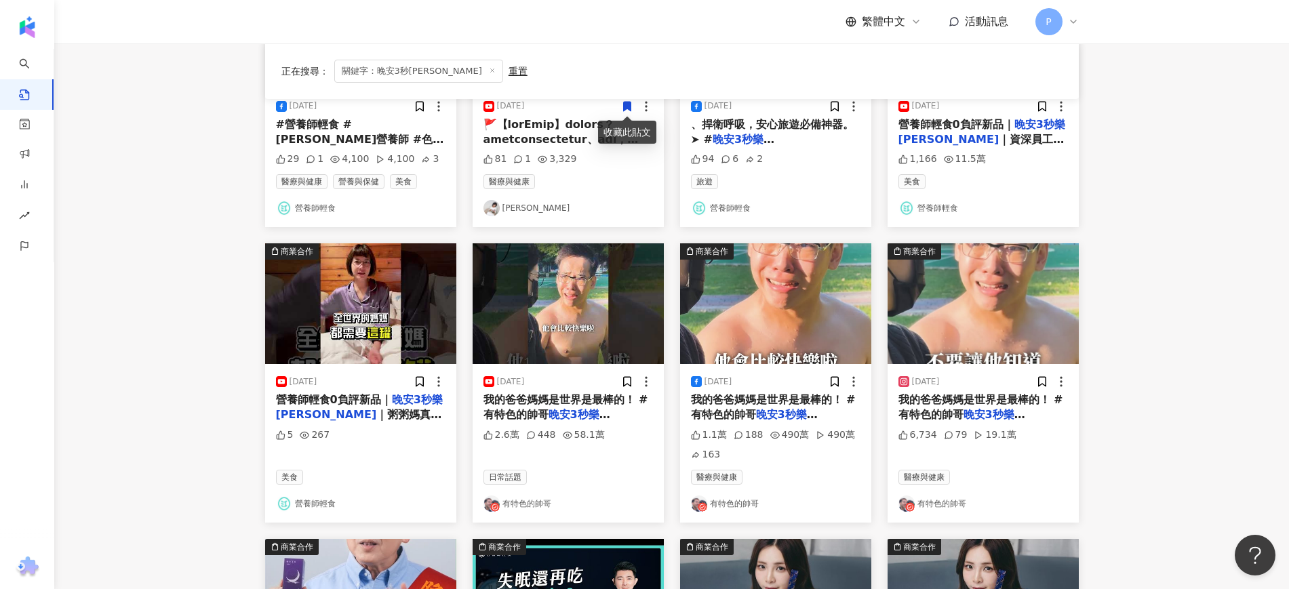
scroll to position [274, 0]
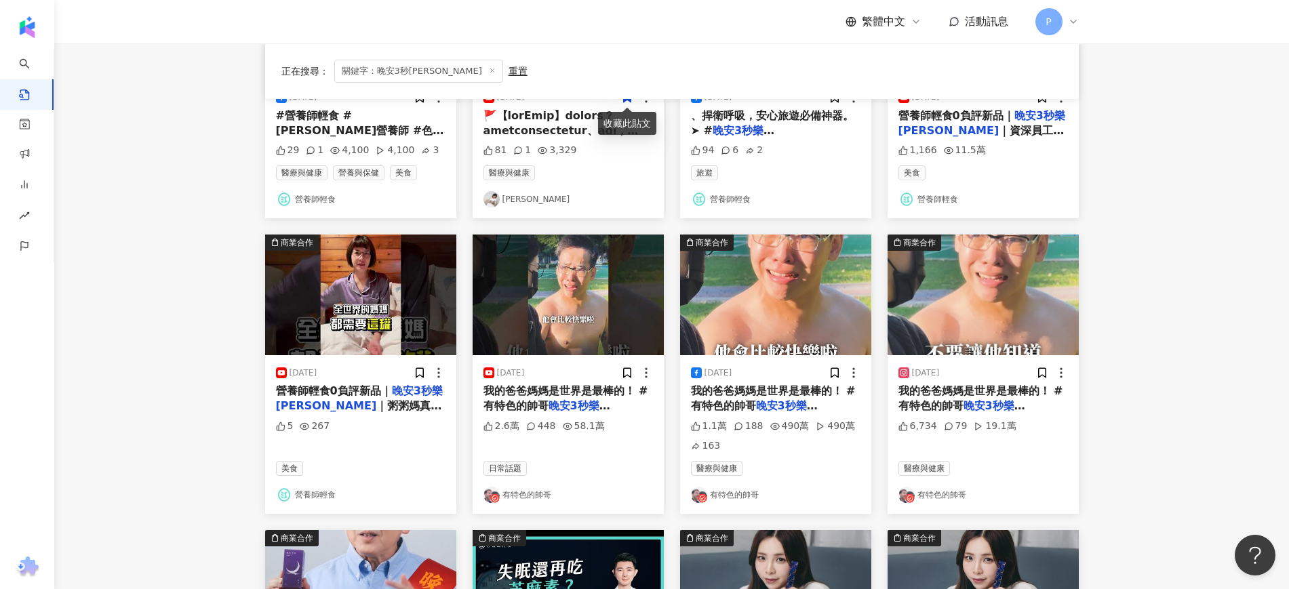
click at [799, 388] on span "我的爸爸媽媽是世界是最棒的！ #有特色的帥哥" at bounding box center [773, 399] width 165 height 28
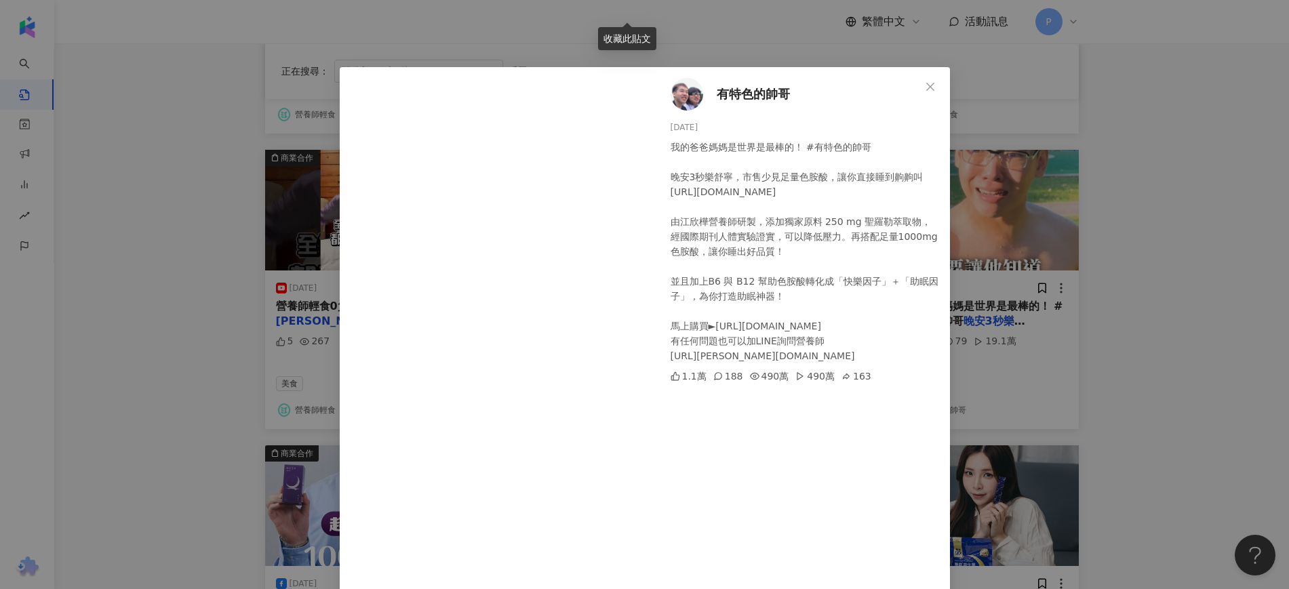
scroll to position [0, 0]
drag, startPoint x: 808, startPoint y: 95, endPoint x: 709, endPoint y: 94, distance: 99.0
click at [709, 94] on div "有特色的帥哥 2024/12/19 我的爸爸媽媽是世界是最棒的！ #有特色的帥哥 晚安3秒樂舒寧，市售少見足量色胺酸，讓你直接睡到齁齁叫 https://tw…" at bounding box center [802, 369] width 296 height 603
copy span "有特色的帥哥"
click at [925, 85] on icon "close" at bounding box center [930, 87] width 11 height 11
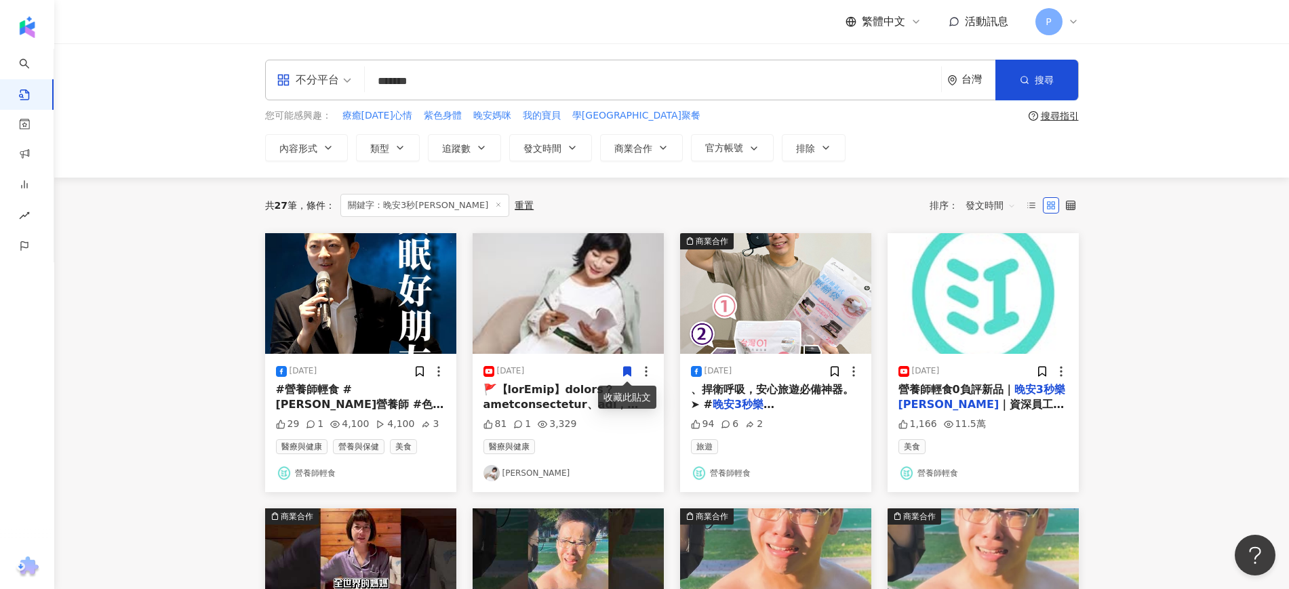
drag, startPoint x: 470, startPoint y: 73, endPoint x: 306, endPoint y: 73, distance: 164.1
click at [306, 73] on div "不分平台 晚安3秒樂舒寧 ******* 台灣 搜尋" at bounding box center [672, 80] width 814 height 41
paste input "search"
click at [413, 89] on input "search" at bounding box center [653, 80] width 566 height 29
paste input "**********"
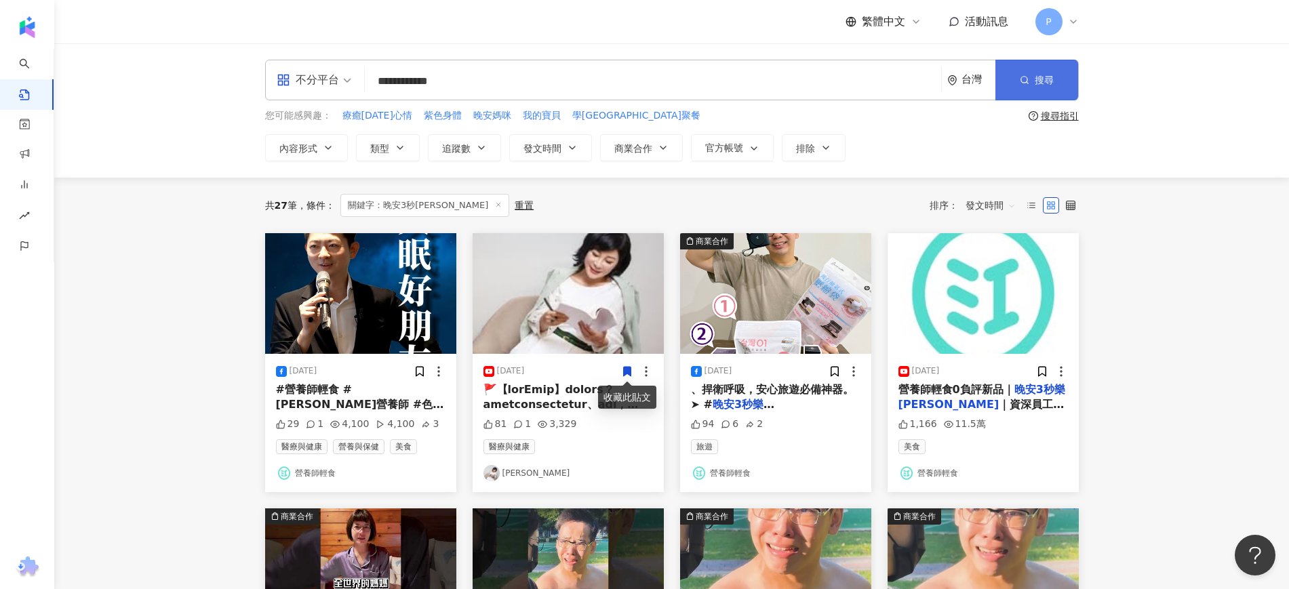
type input "**********"
click at [1037, 88] on button "搜尋" at bounding box center [1037, 80] width 83 height 41
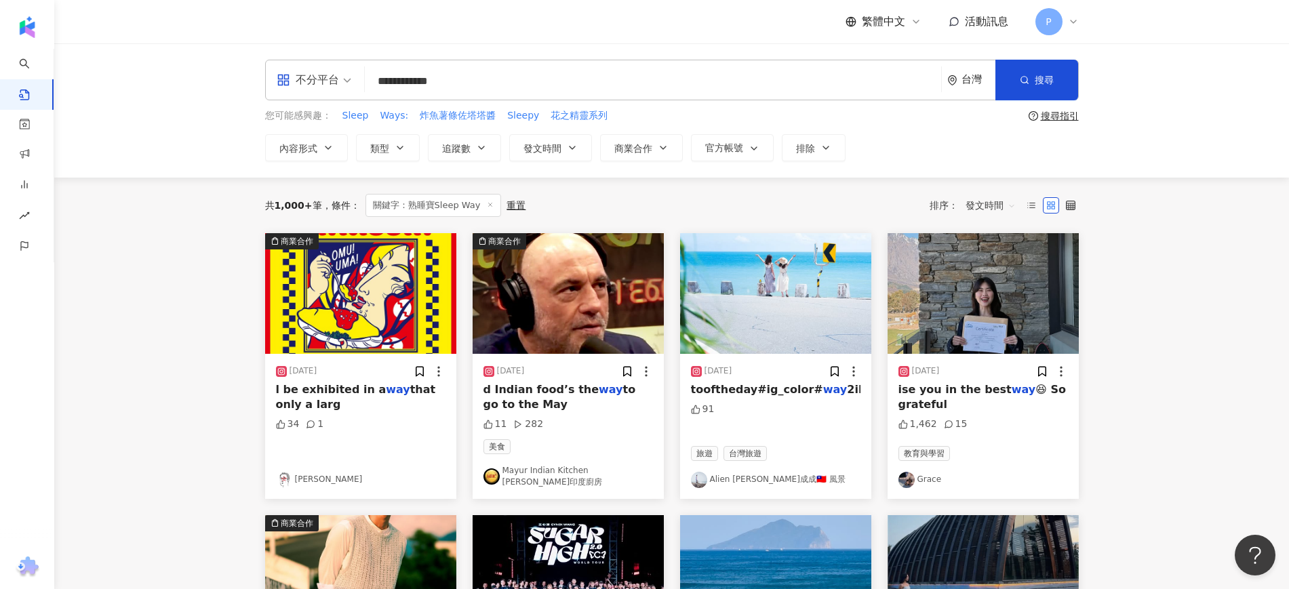
drag, startPoint x: 510, startPoint y: 80, endPoint x: 197, endPoint y: 81, distance: 313.3
click at [197, 81] on div "**********" at bounding box center [671, 110] width 1235 height 134
drag, startPoint x: 202, startPoint y: 90, endPoint x: 72, endPoint y: 73, distance: 131.2
click at [72, 73] on div "**********" at bounding box center [671, 110] width 1235 height 134
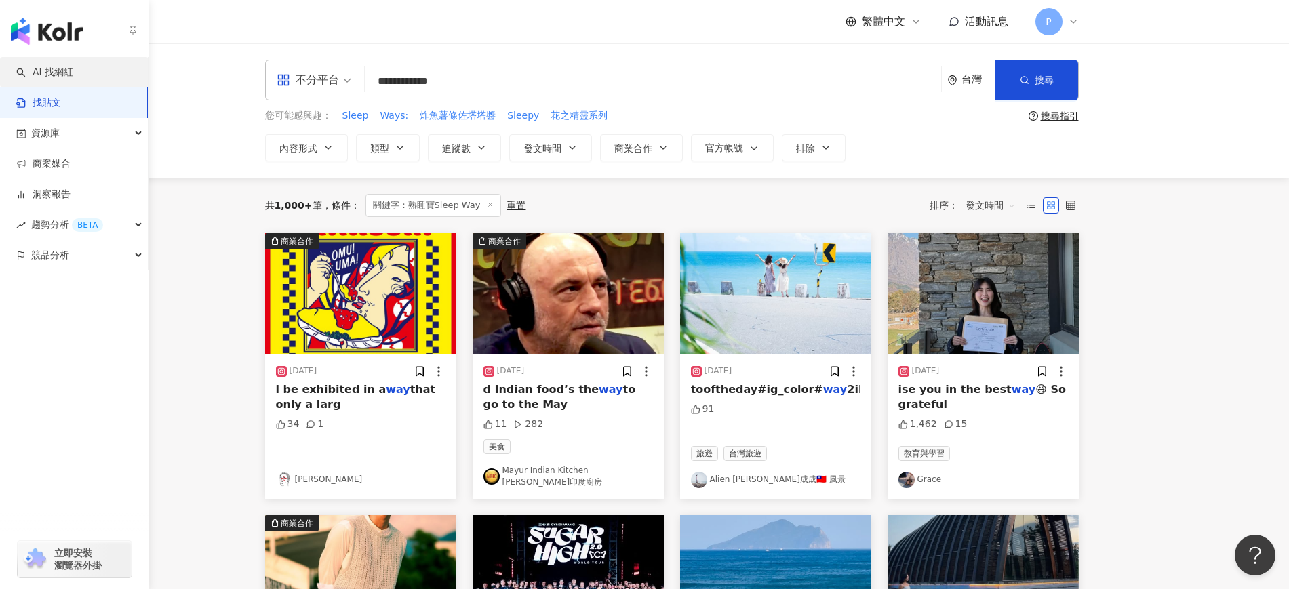
click at [42, 66] on link "AI 找網紅" at bounding box center [44, 73] width 57 height 14
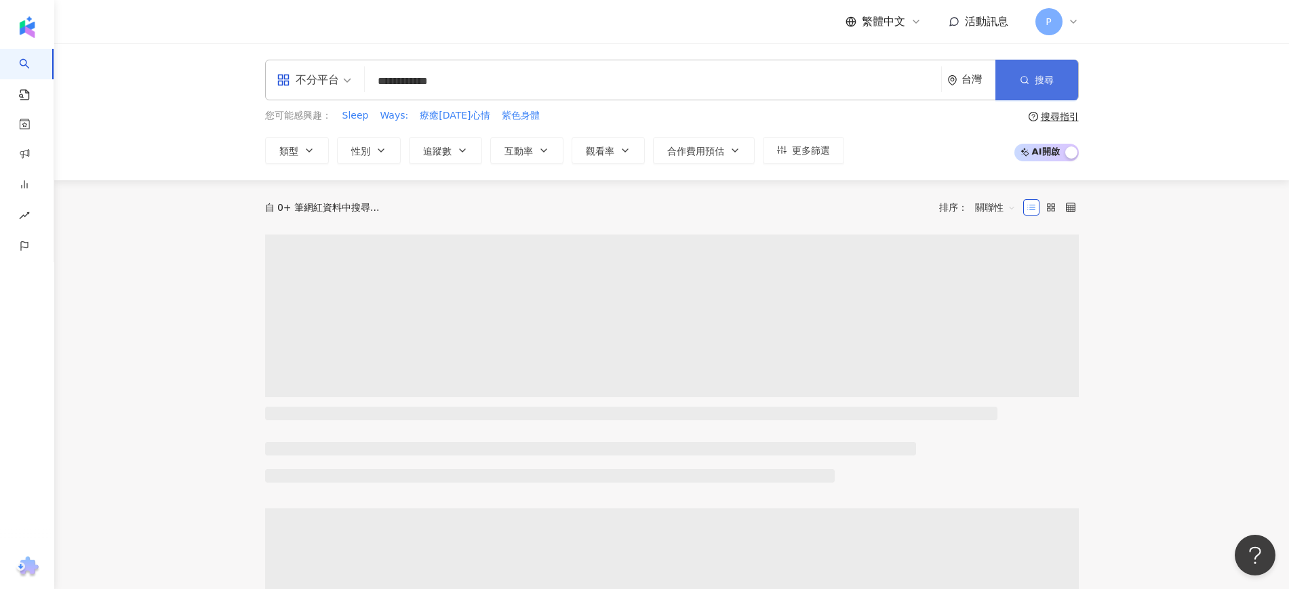
click at [1035, 85] on span "搜尋" at bounding box center [1044, 80] width 19 height 11
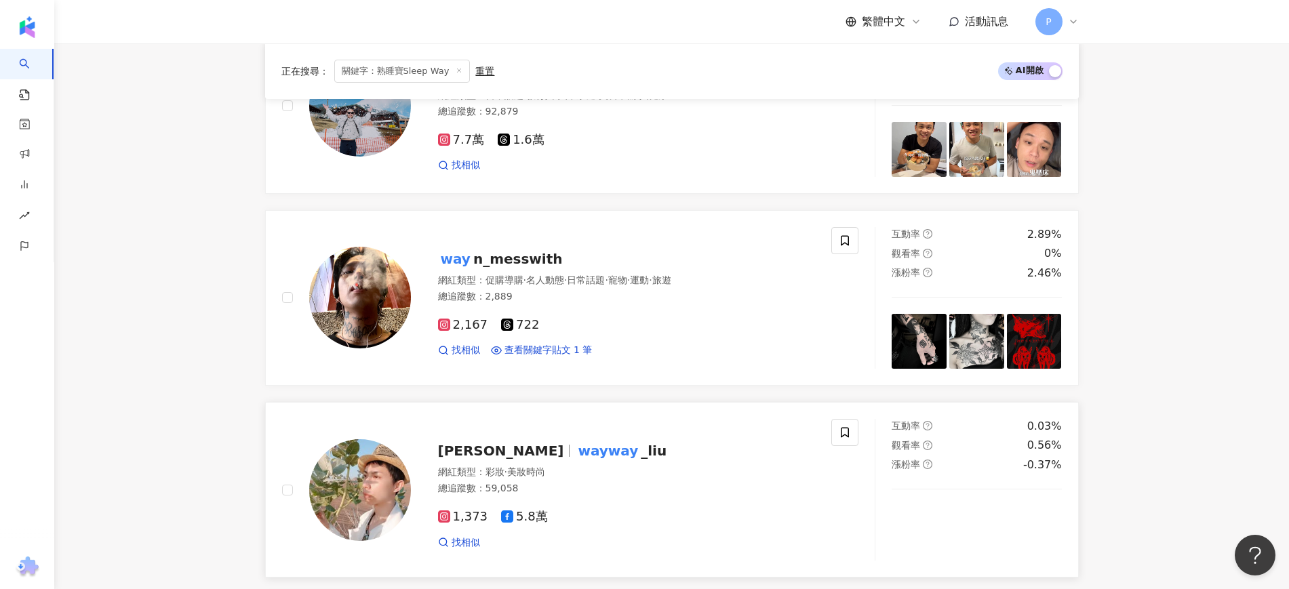
scroll to position [641, 0]
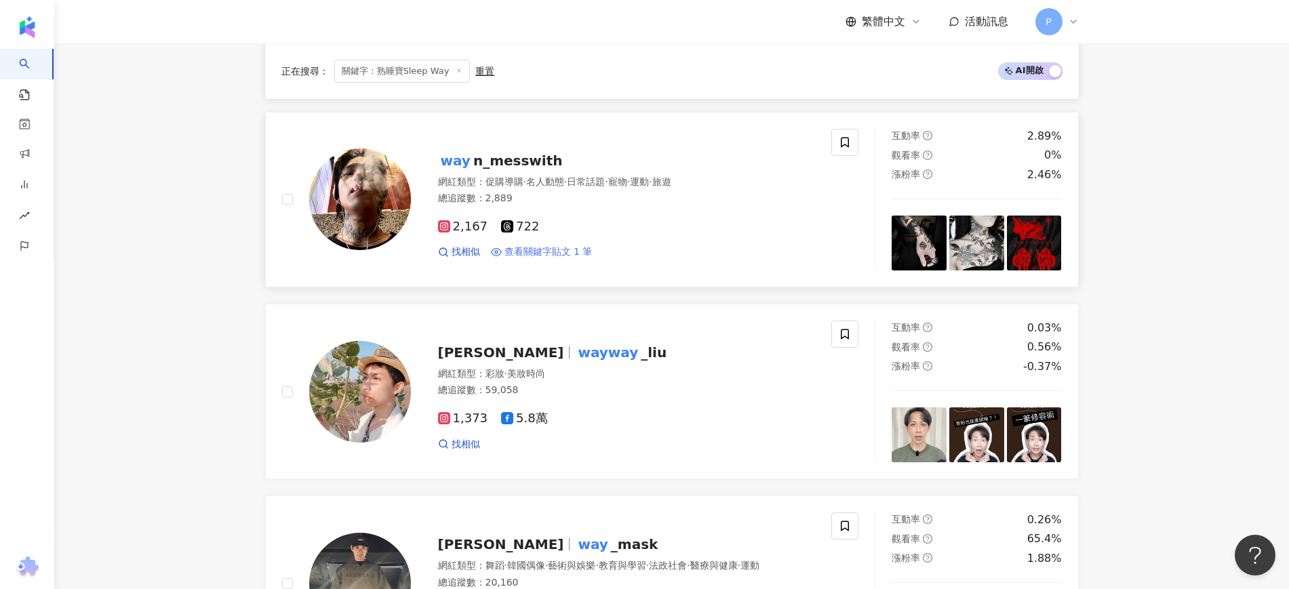
click at [559, 250] on span "查看關鍵字貼文 1 筆" at bounding box center [549, 253] width 88 height 14
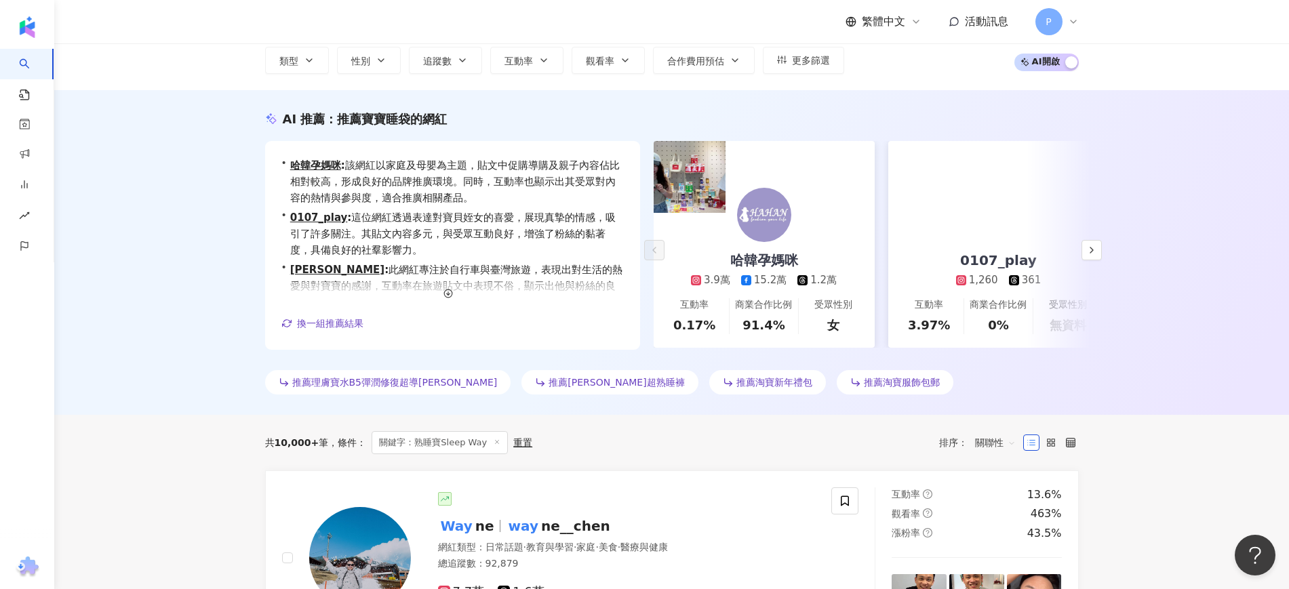
scroll to position [0, 0]
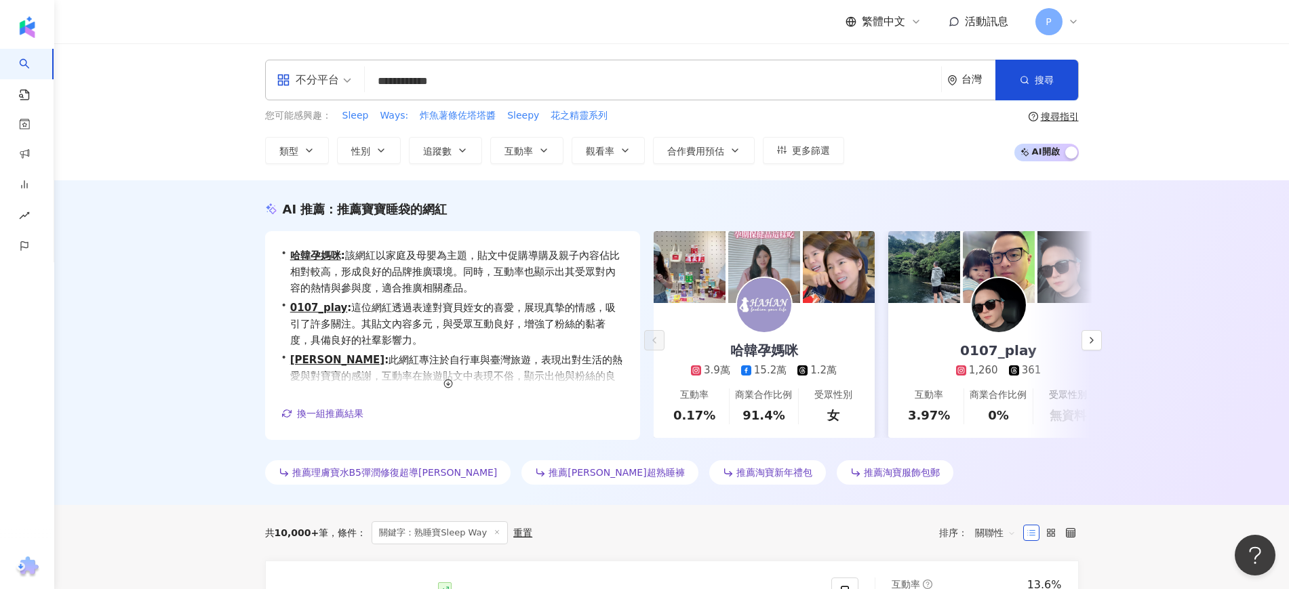
click at [448, 80] on input "**********" at bounding box center [653, 81] width 566 height 26
click at [376, 79] on input "**********" at bounding box center [653, 81] width 566 height 26
click at [579, 81] on input "**********" at bounding box center [653, 81] width 566 height 26
drag, startPoint x: 579, startPoint y: 81, endPoint x: 409, endPoint y: 82, distance: 170.2
click at [409, 82] on input "**********" at bounding box center [653, 81] width 566 height 26
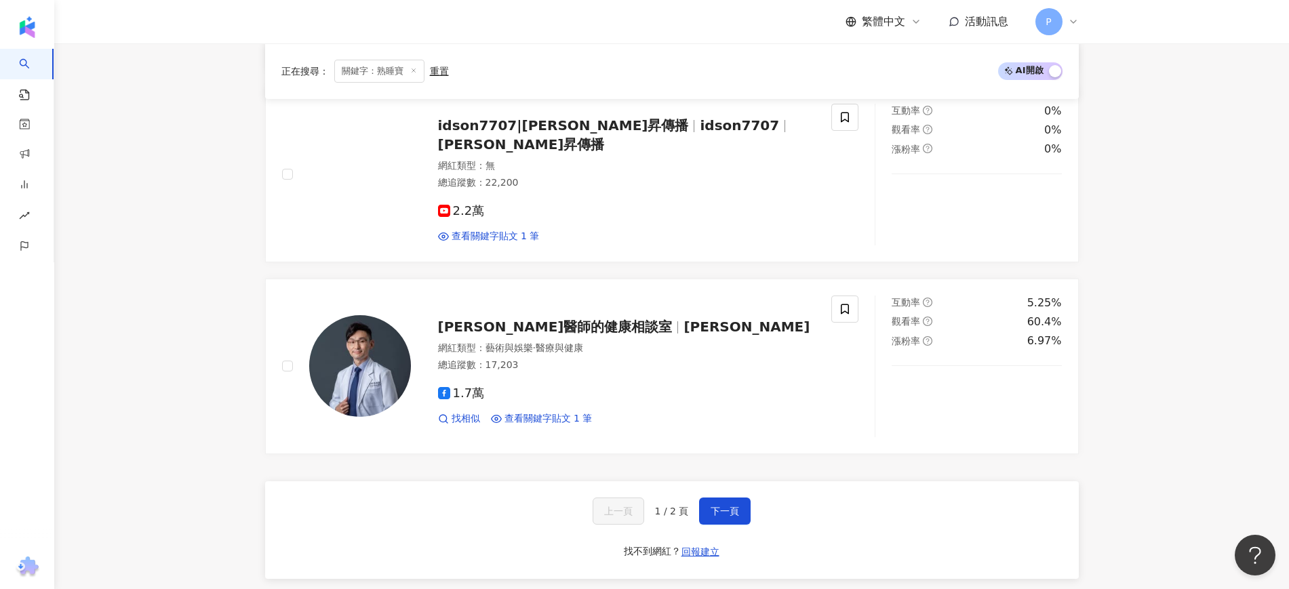
scroll to position [2567, 0]
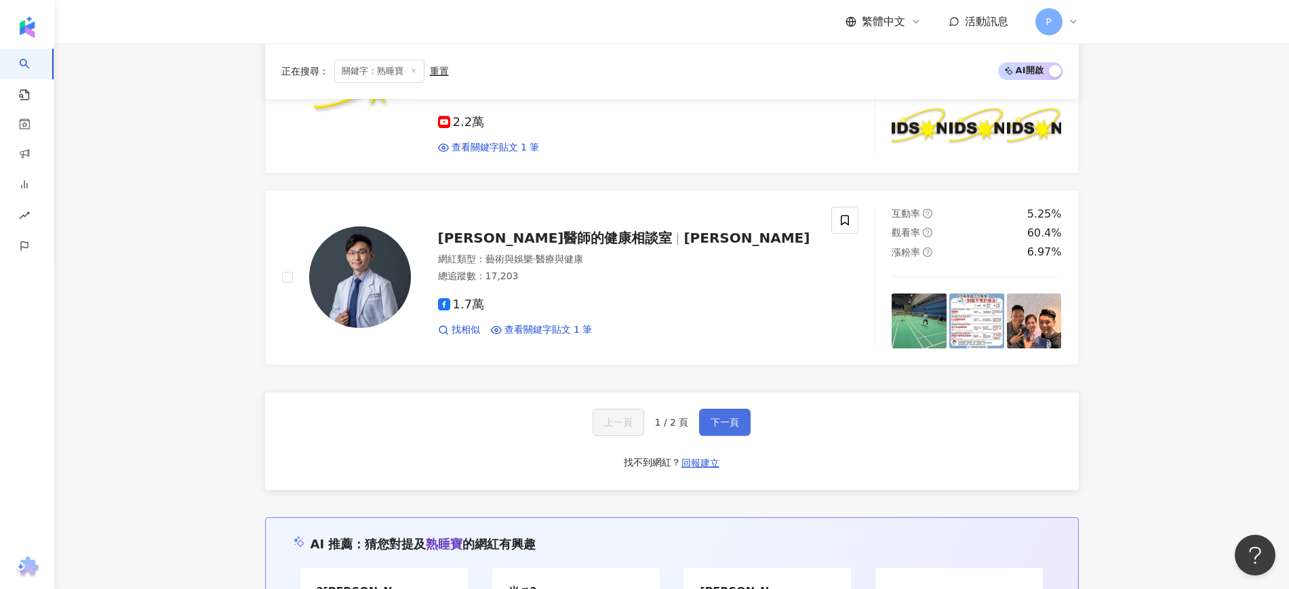
type input "***"
click at [736, 428] on span "下一頁" at bounding box center [725, 422] width 28 height 11
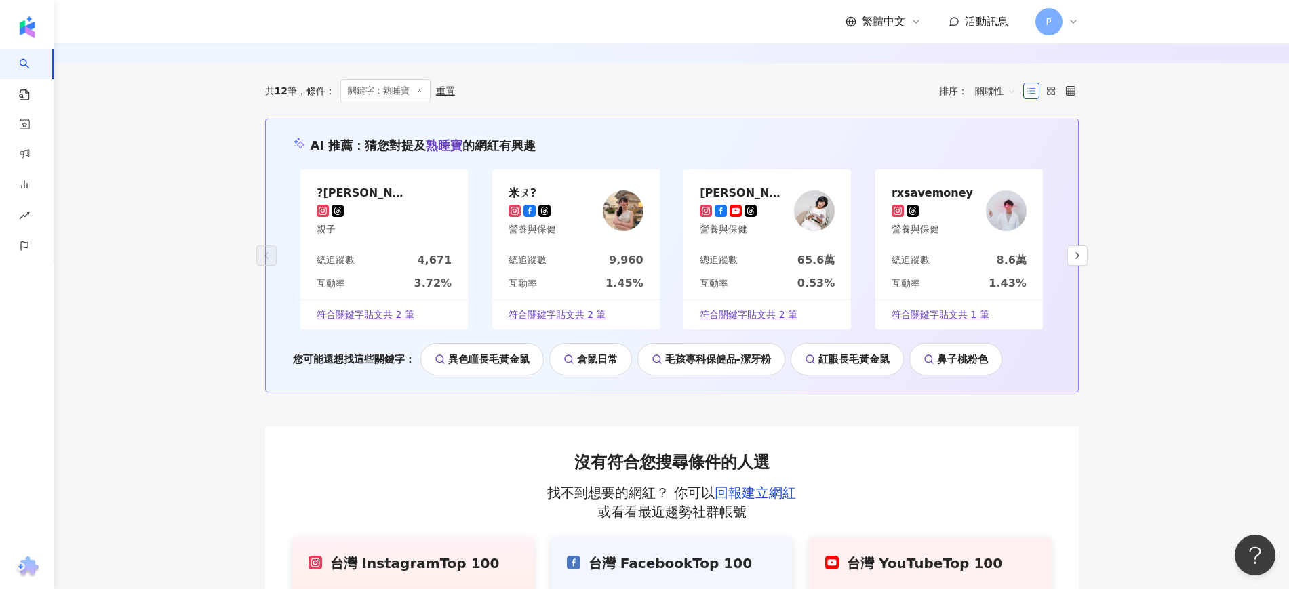
scroll to position [608, 0]
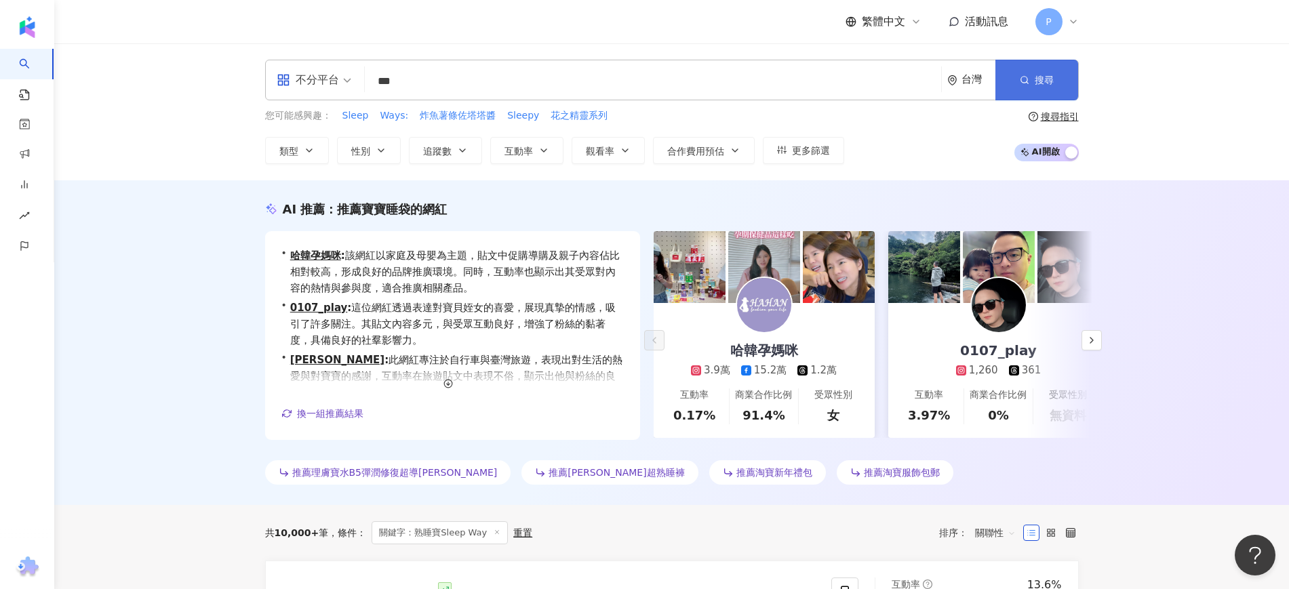
click at [1024, 70] on button "搜尋" at bounding box center [1037, 80] width 83 height 41
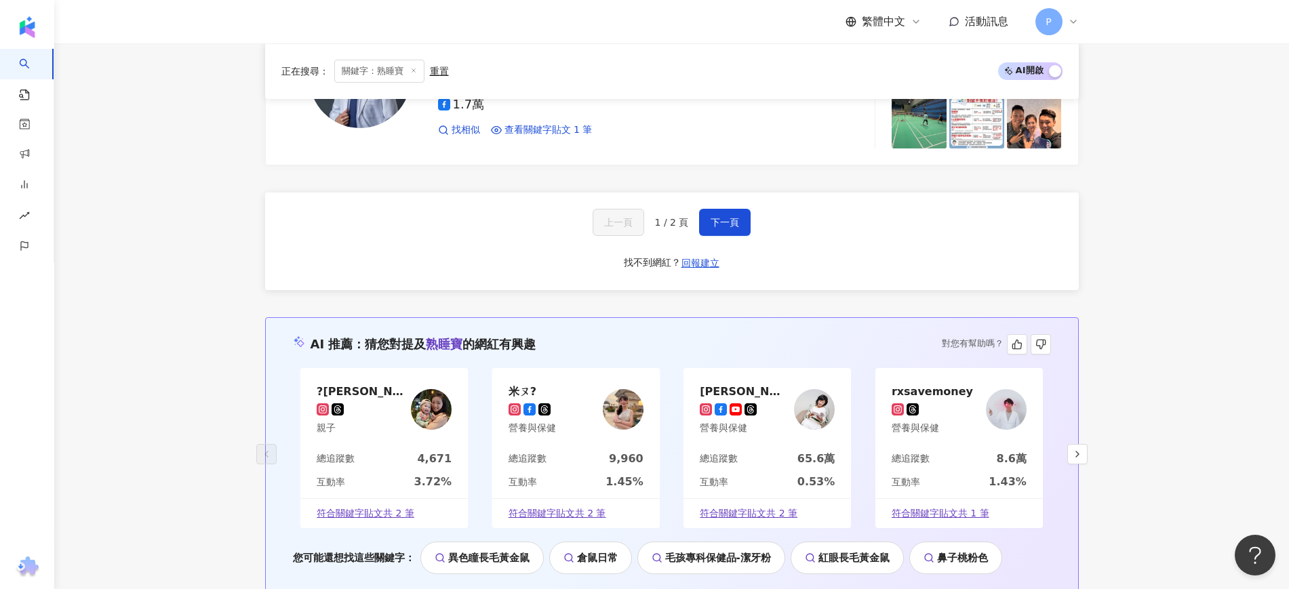
scroll to position [2704, 0]
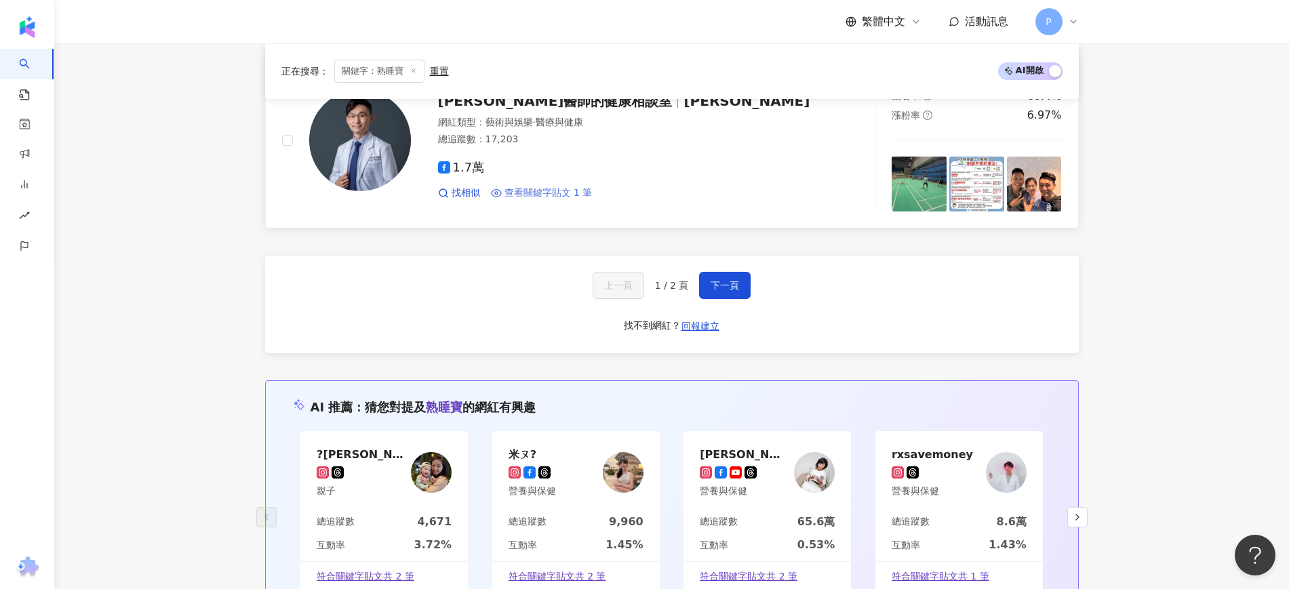
click at [581, 200] on span "查看關鍵字貼文 1 筆" at bounding box center [549, 194] width 88 height 14
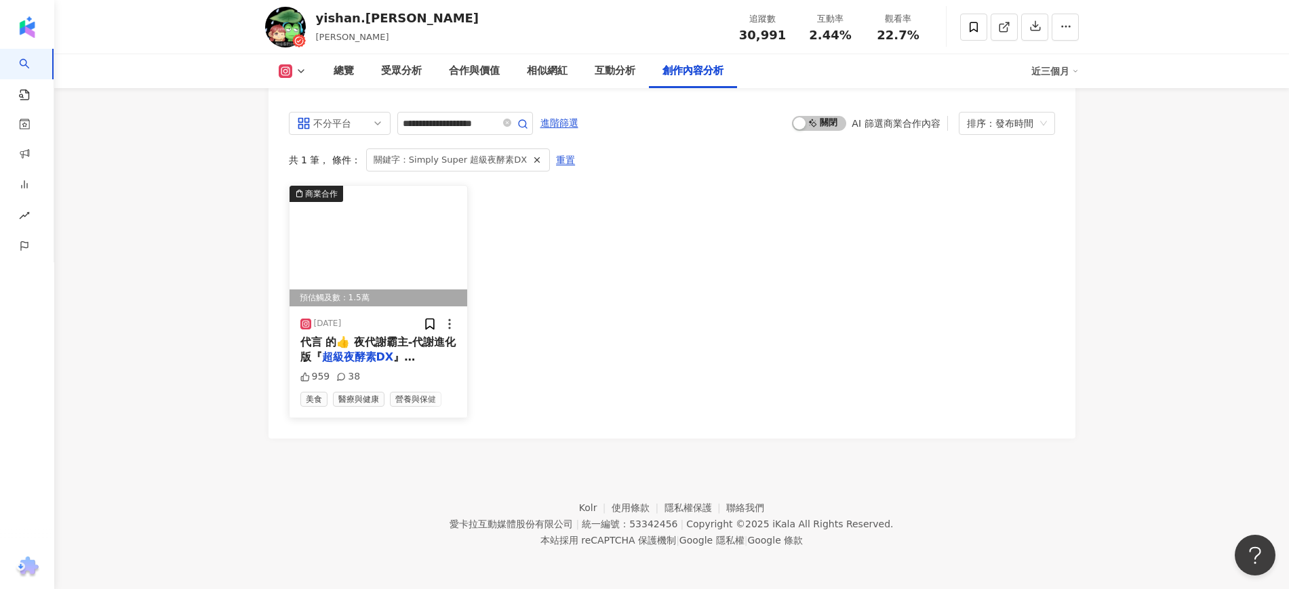
scroll to position [4183, 0]
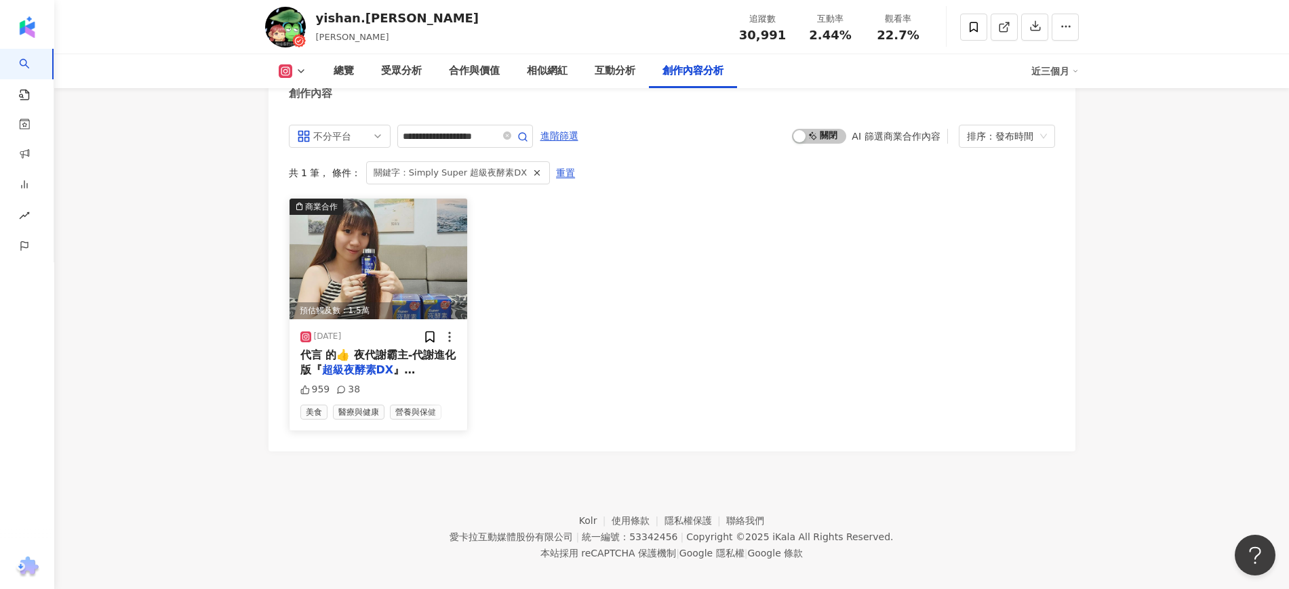
click at [405, 330] on div "2024/10/17 代言 的👍 夜代謝霸主-代謝進化版『 超級夜酵素DX 』 @my simply 959 38 美食 醫療與健康 營養與保健" at bounding box center [379, 374] width 178 height 111
click at [398, 292] on img at bounding box center [379, 259] width 178 height 121
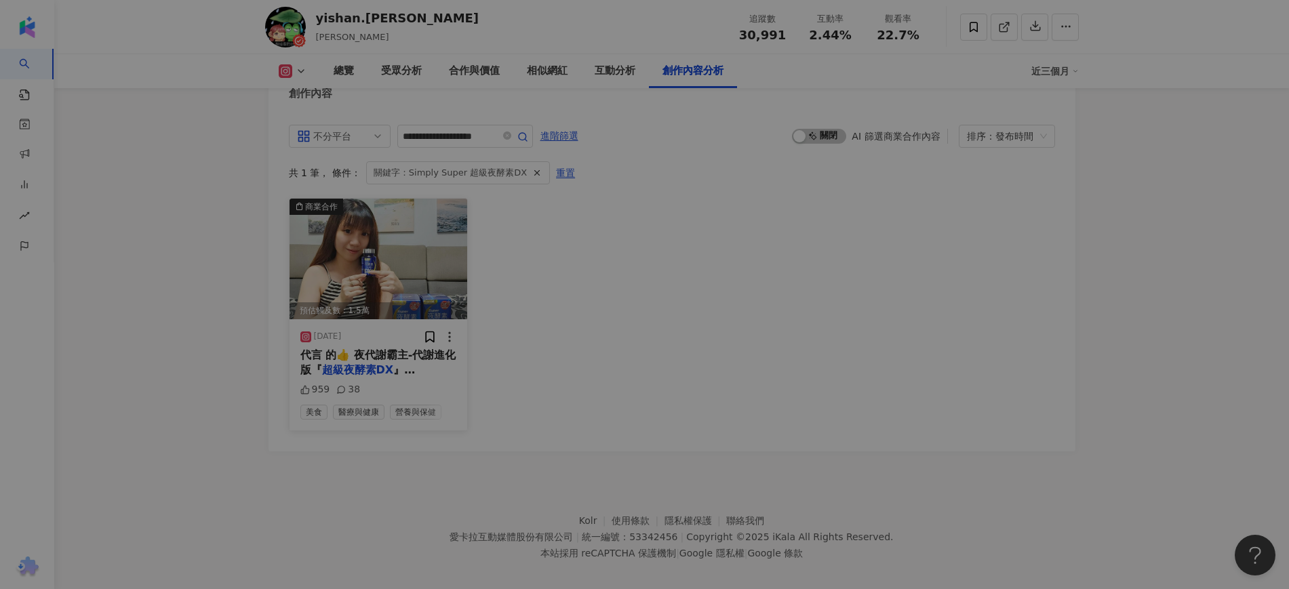
scroll to position [4171, 0]
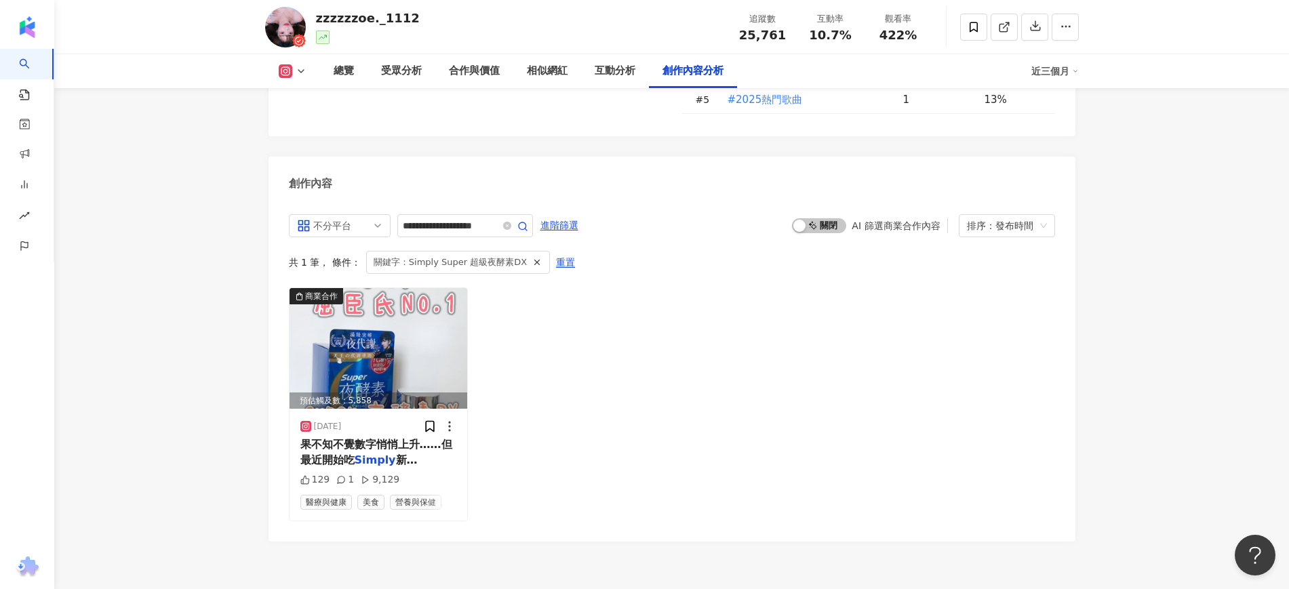
scroll to position [4212, 0]
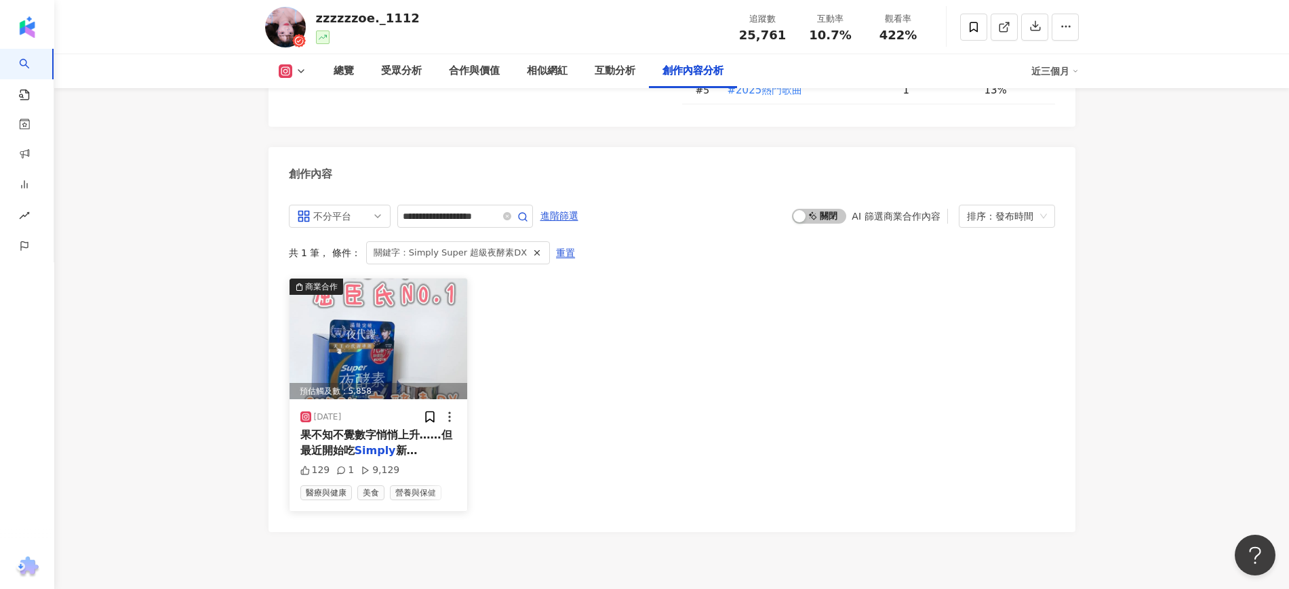
click at [404, 429] on span "果不知不覺數字悄悄上升……但最近開始吃" at bounding box center [376, 443] width 152 height 28
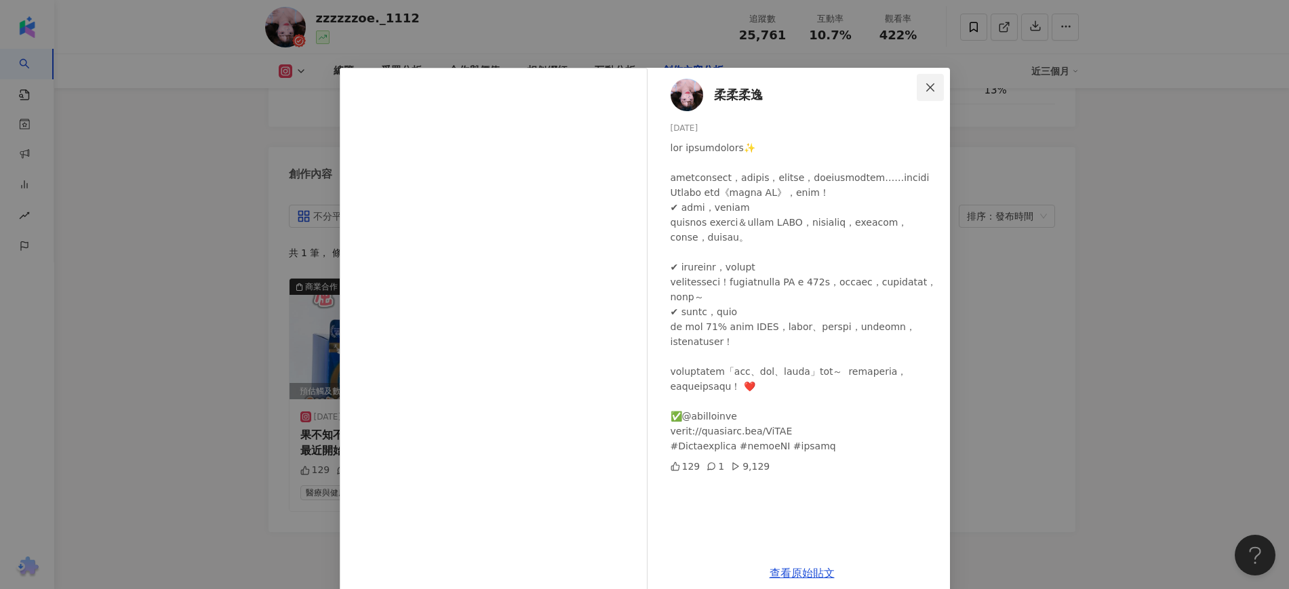
click at [926, 88] on icon "close" at bounding box center [930, 87] width 8 height 8
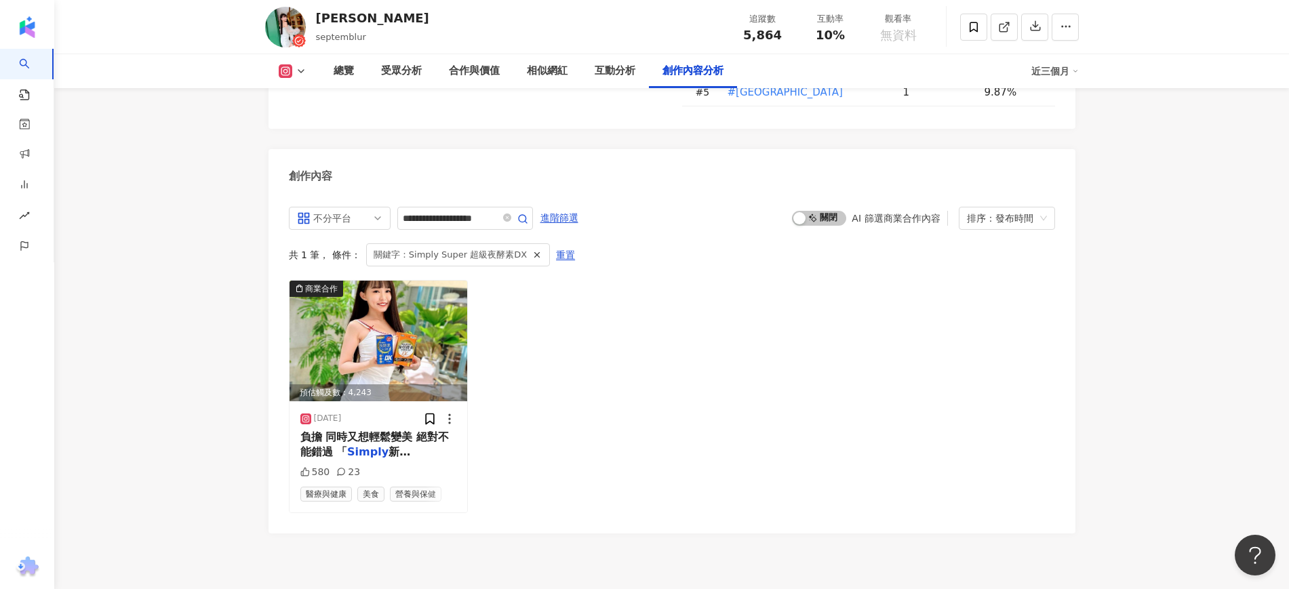
scroll to position [4039, 0]
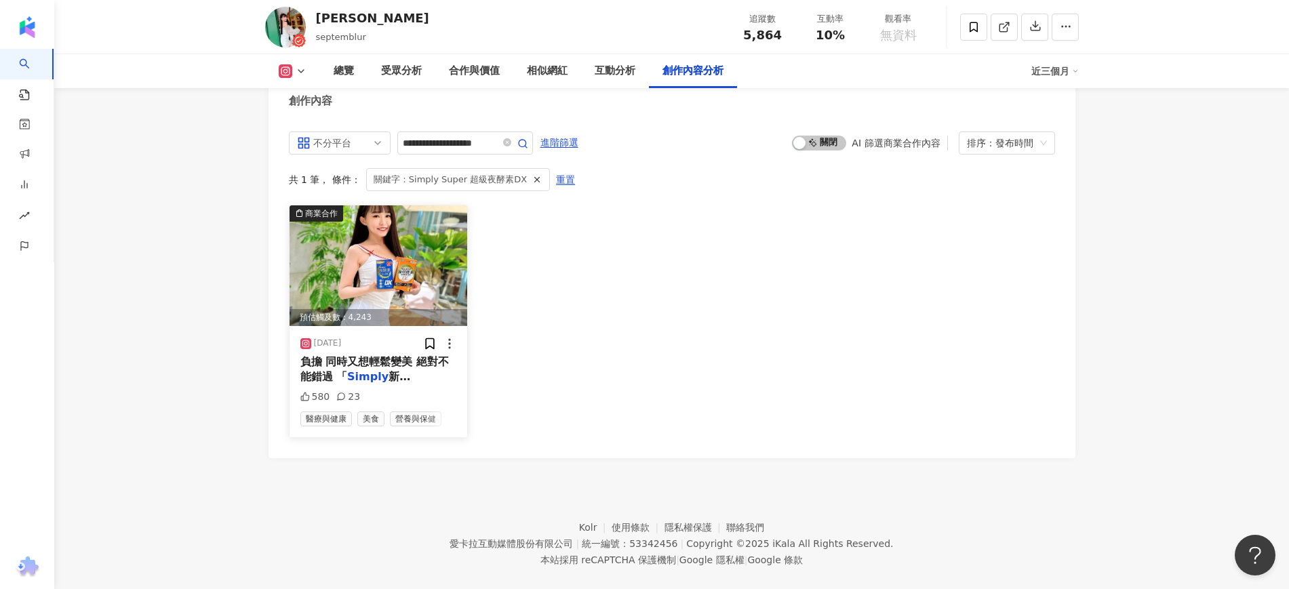
click at [397, 337] on div "[DATE]" at bounding box center [378, 344] width 157 height 14
click at [397, 370] on span "新普利酵素 日夜代謝組合」" at bounding box center [374, 391] width 148 height 43
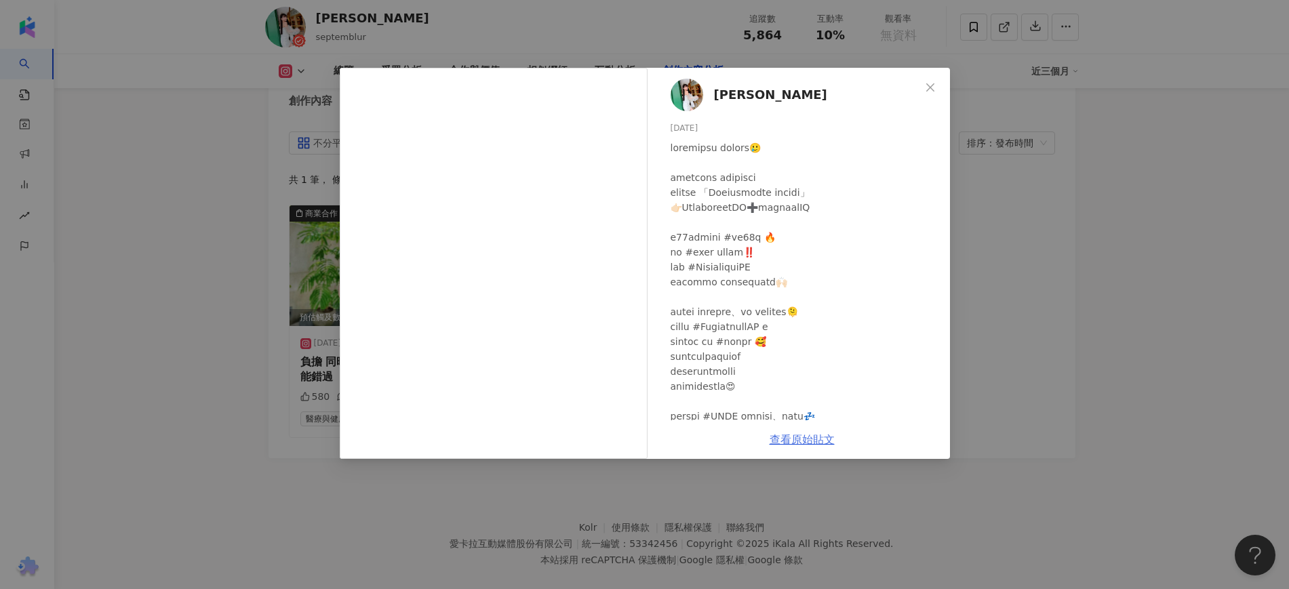
click at [819, 439] on link "查看原始貼文" at bounding box center [802, 439] width 65 height 13
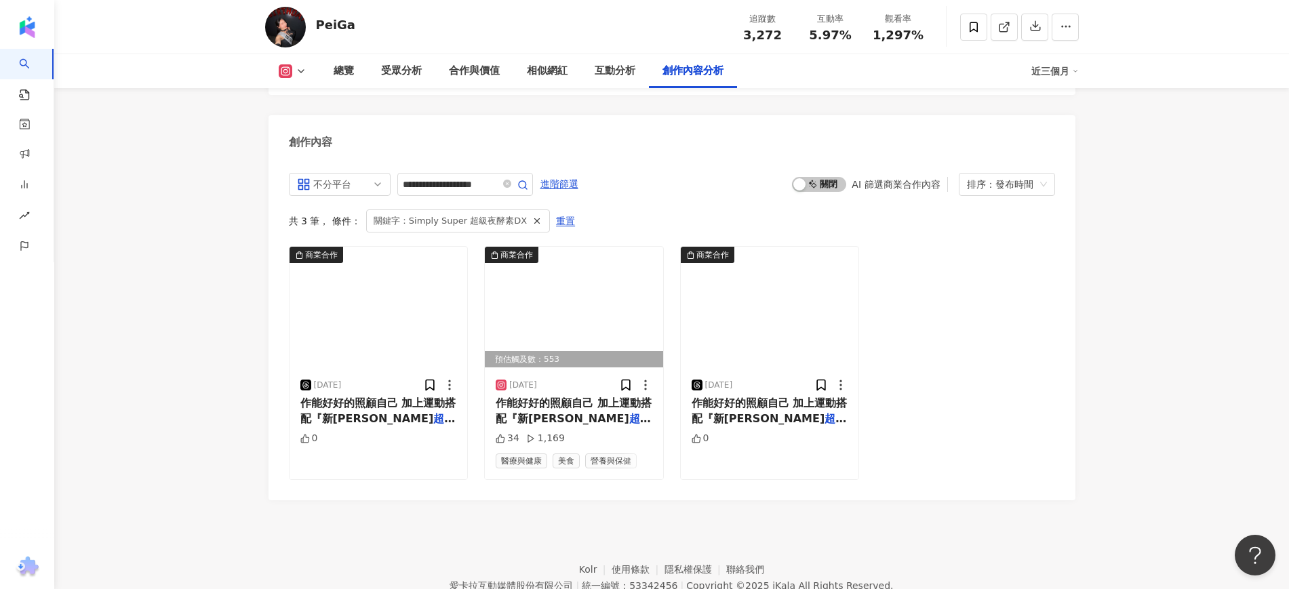
scroll to position [4196, 0]
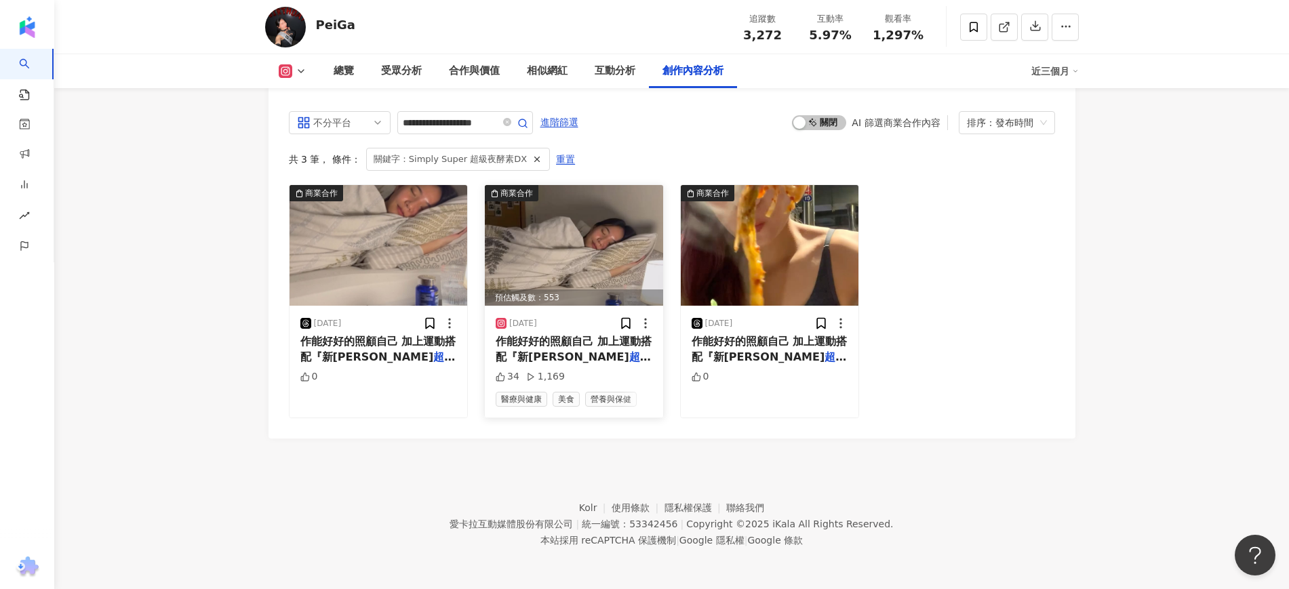
click at [581, 356] on mark "超級夜酵素DX" at bounding box center [573, 365] width 155 height 28
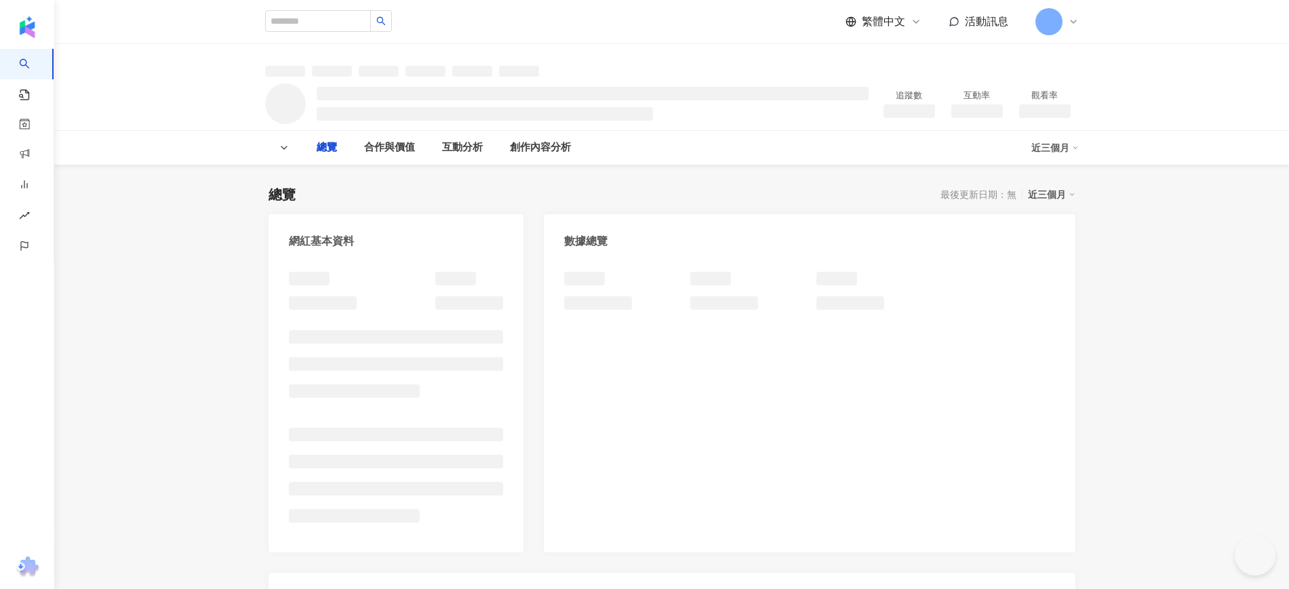
type input "**********"
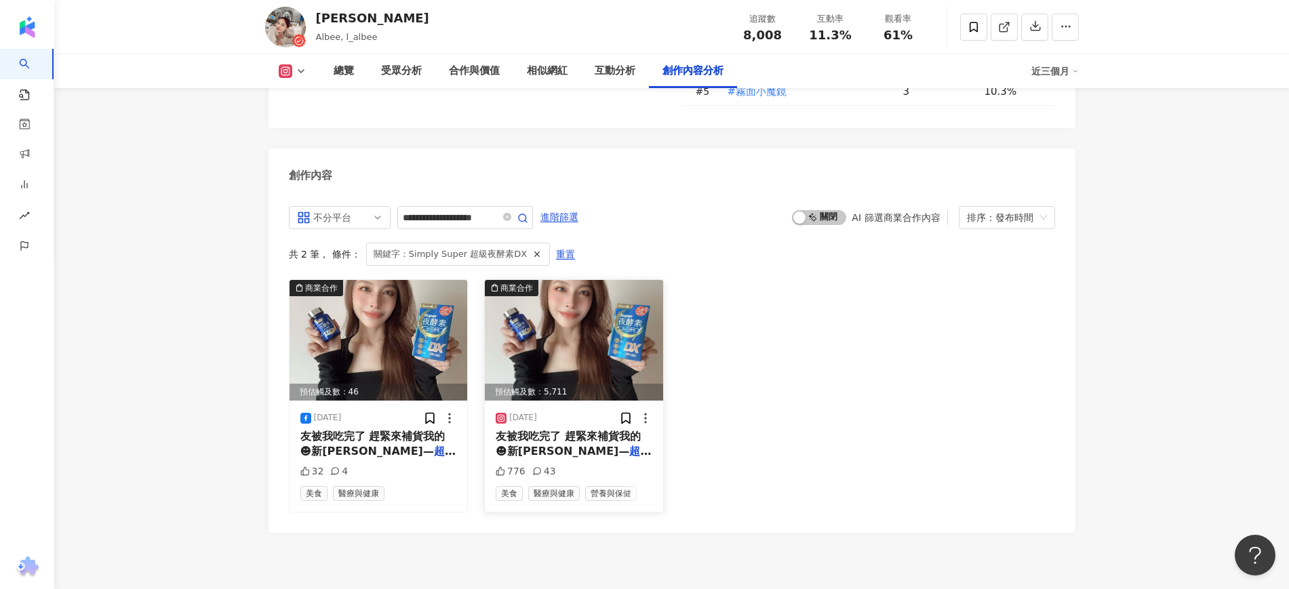
scroll to position [4205, 0]
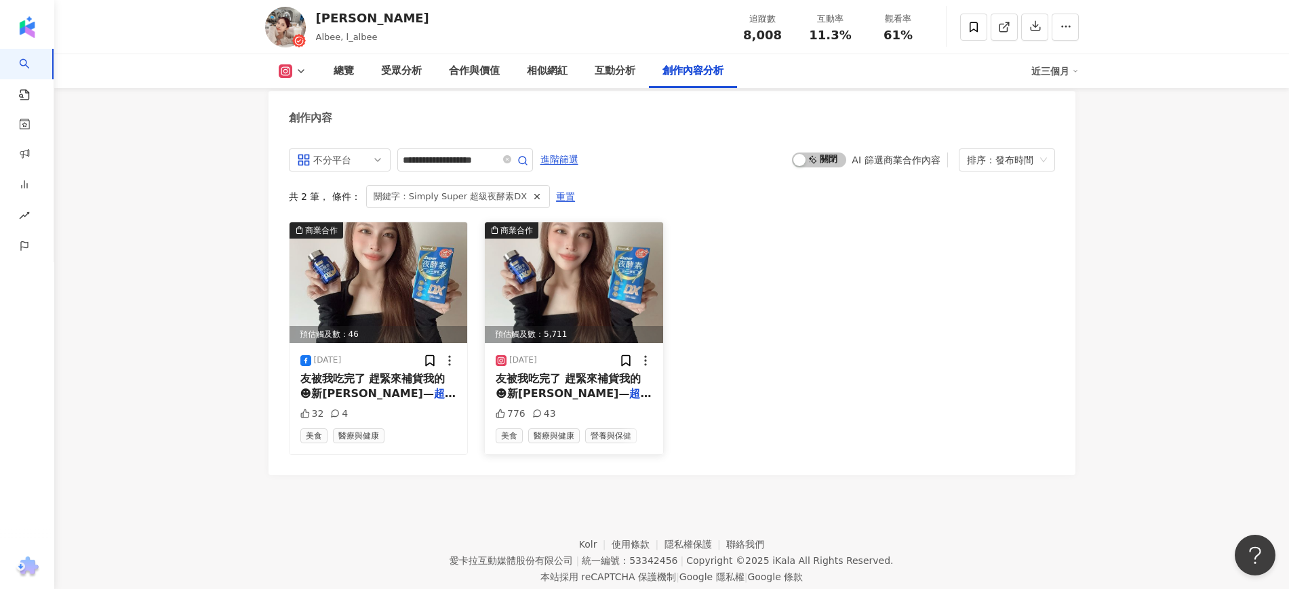
click at [549, 372] on span "友被我吃完了 趕緊來補貨我的 ☻新普利—" at bounding box center [568, 386] width 145 height 28
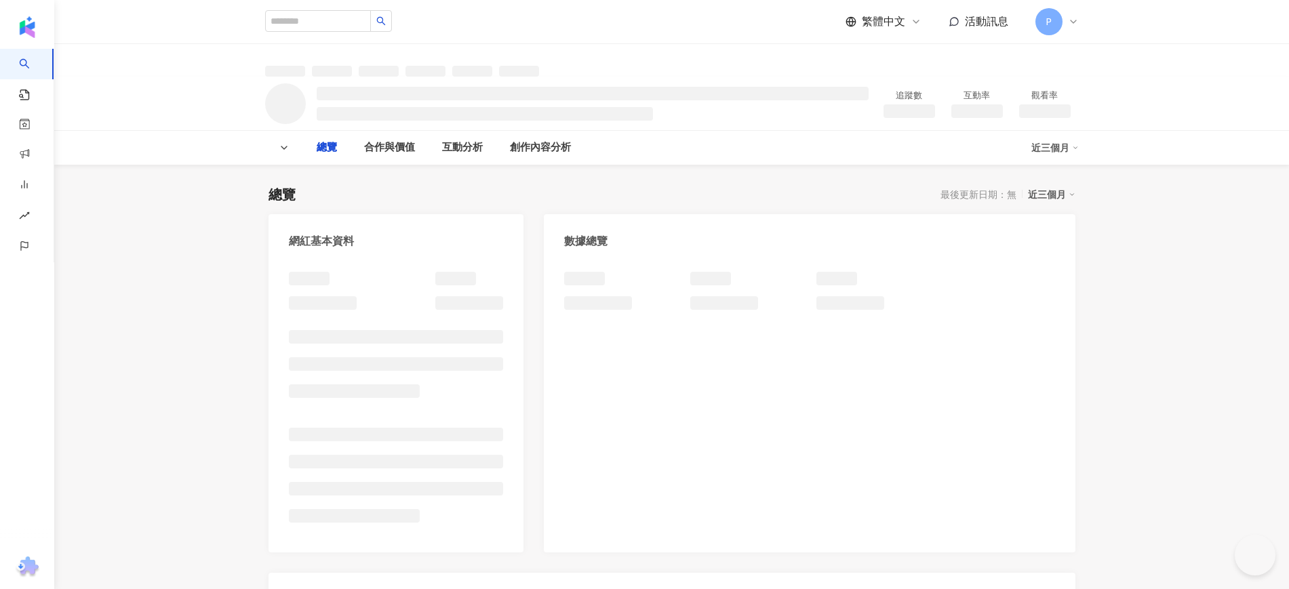
type input "**********"
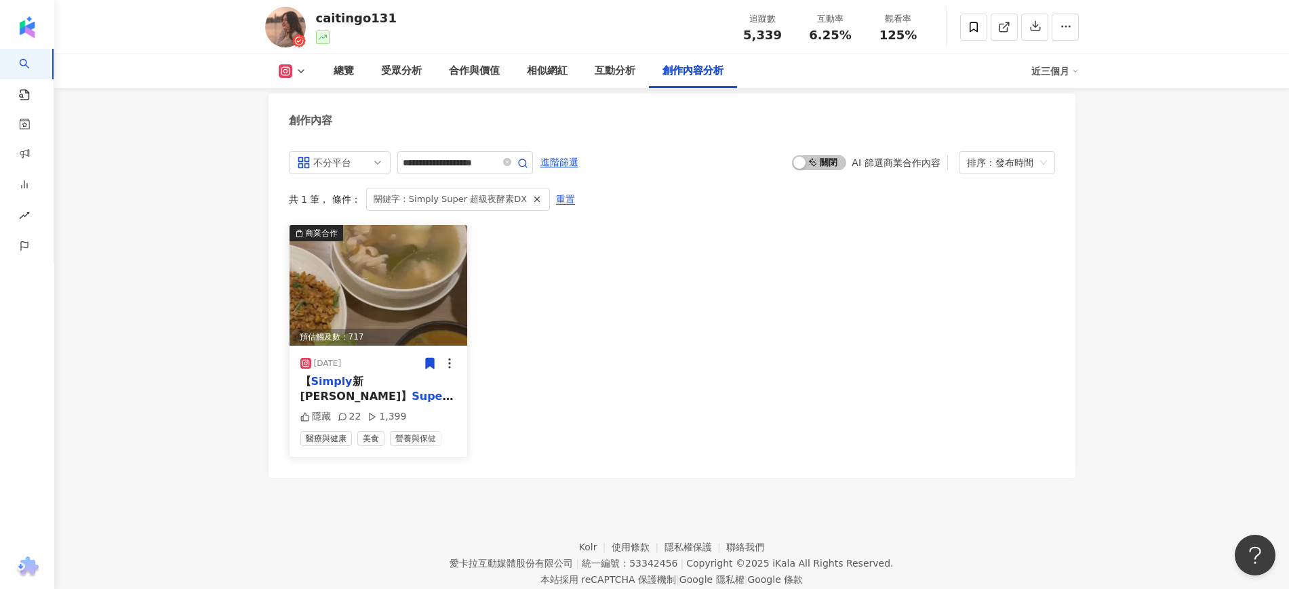
click at [379, 357] on div "2025/2/17" at bounding box center [378, 364] width 157 height 14
click at [402, 390] on mark "Super超級夜酵素DX" at bounding box center [376, 404] width 153 height 28
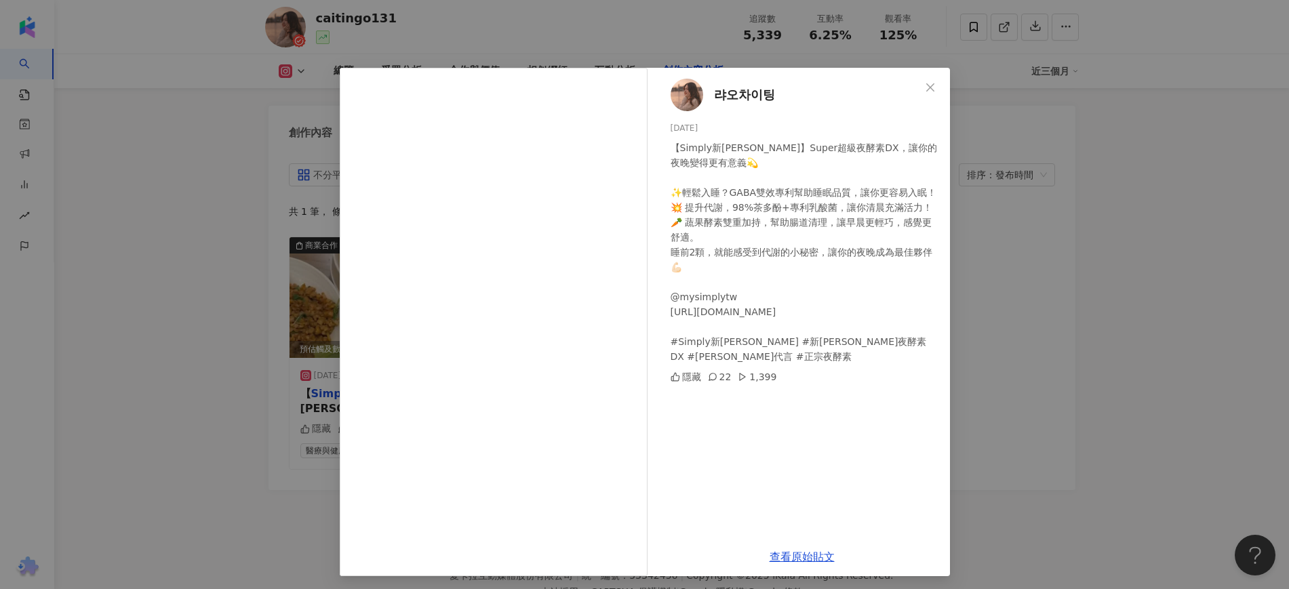
click at [998, 283] on div "랴오차이팅 2025/2/17 【Simply新普利】Super超級夜酵素DX，讓你的夜晚變得更有意義💫 ✨輕鬆入睡？GABA雙效專利幫助睡眠品質，讓你更容易…" at bounding box center [644, 294] width 1289 height 589
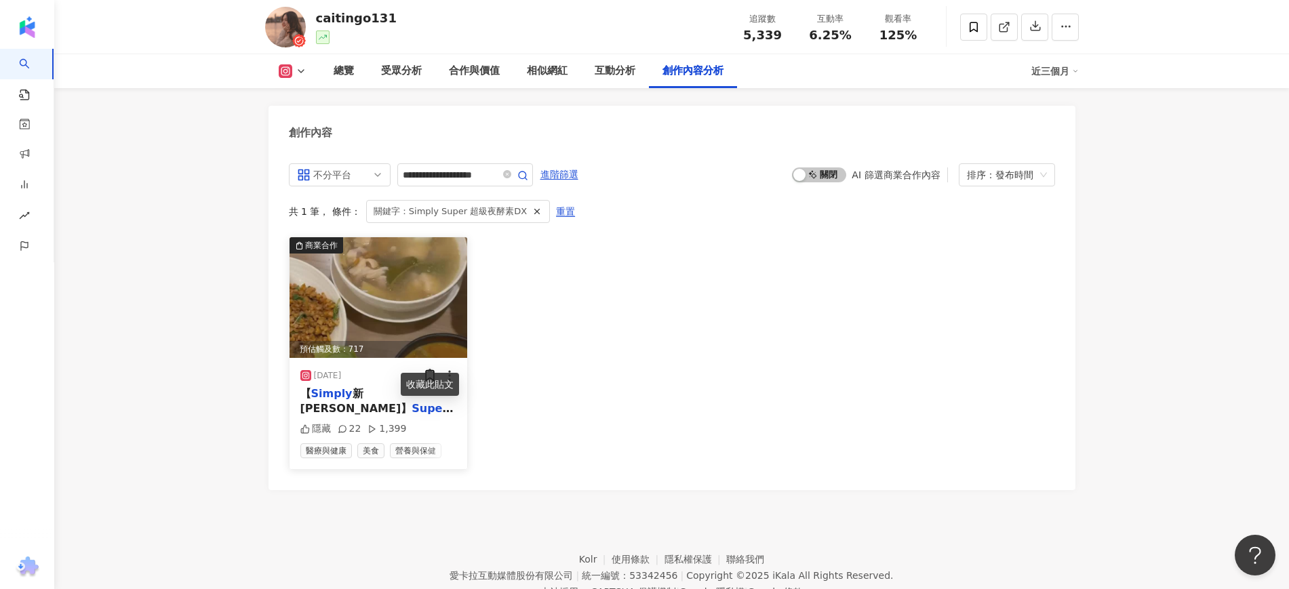
click at [378, 418] on span "，讓你的夜晚變得更有意義💫 ✨輕鬆入睡？GABA雙效專利幫助睡眠品質，讓你更容易入眠！ 💥 提升代謝，98%茶多酚+專利乳酸菌，讓你清晨充滿活力！ 🥕 蔬果酵…" at bounding box center [378, 500] width 156 height 165
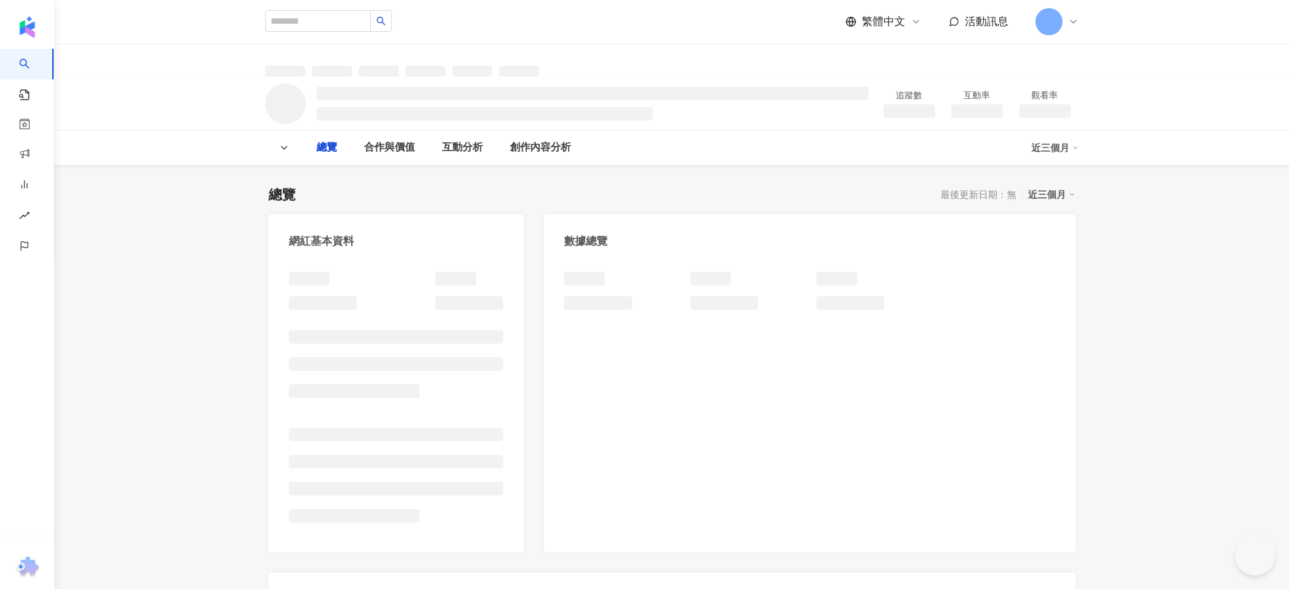
type input "**********"
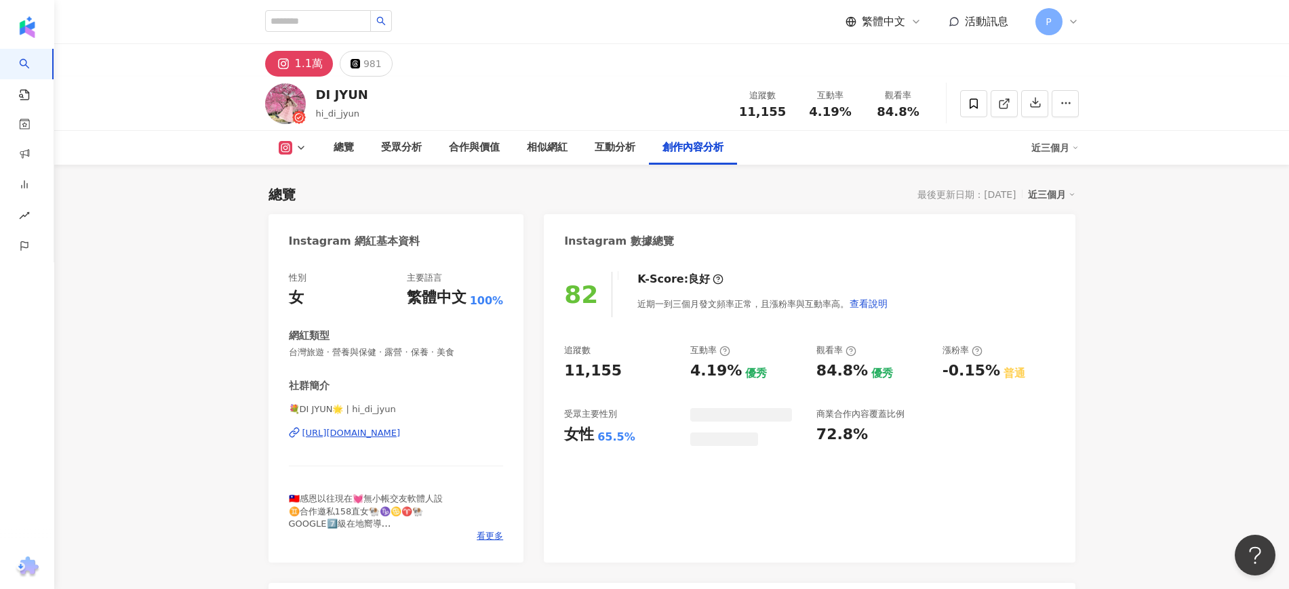
scroll to position [4229, 0]
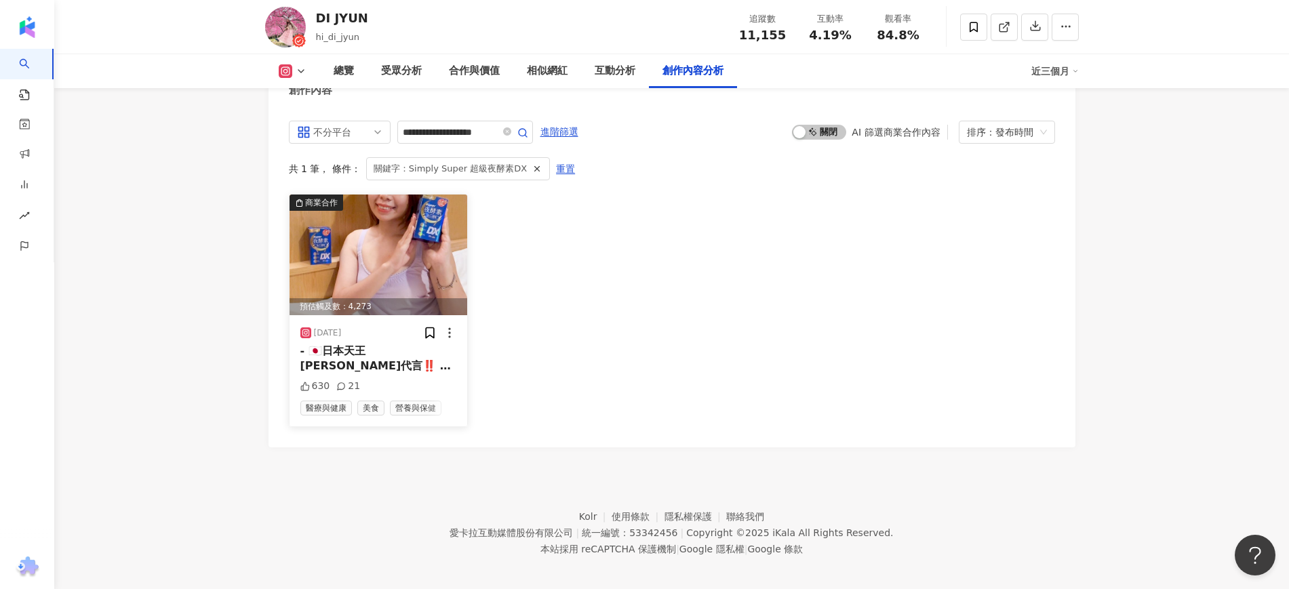
click at [372, 375] on span "睡得好再順暢好開心🥳 @my" at bounding box center [374, 389] width 148 height 28
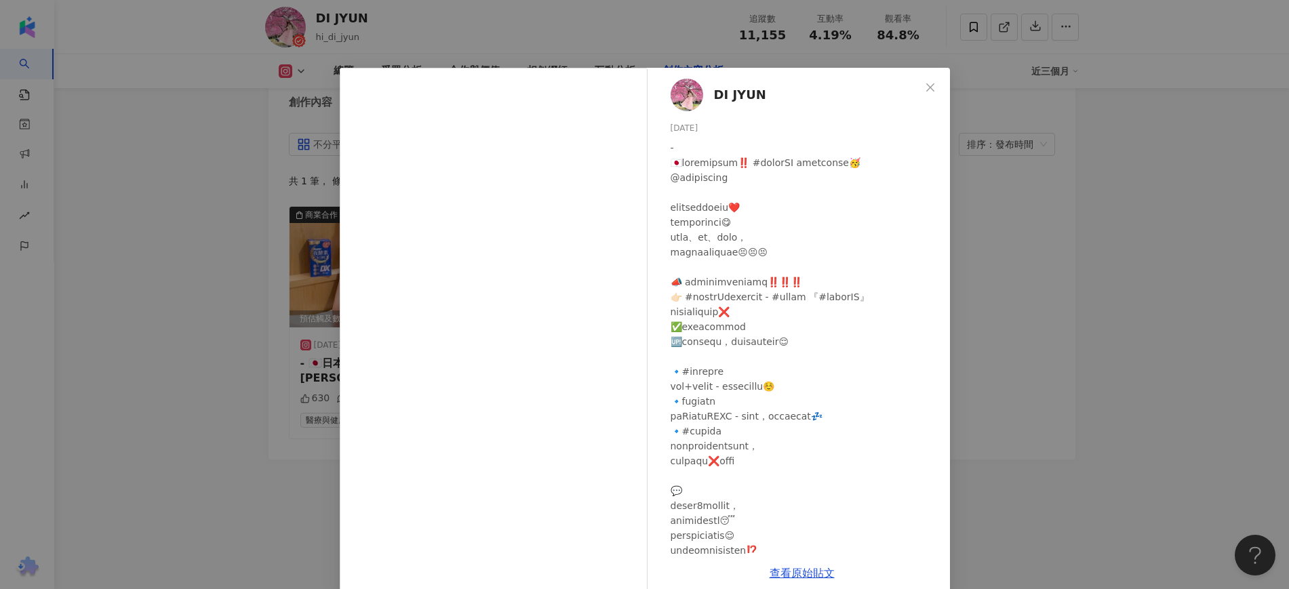
scroll to position [3, 0]
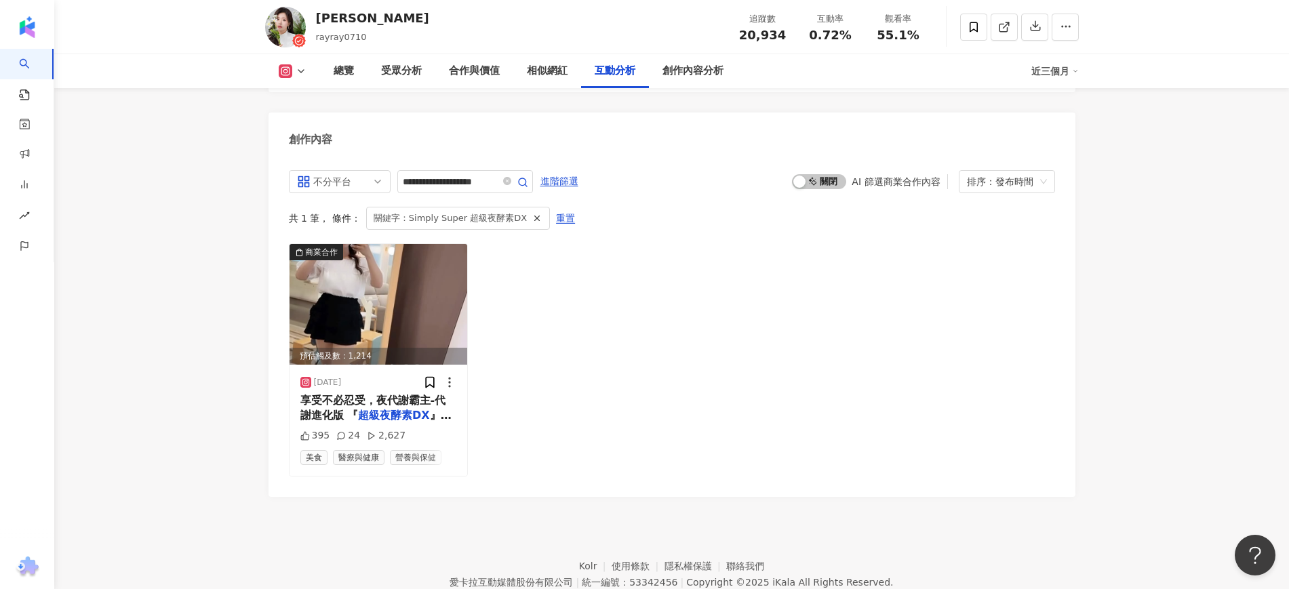
scroll to position [4202, 0]
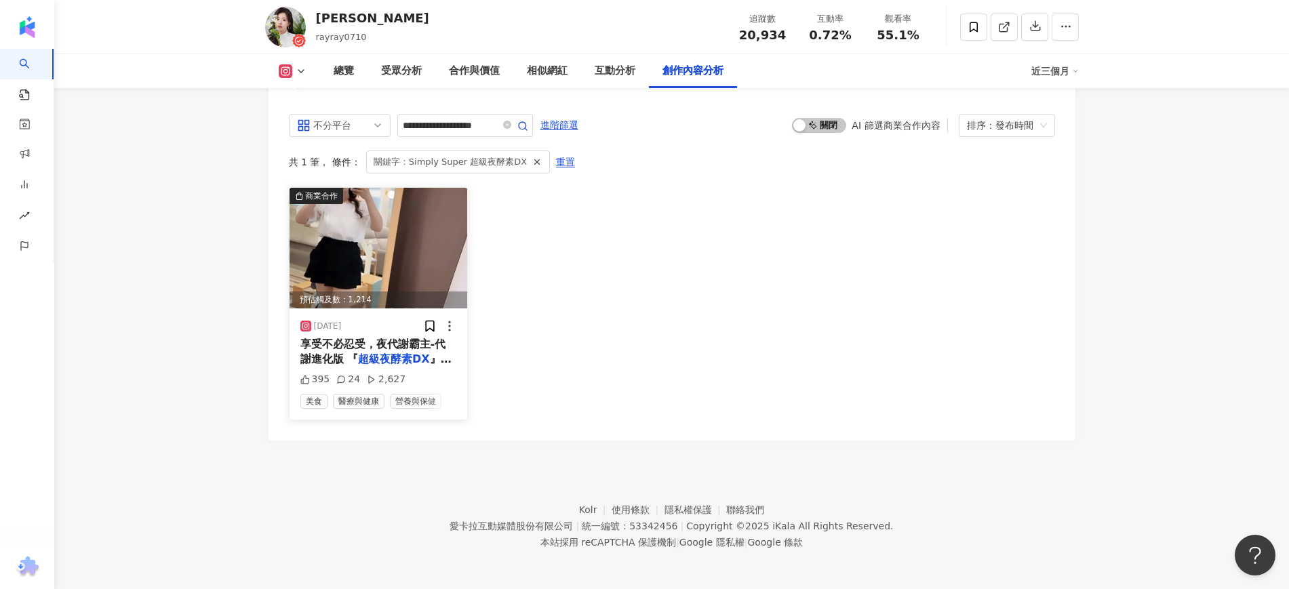
click at [394, 324] on div "[DATE]" at bounding box center [378, 326] width 157 height 14
click at [390, 353] on mark "超級夜酵素DX" at bounding box center [394, 359] width 72 height 13
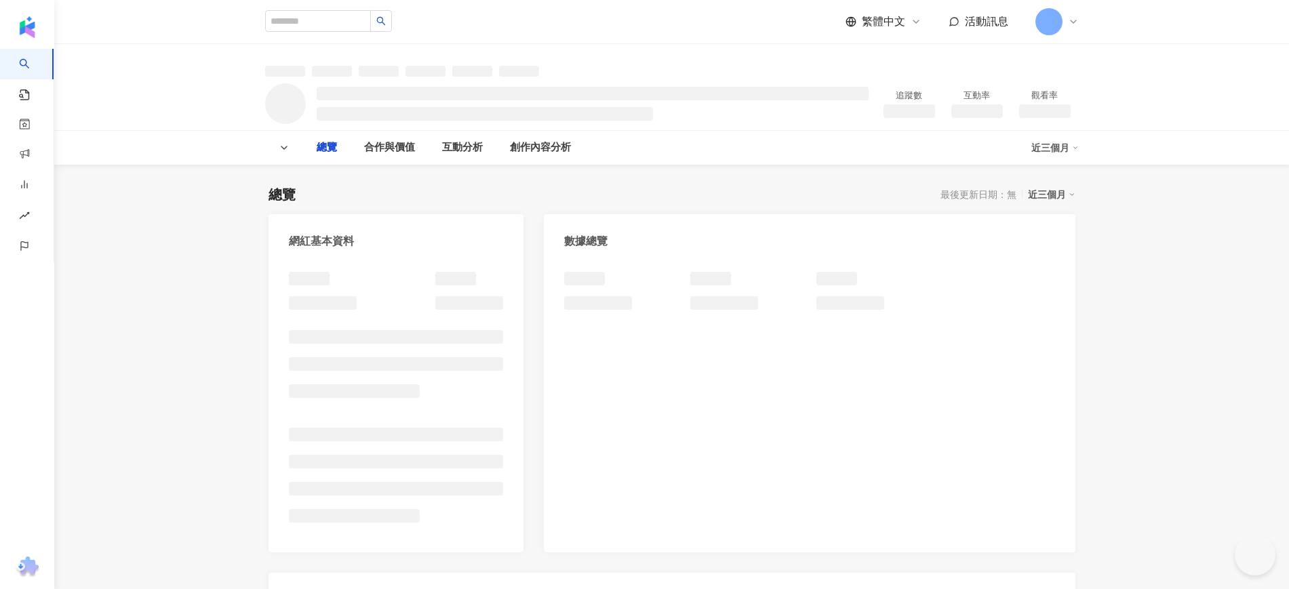
type input "**********"
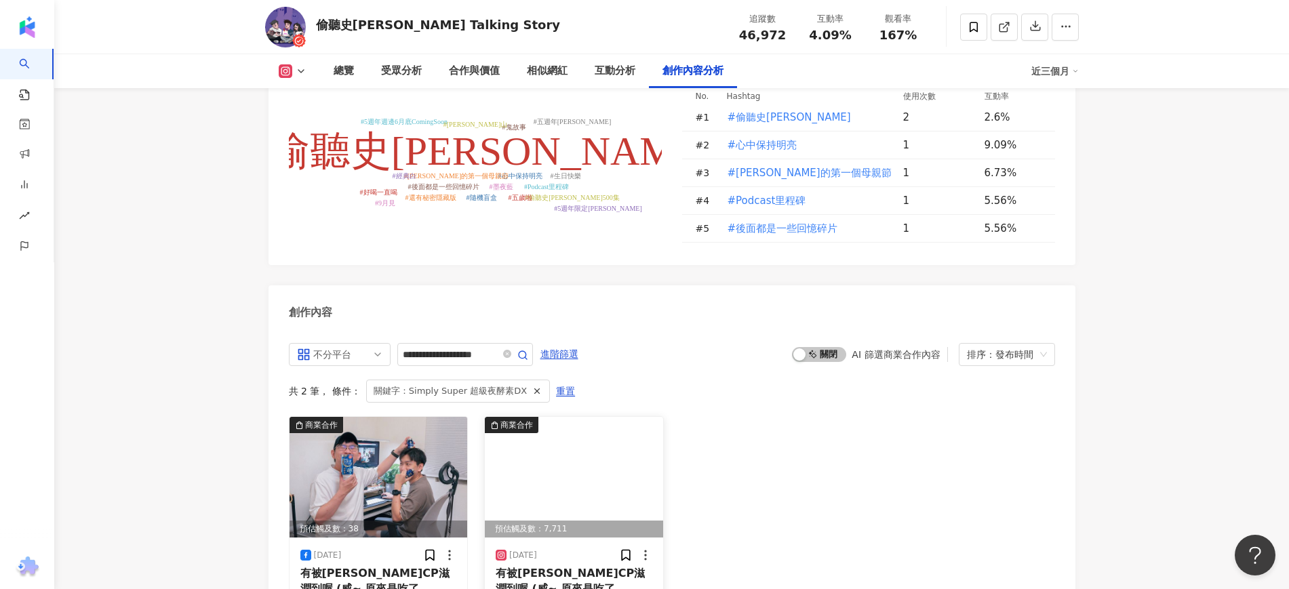
scroll to position [4279, 0]
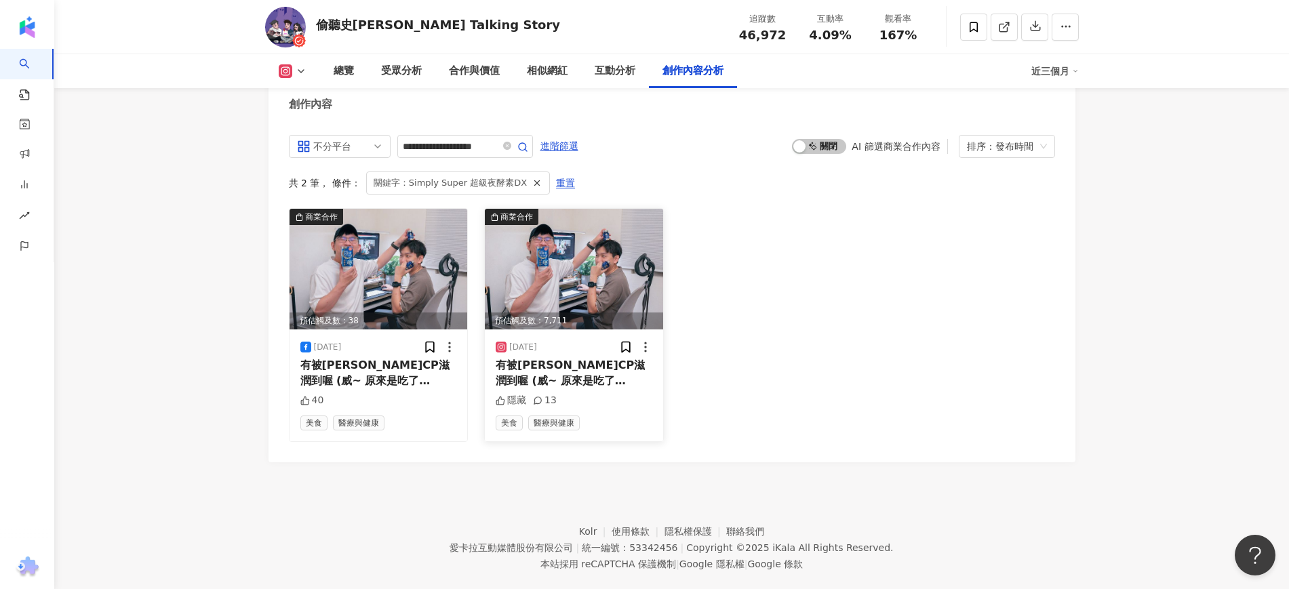
click at [558, 366] on div "2024/11/9 有被艾康CP滋潤到喔 (威~ 原來是吃了 Simply 新普利的 超級夜酵素DX 啦！ 隱藏 13 美食 醫療與健康" at bounding box center [574, 385] width 178 height 111
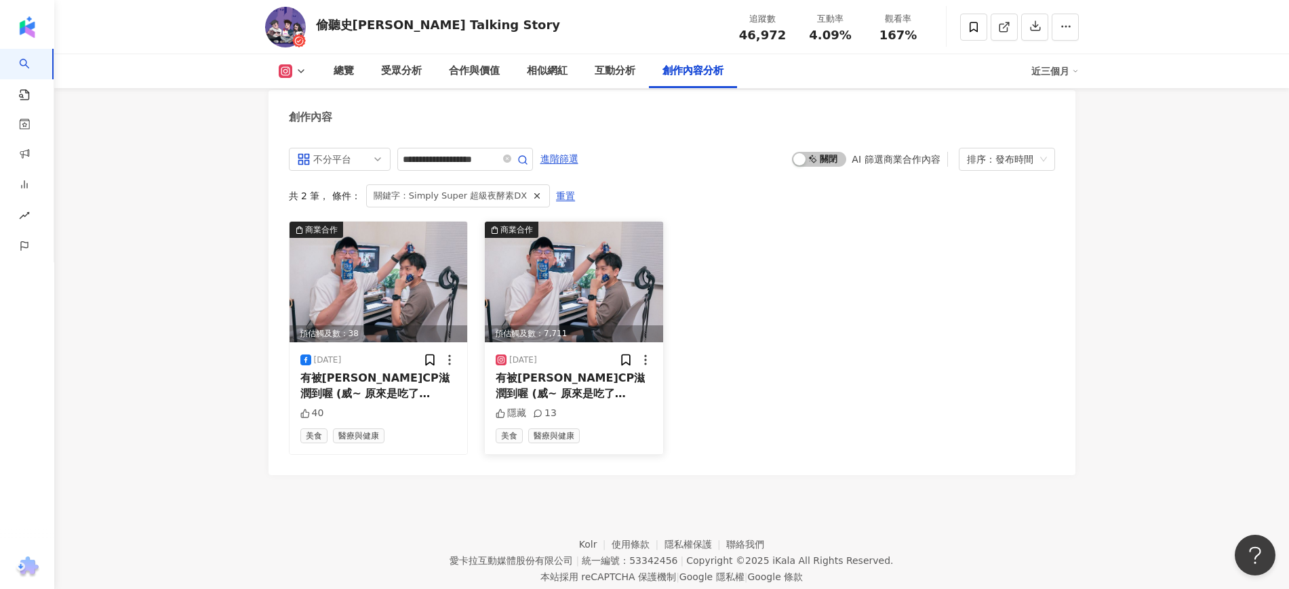
click at [537, 402] on mark "Simply" at bounding box center [516, 408] width 41 height 13
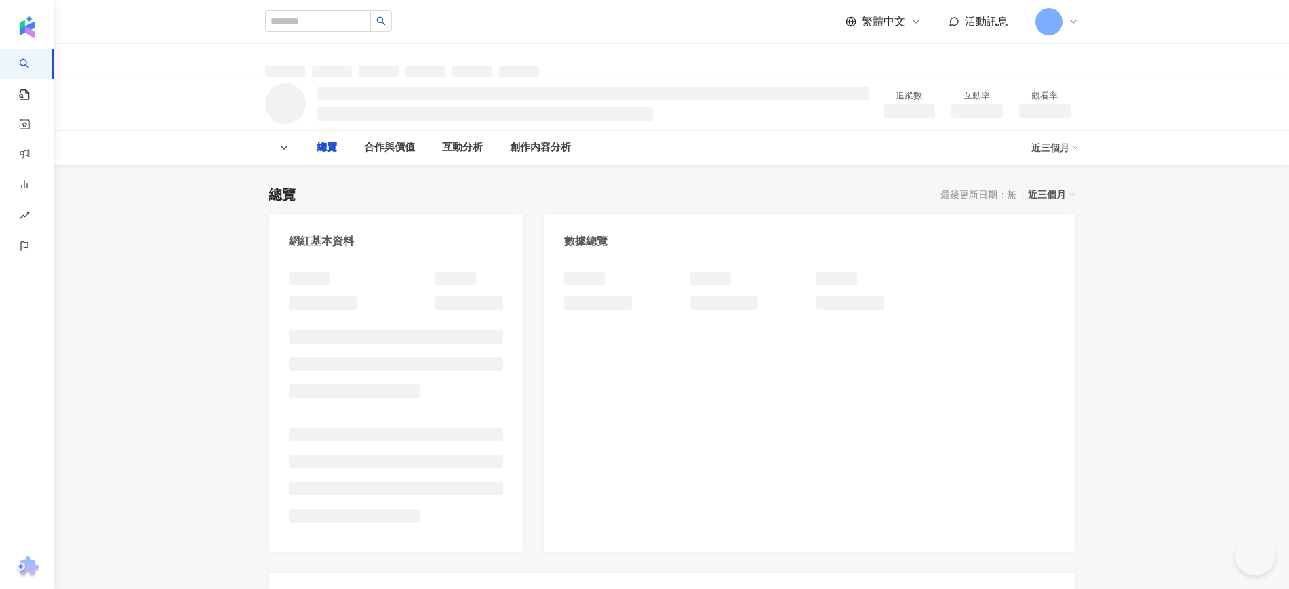
type input "**********"
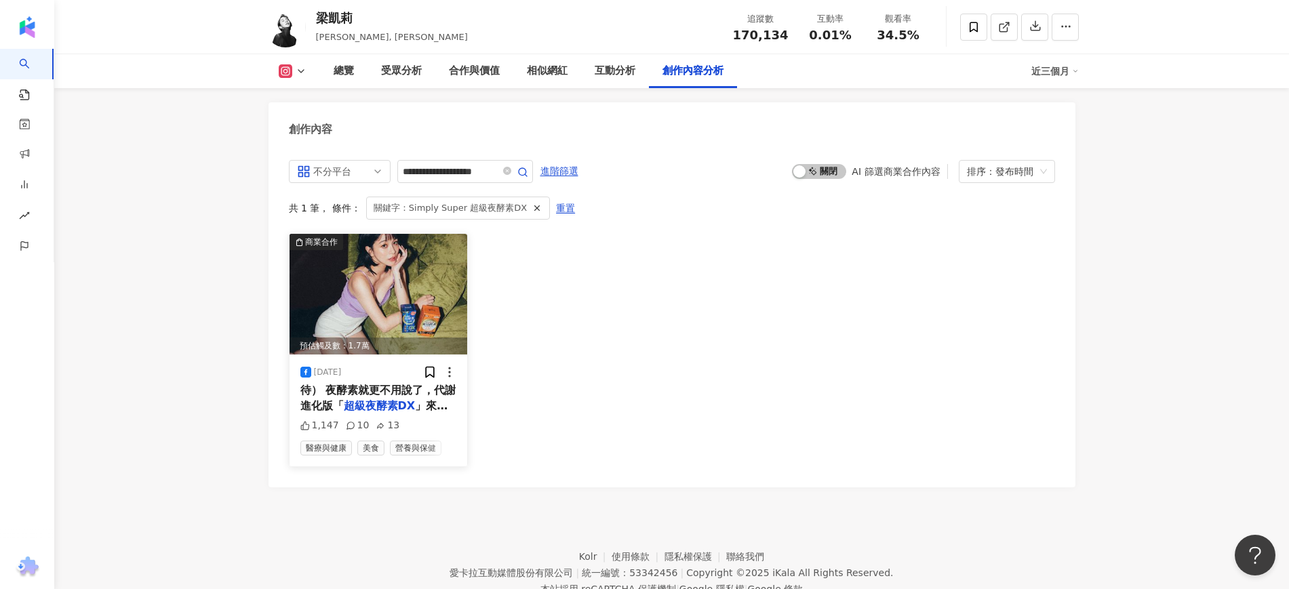
scroll to position [4034, 0]
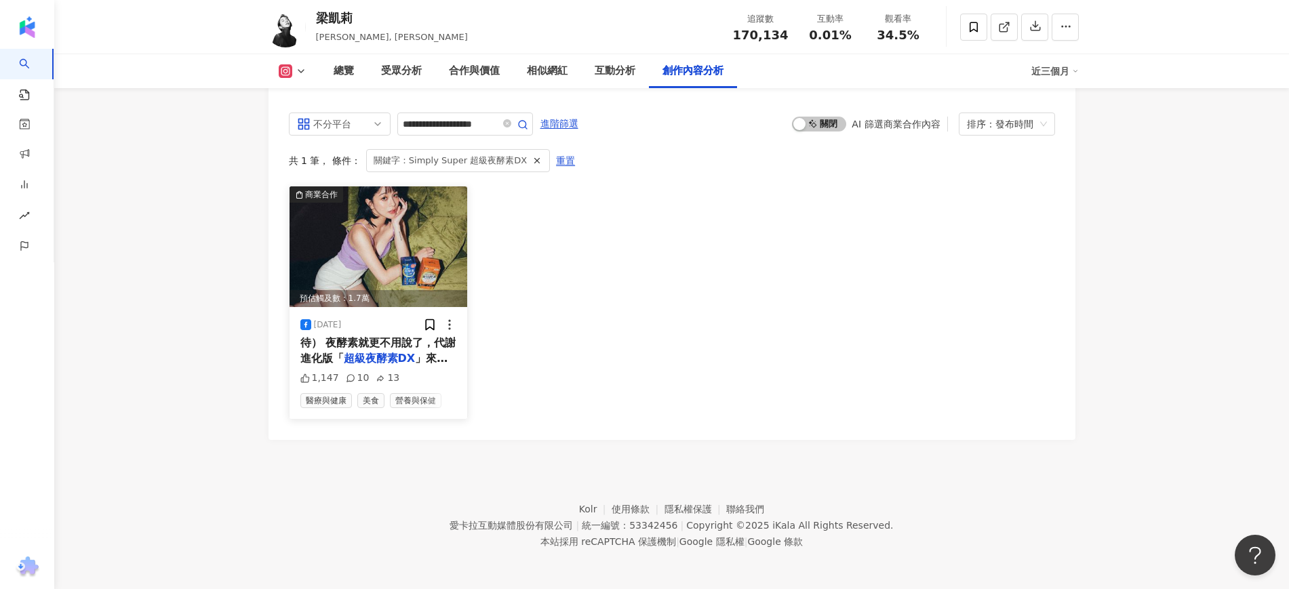
click at [397, 362] on mark "超級夜酵素DX" at bounding box center [380, 358] width 72 height 13
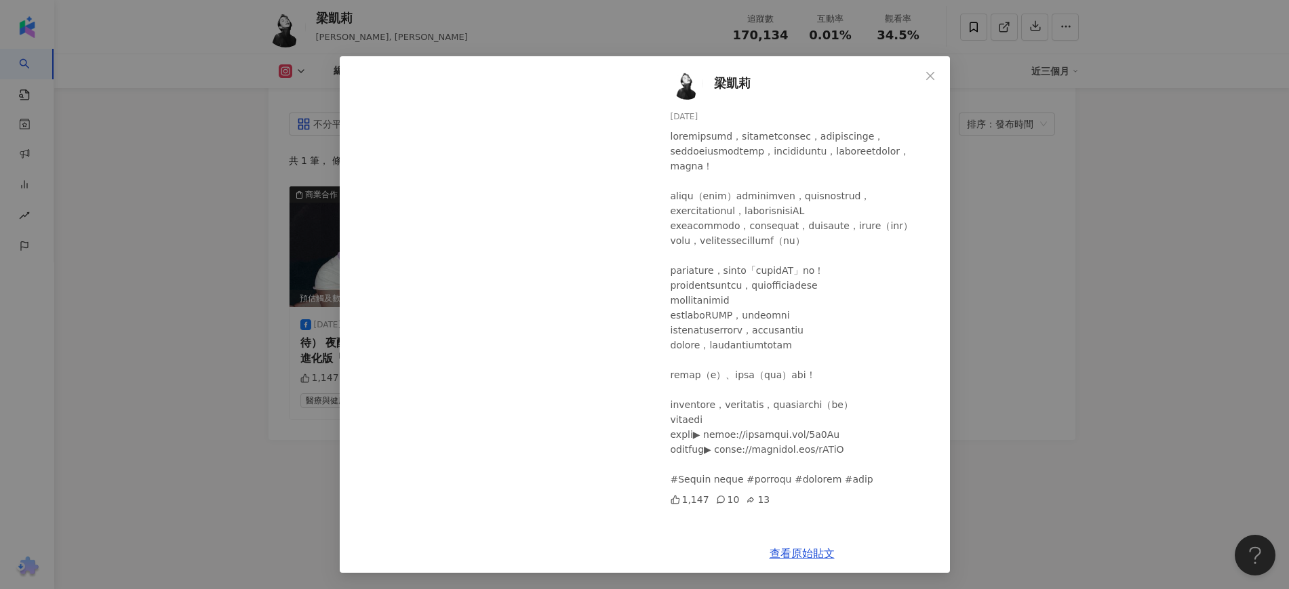
drag, startPoint x: 1060, startPoint y: 338, endPoint x: 1002, endPoint y: 290, distance: 75.1
click at [1059, 337] on div "梁凱莉 2024/10/17 1,147 10 13 查看原始貼文" at bounding box center [644, 294] width 1289 height 589
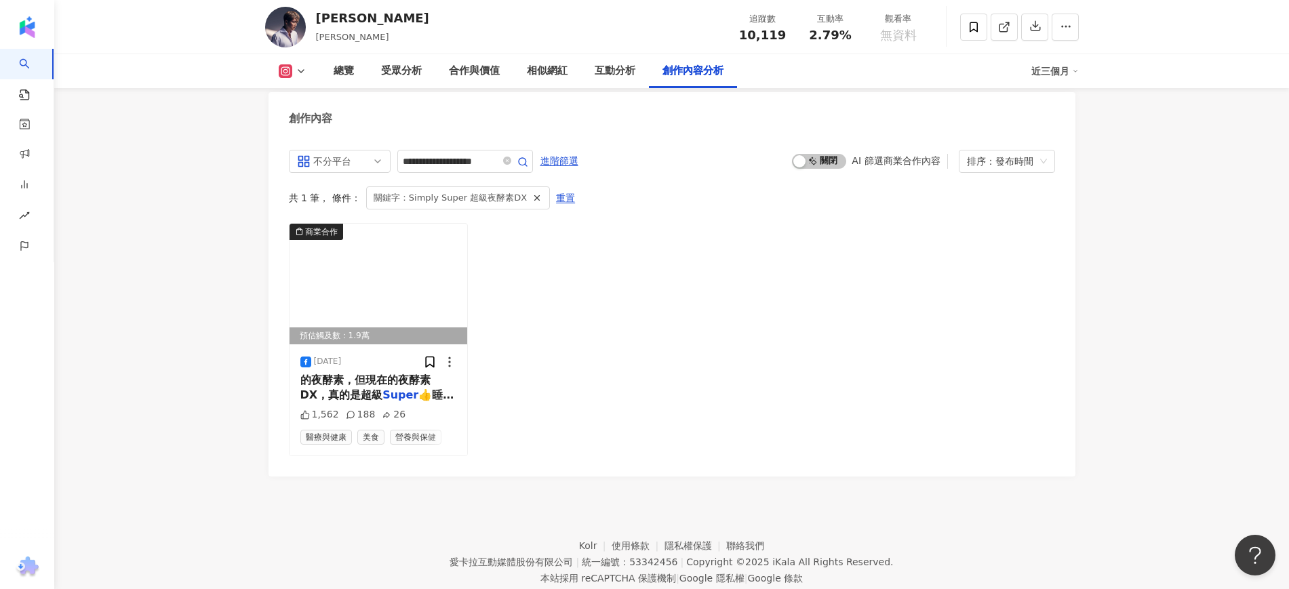
scroll to position [4052, 0]
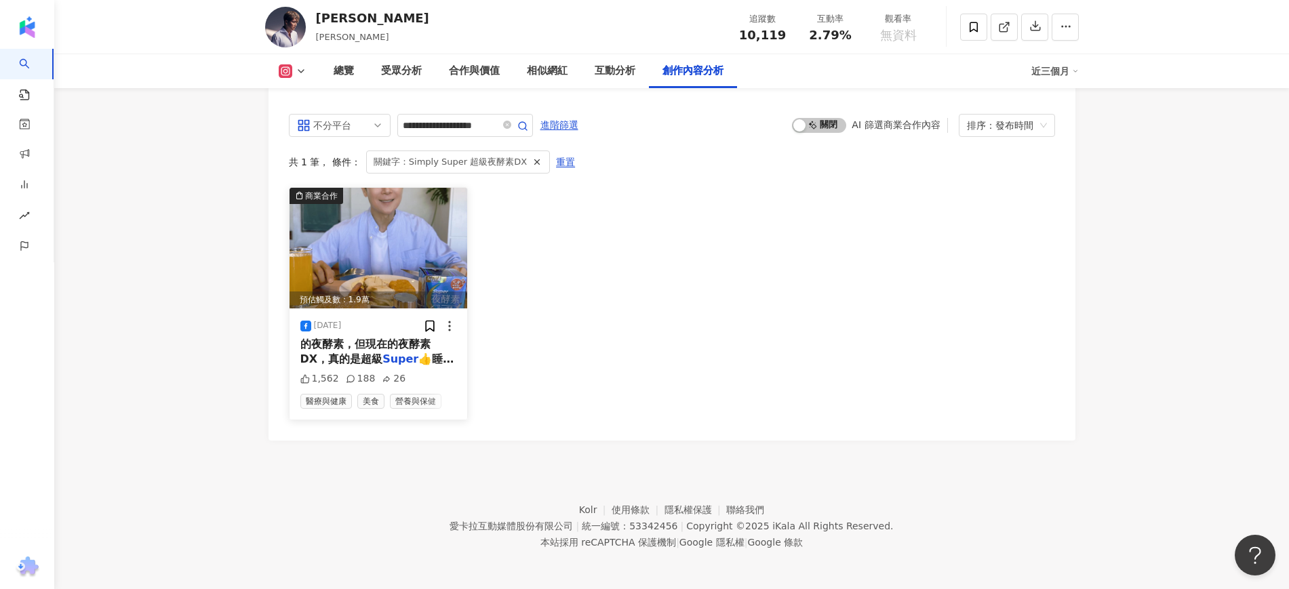
click at [410, 355] on span "👍睡前來兩錠 #夜酵素DX" at bounding box center [377, 367] width 154 height 28
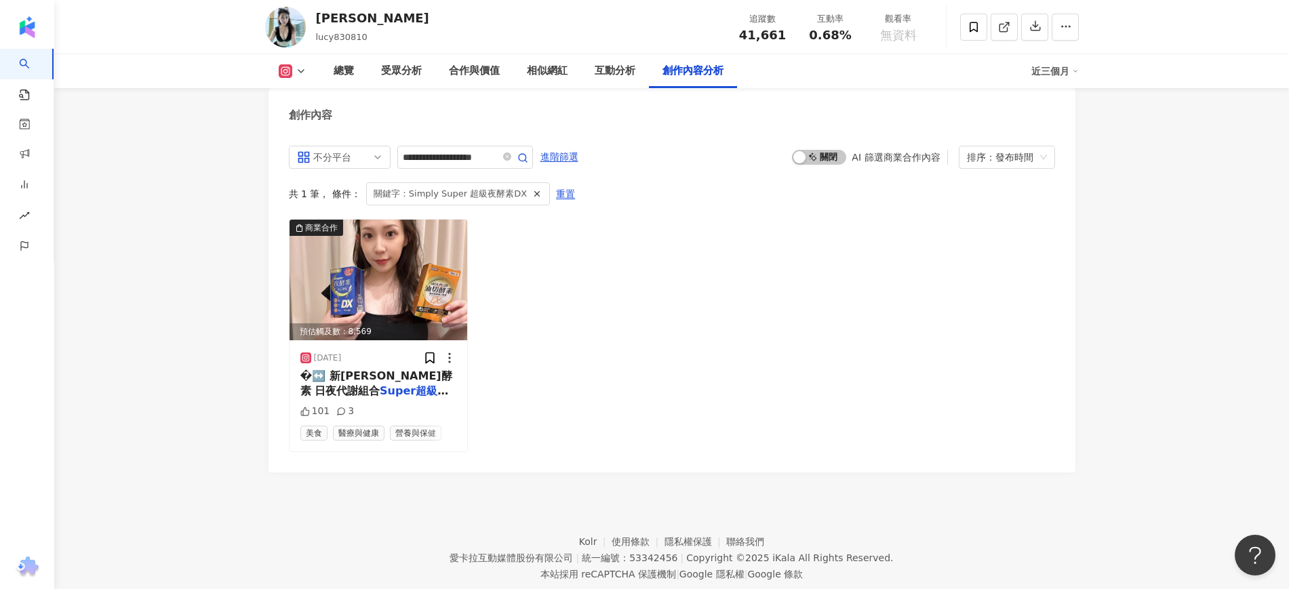
scroll to position [3984, 0]
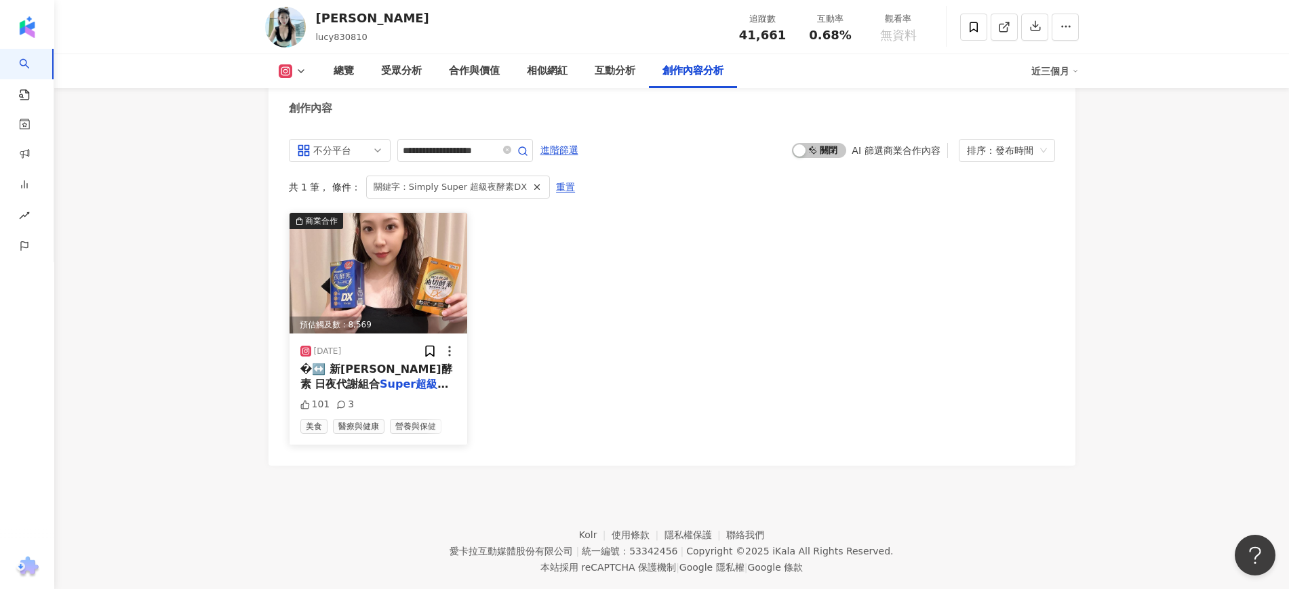
click at [338, 334] on div "[DATE] �‍↔️ 新[PERSON_NAME]酵素 日夜代謝組合 Super超級夜酵素DX +食事油切酵素錠 101 3 美食 醫療與健康 營養與保健" at bounding box center [379, 389] width 178 height 111
click at [345, 313] on img at bounding box center [379, 273] width 178 height 121
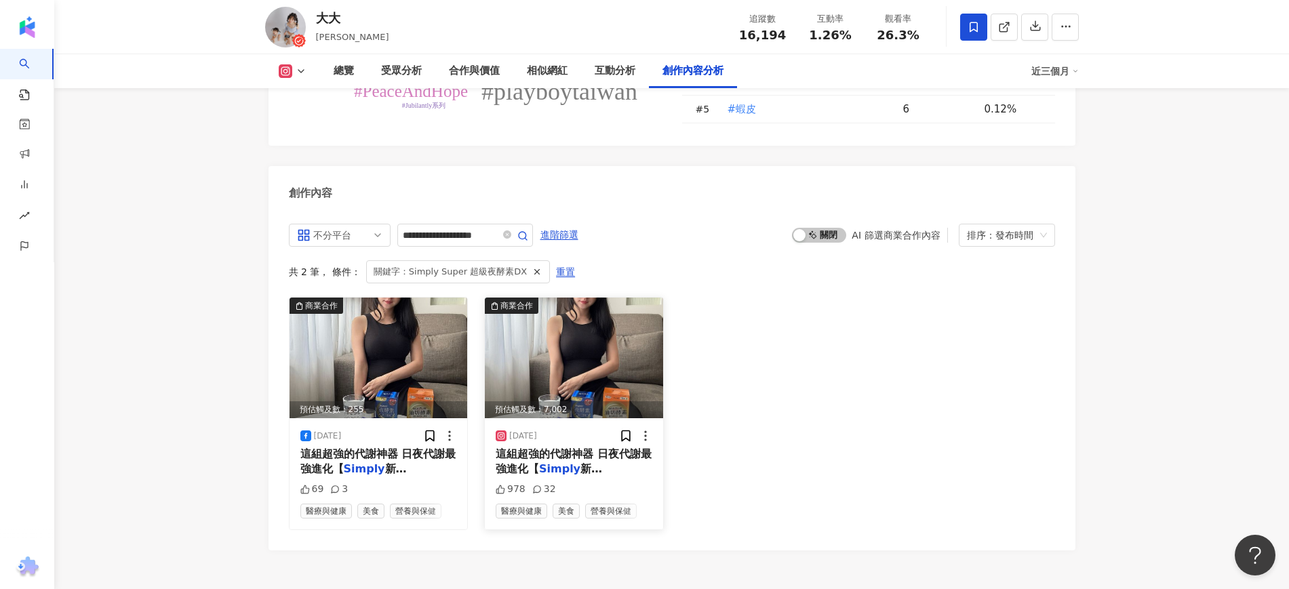
click at [543, 463] on mark "Simply" at bounding box center [559, 469] width 41 height 13
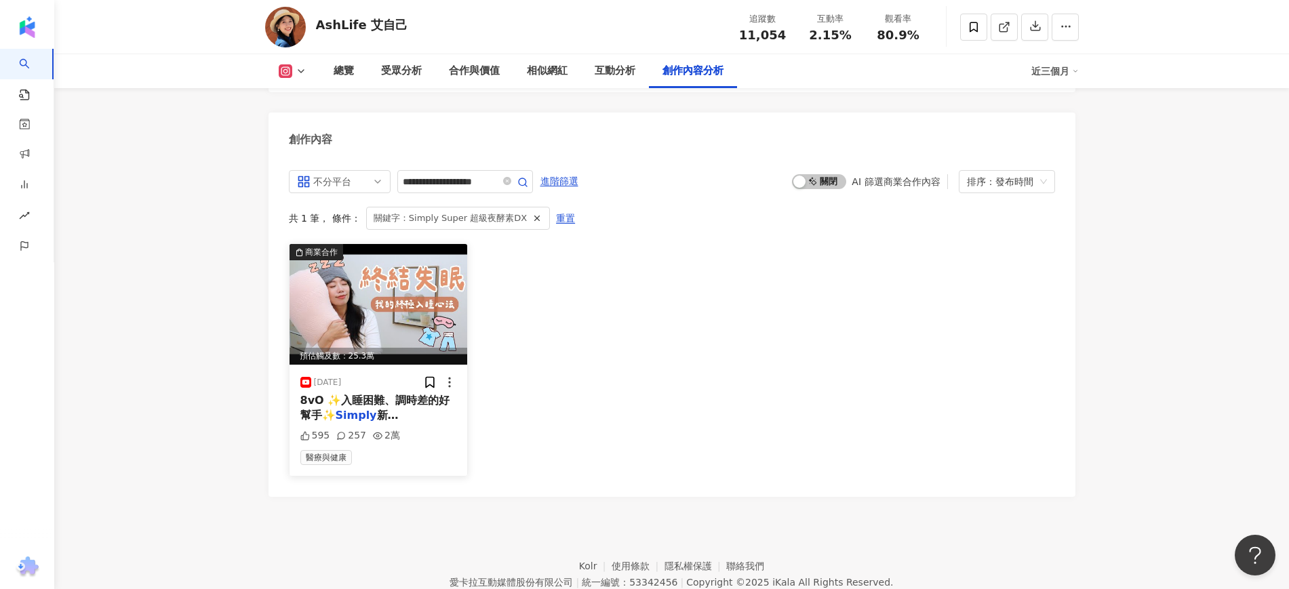
scroll to position [4158, 0]
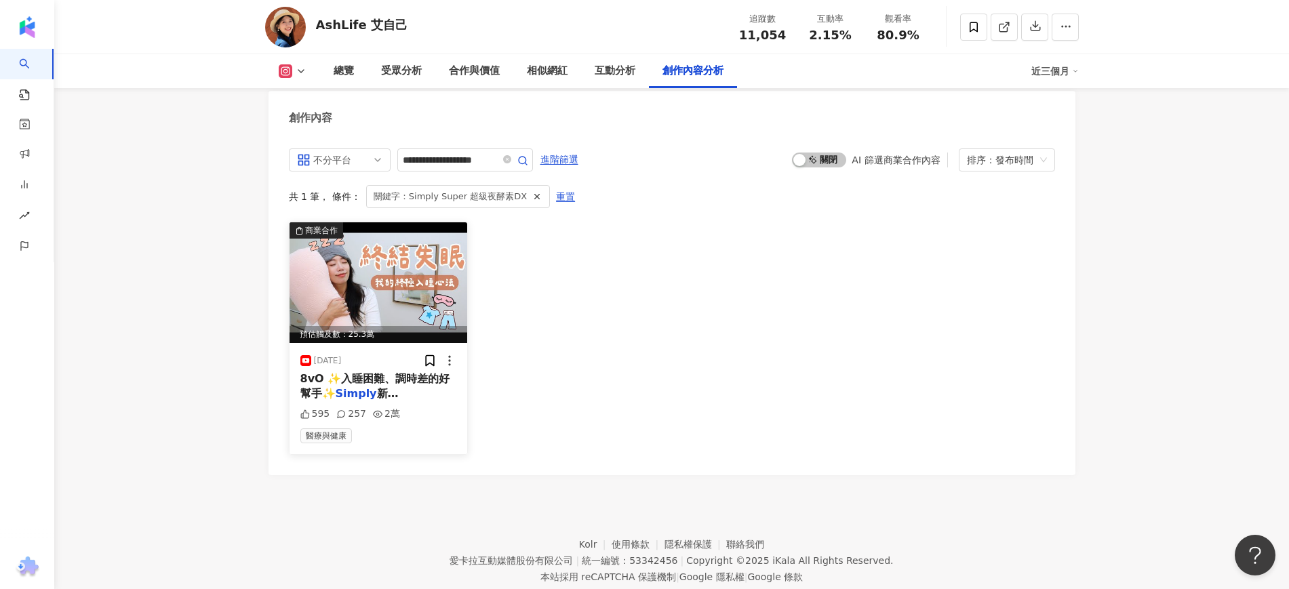
click at [385, 380] on span "8vO ✨入睡困難、調時差的好幫手✨" at bounding box center [375, 386] width 150 height 28
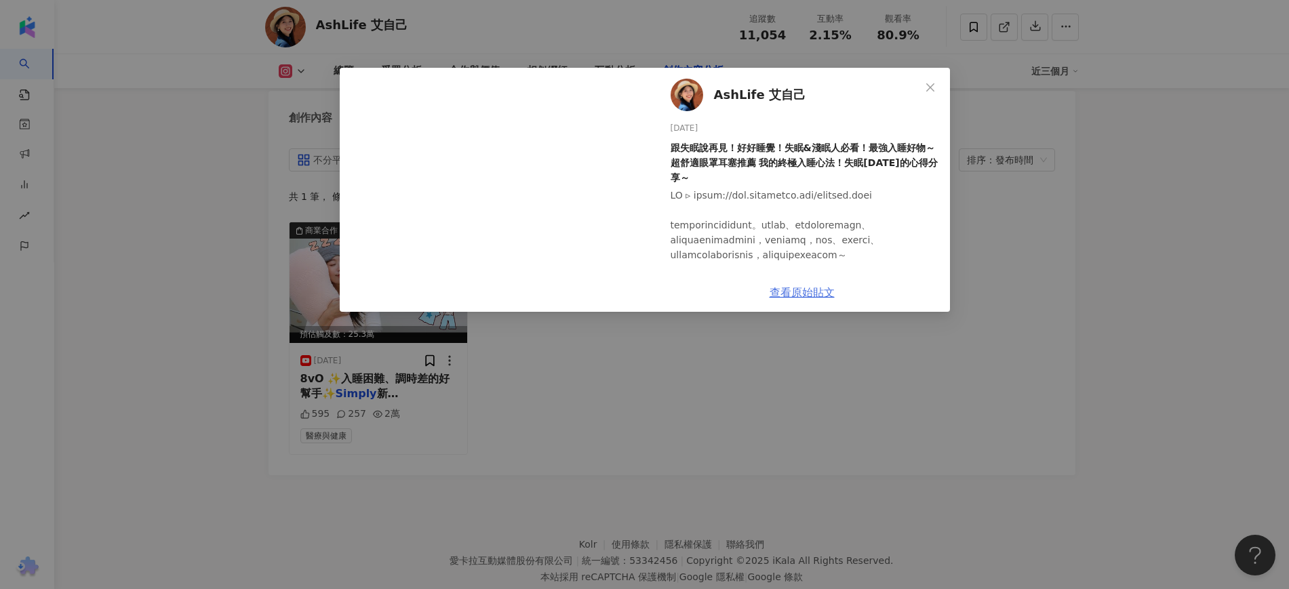
click at [819, 296] on link "查看原始貼文" at bounding box center [802, 292] width 65 height 13
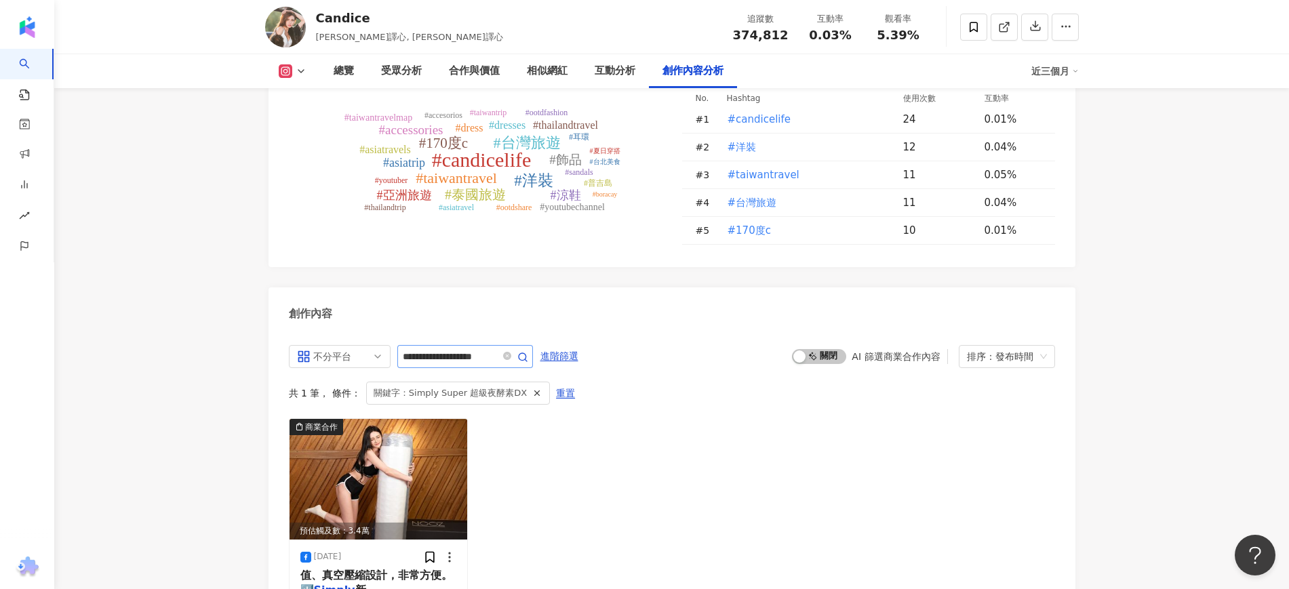
scroll to position [4069, 0]
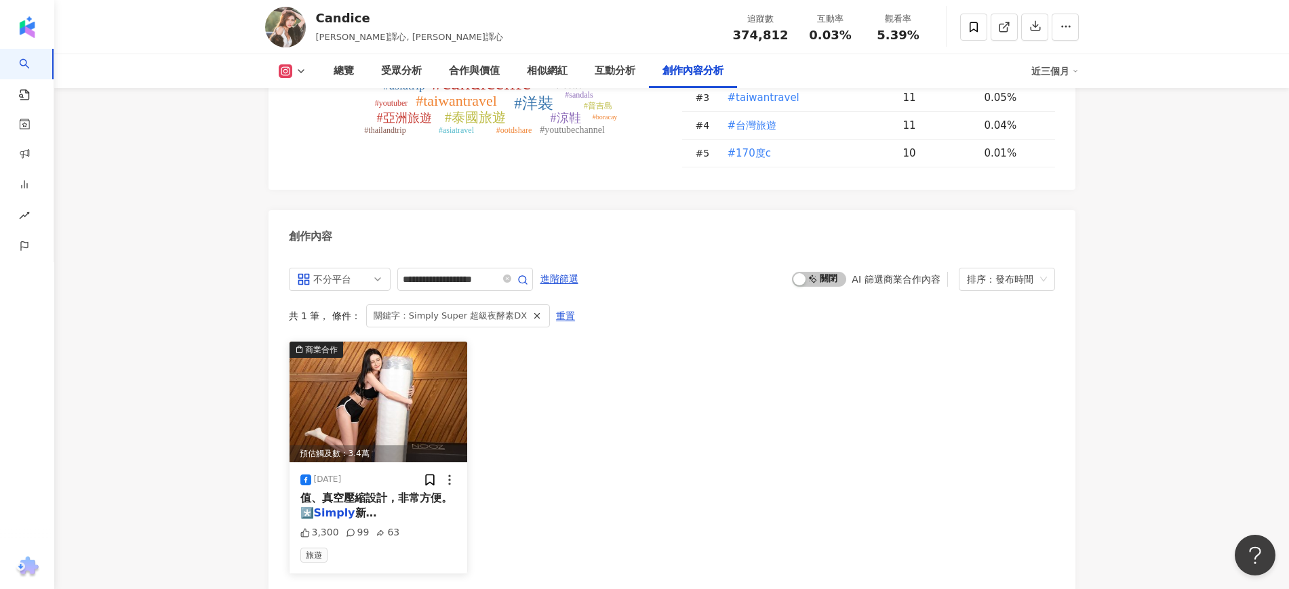
click at [371, 507] on span "新[PERSON_NAME]" at bounding box center [350, 521] width 101 height 28
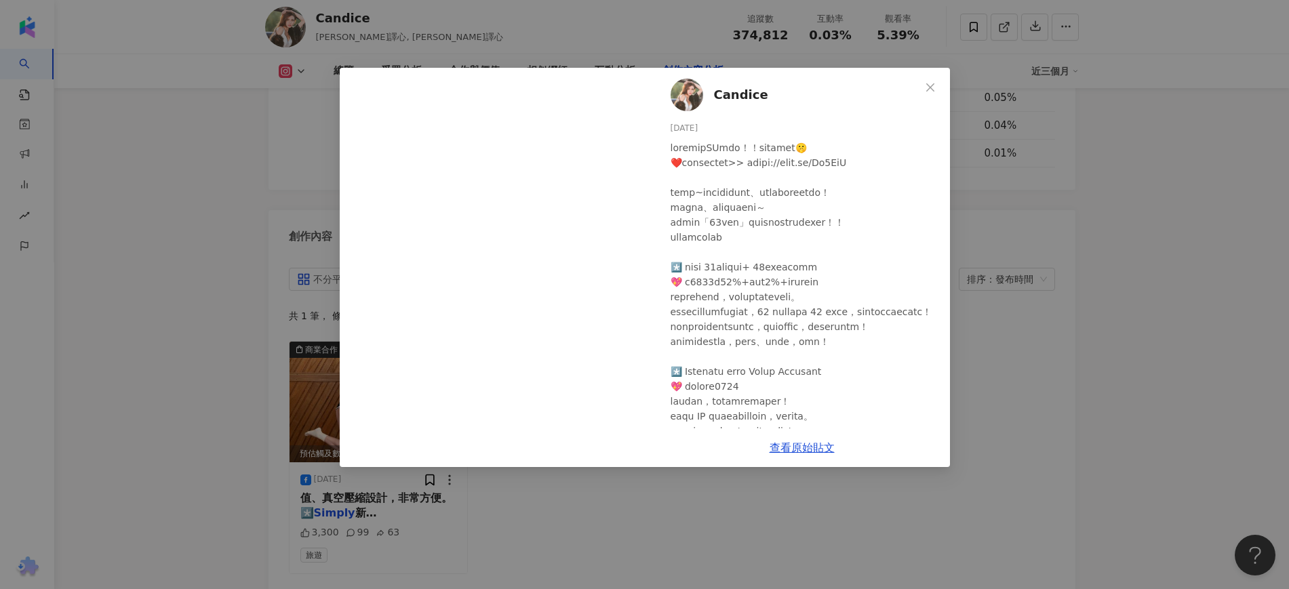
scroll to position [4196, 0]
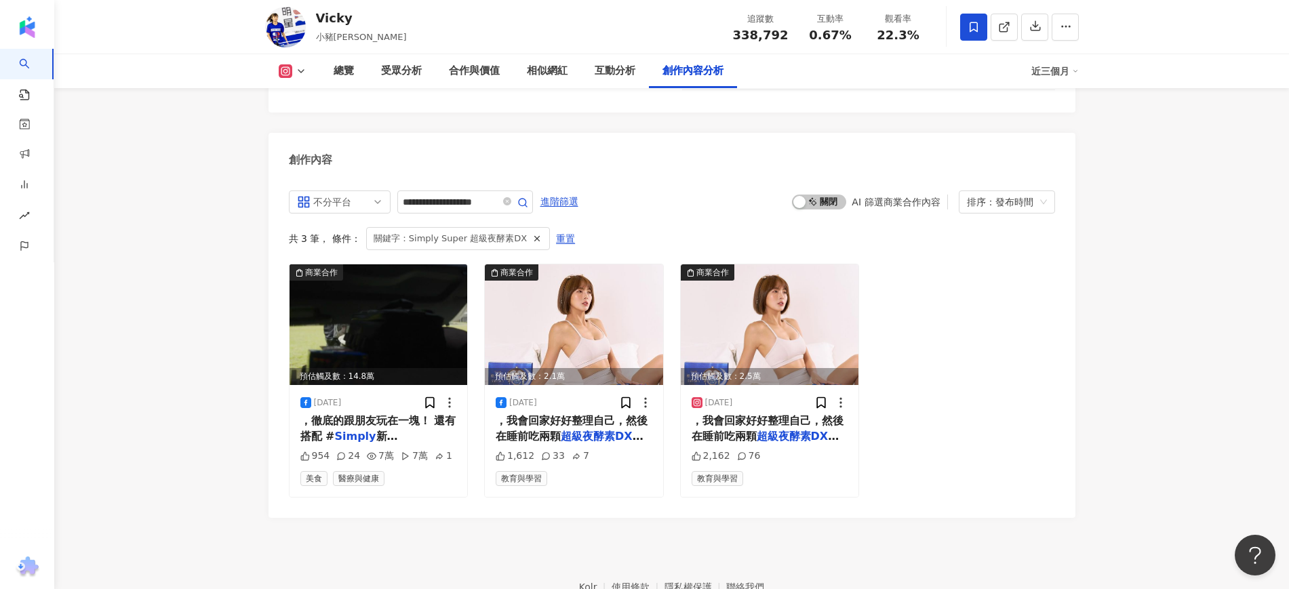
scroll to position [4267, 0]
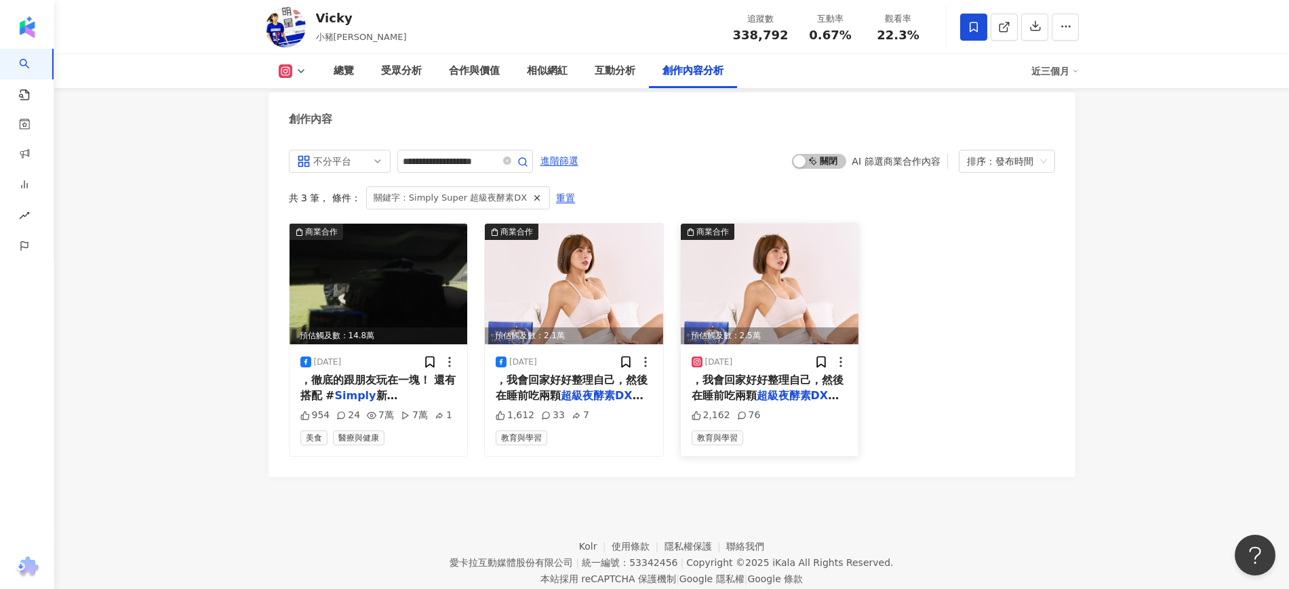
click at [774, 389] on mark "超級夜酵素DX" at bounding box center [798, 395] width 83 height 13
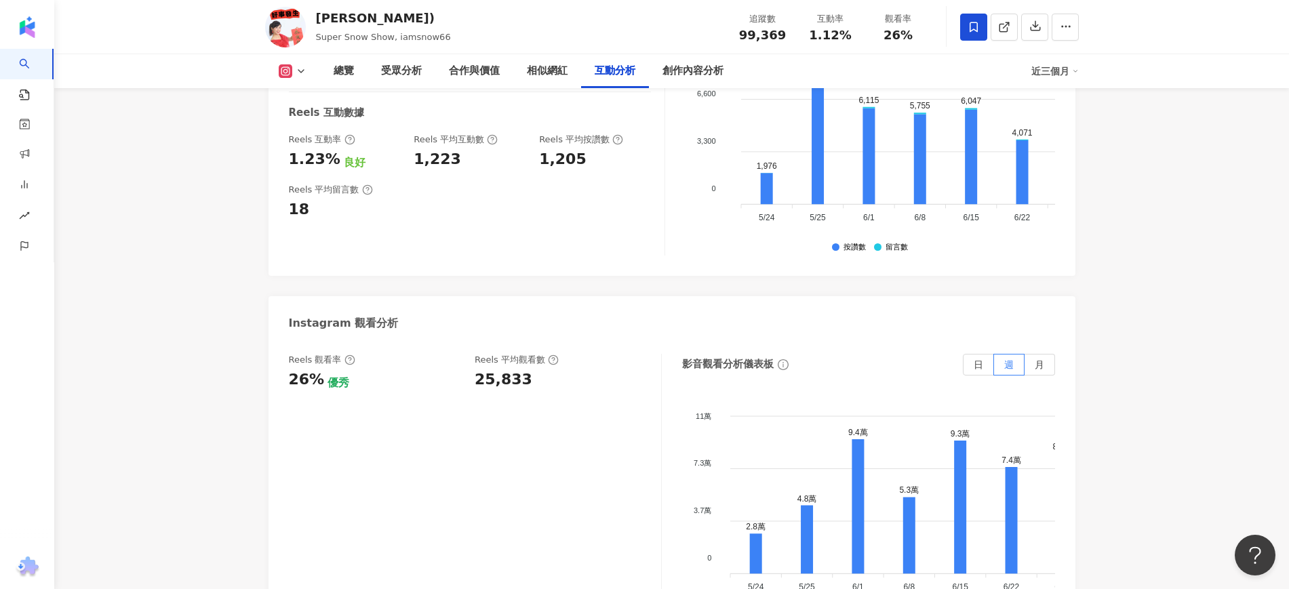
scroll to position [4750, 0]
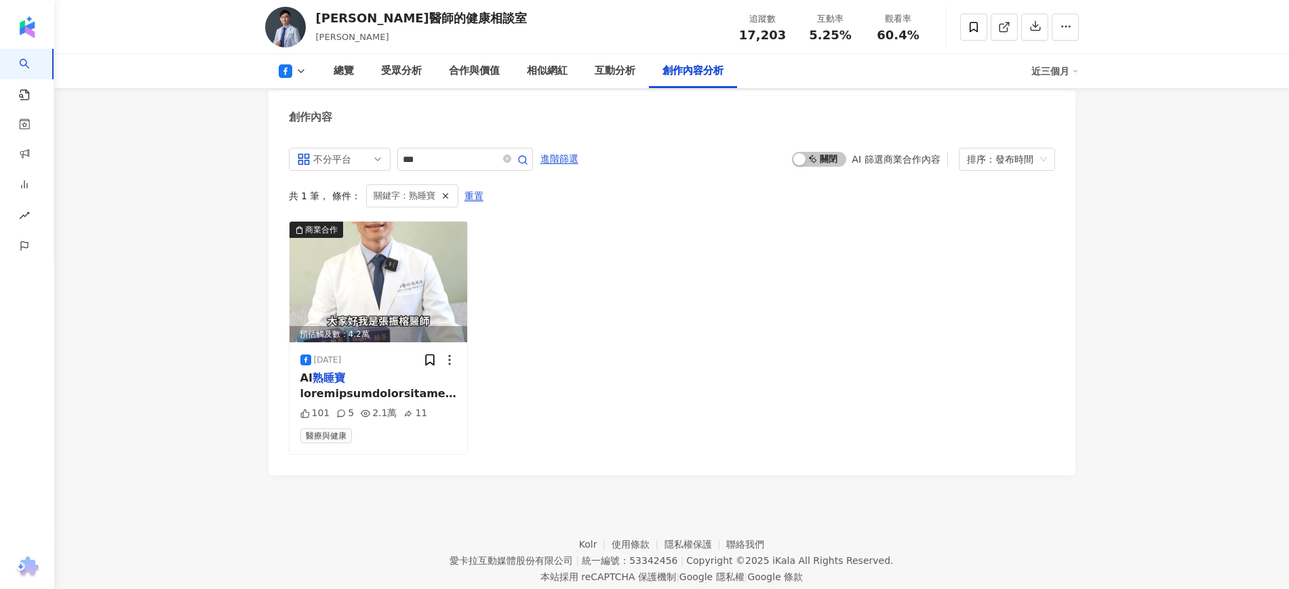
scroll to position [3685, 0]
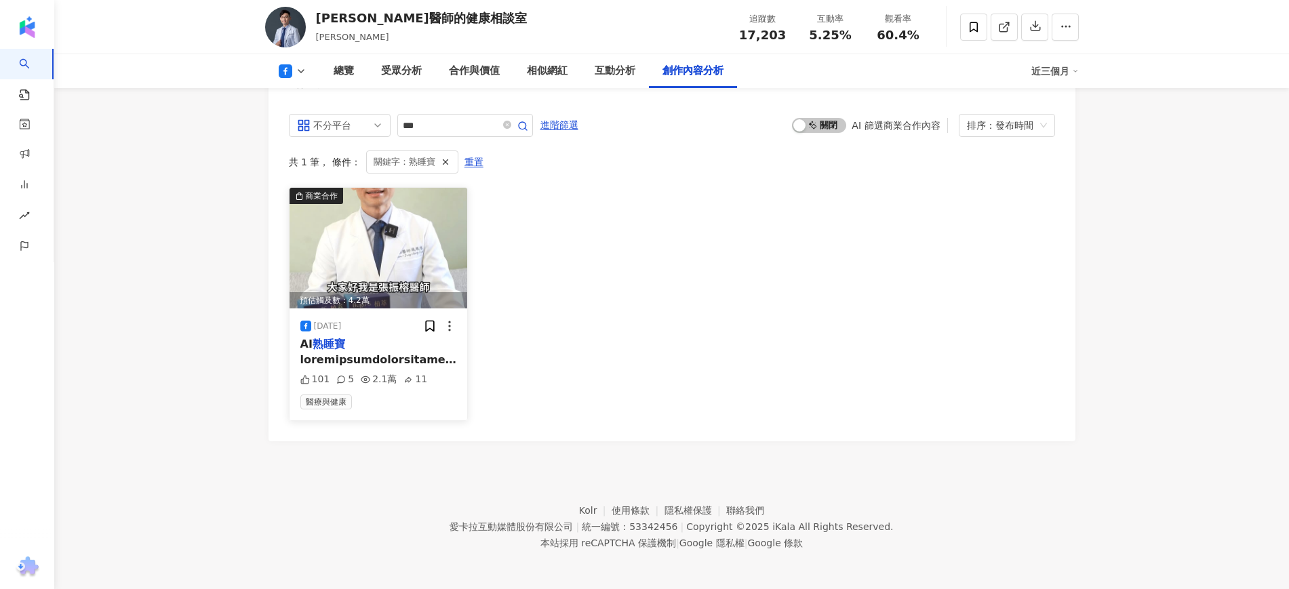
click at [427, 353] on span at bounding box center [384, 579] width 168 height 453
click at [427, 351] on div "View post on Facebook 查看原始貼文" at bounding box center [644, 294] width 1289 height 589
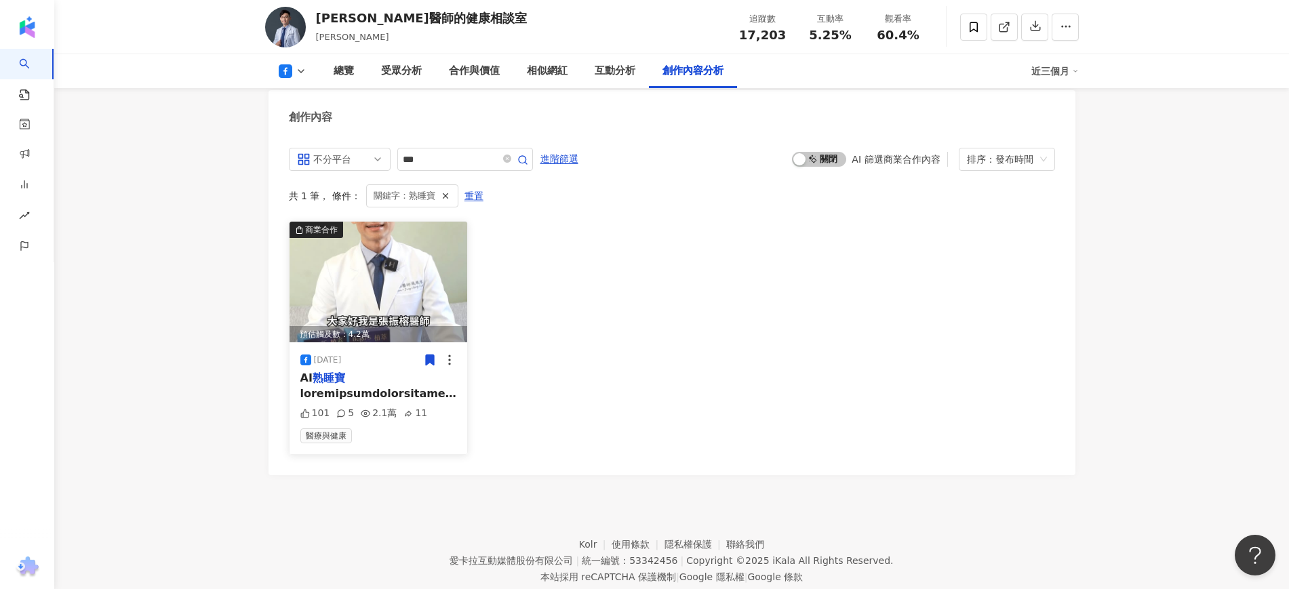
scroll to position [0, 0]
click at [404, 385] on div "收藏此貼文" at bounding box center [430, 384] width 58 height 23
click at [374, 311] on img at bounding box center [379, 282] width 178 height 121
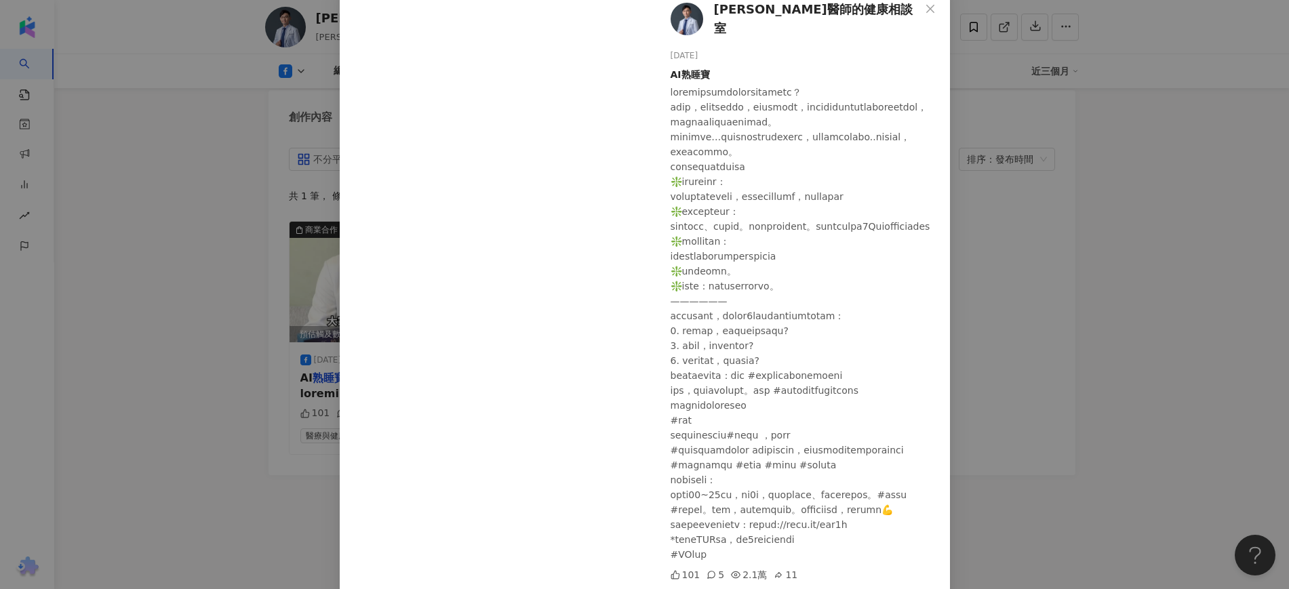
scroll to position [198, 0]
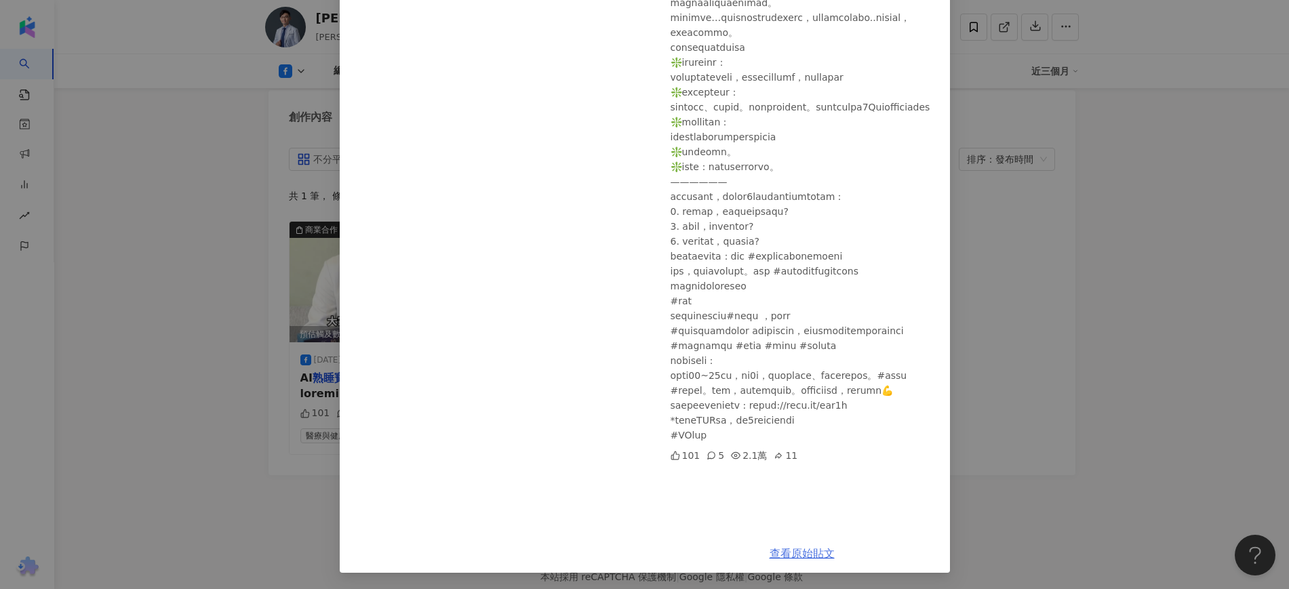
click at [798, 547] on link "查看原始貼文" at bounding box center [802, 553] width 65 height 13
